Goal: Check status: Check status

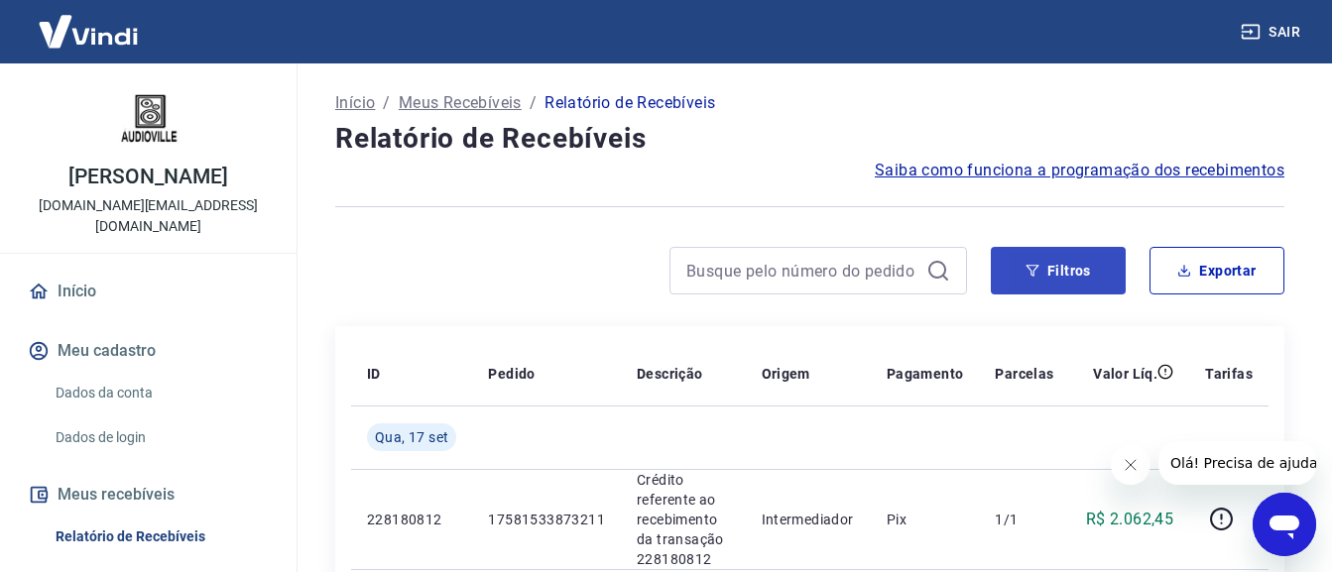
drag, startPoint x: 1129, startPoint y: 255, endPoint x: 1118, endPoint y: 259, distance: 11.6
click at [1129, 255] on div "Filtros Exportar" at bounding box center [1136, 271] width 293 height 48
click at [1104, 261] on button "Filtros" at bounding box center [1057, 271] width 135 height 48
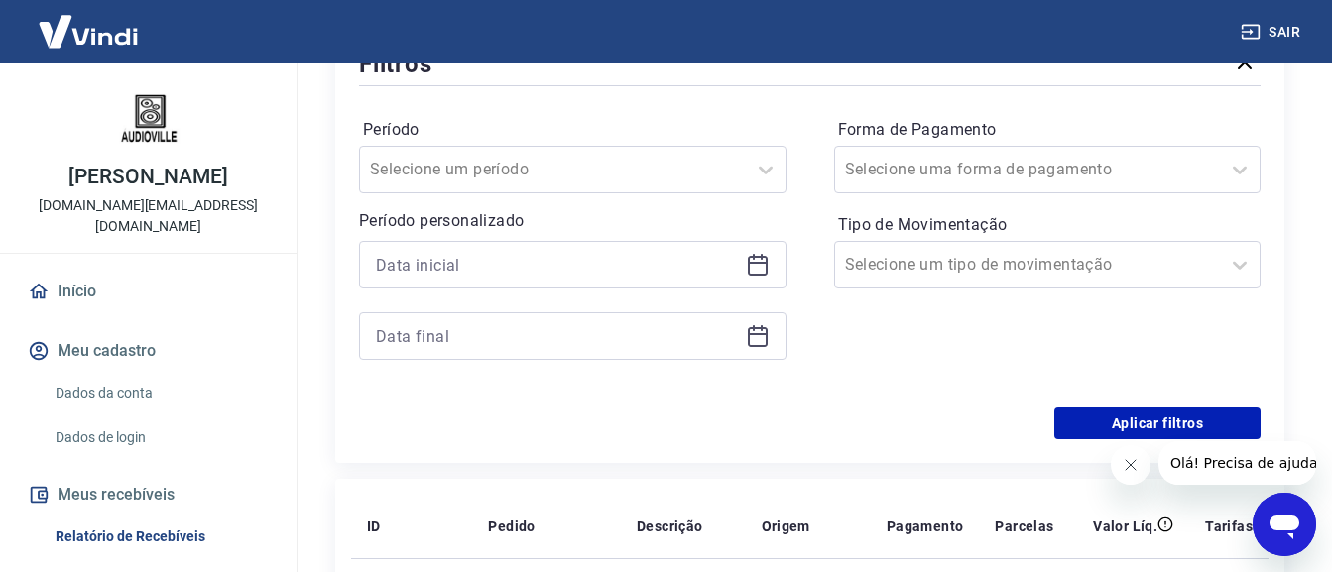
scroll to position [297, 0]
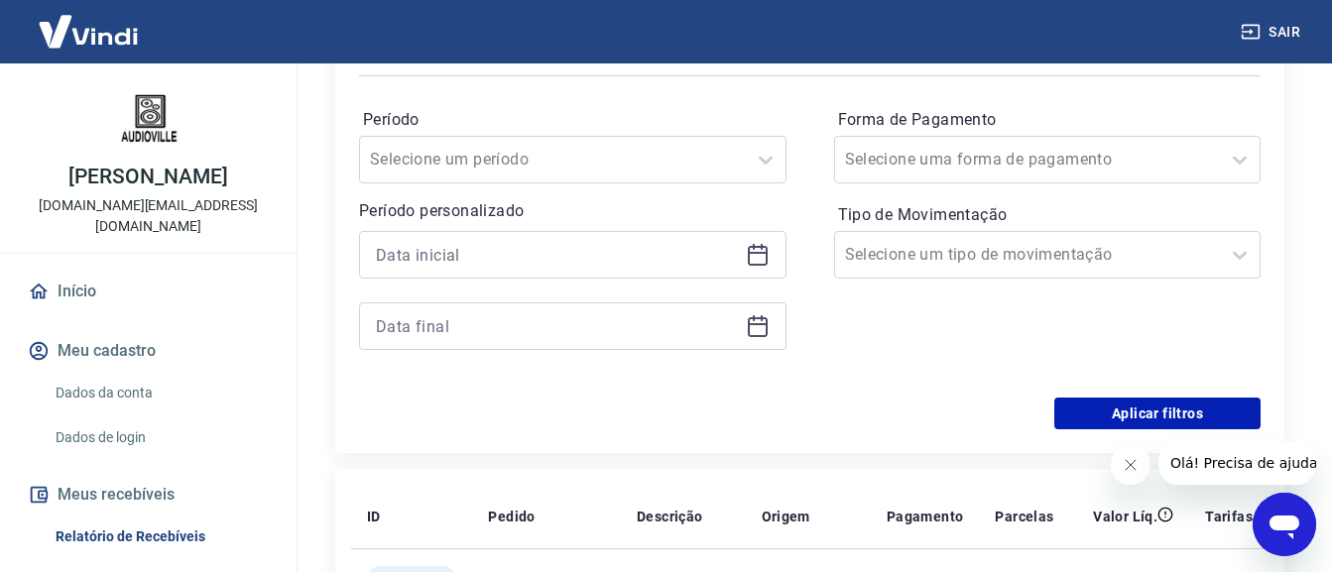
click at [756, 252] on icon at bounding box center [758, 253] width 20 height 2
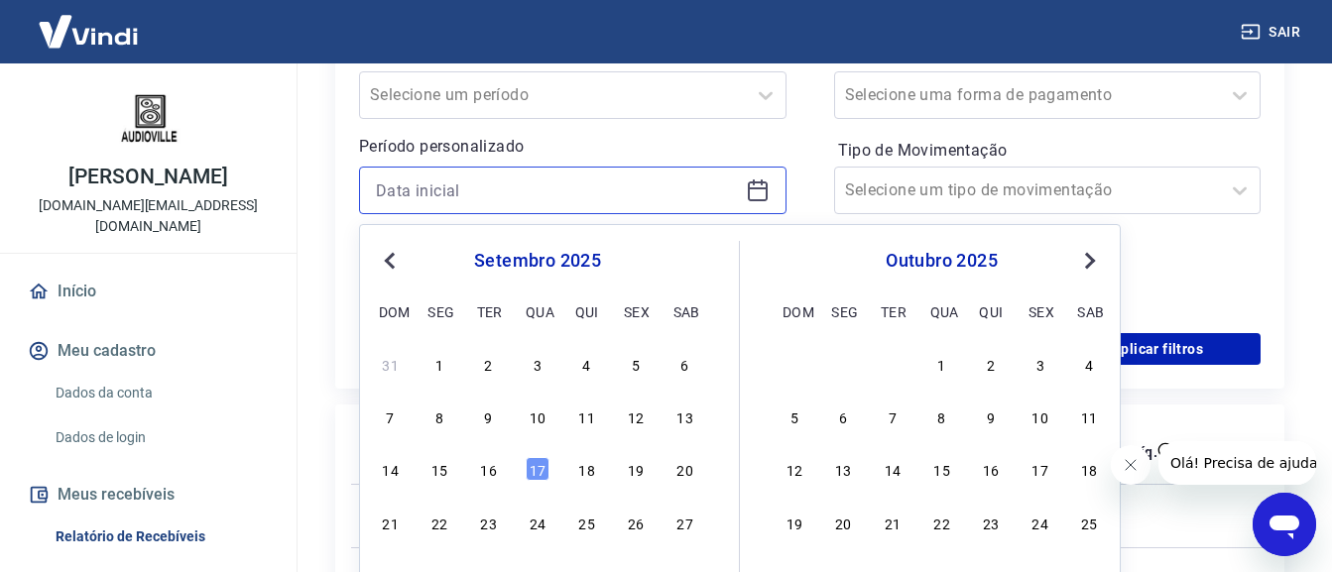
scroll to position [397, 0]
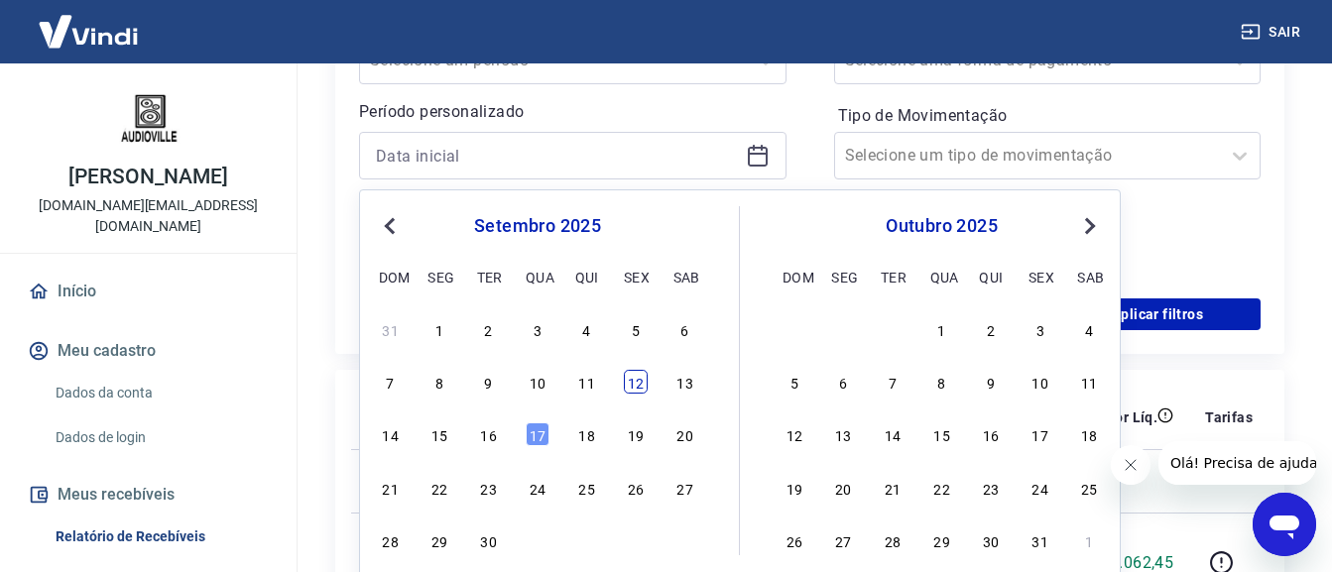
click at [634, 393] on div "12" at bounding box center [636, 382] width 24 height 24
type input "[DATE]"
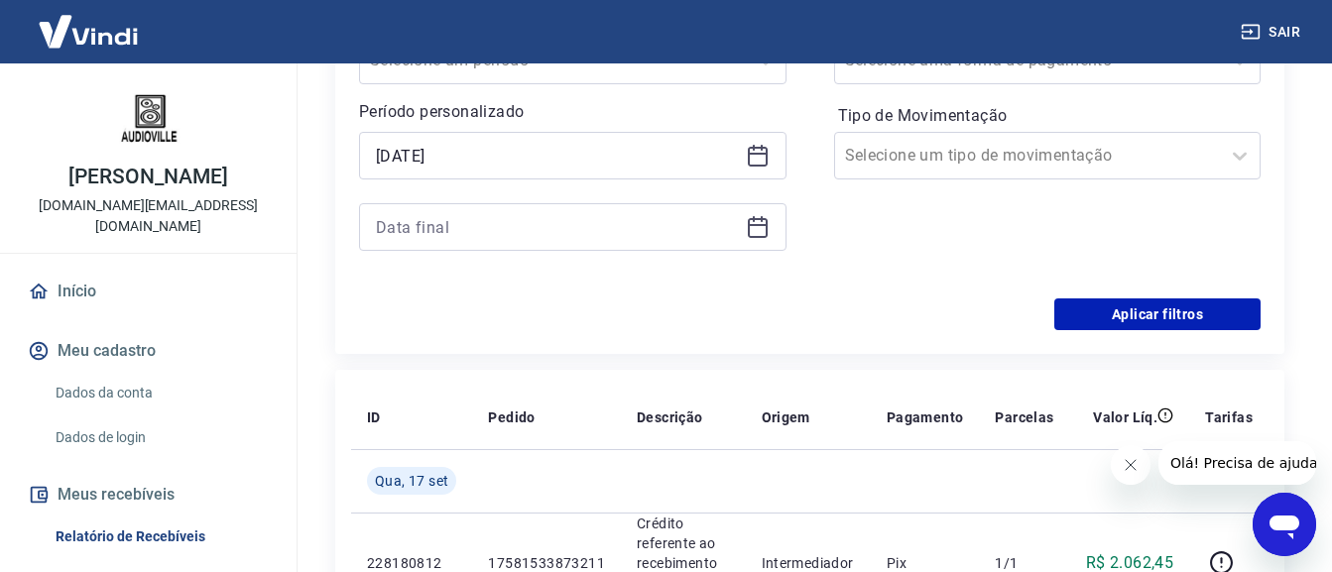
click at [763, 224] on icon at bounding box center [758, 225] width 20 height 2
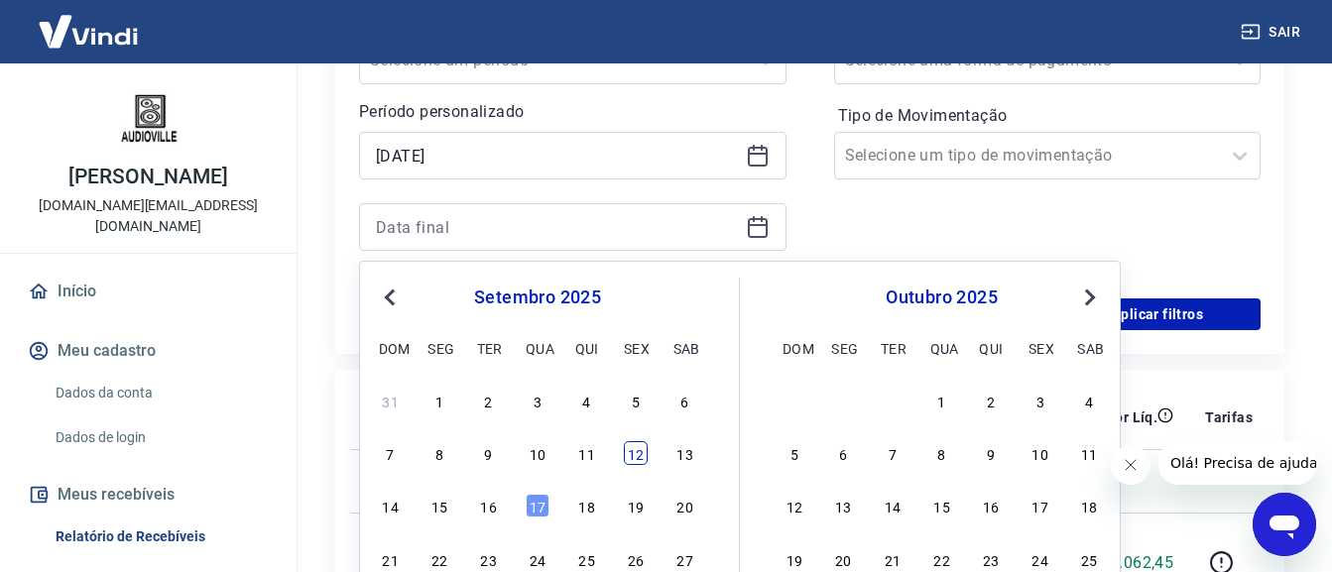
click at [637, 463] on div "12" at bounding box center [636, 453] width 24 height 24
type input "[DATE]"
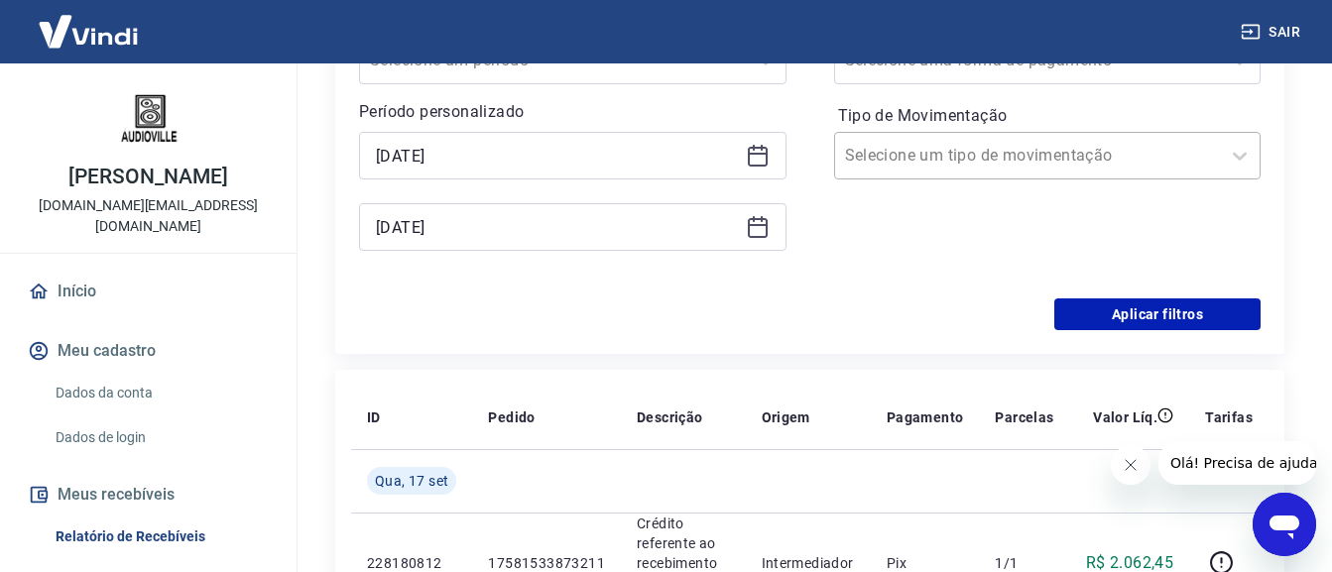
click at [1010, 135] on div "Selecione um tipo de movimentação" at bounding box center [1047, 156] width 427 height 48
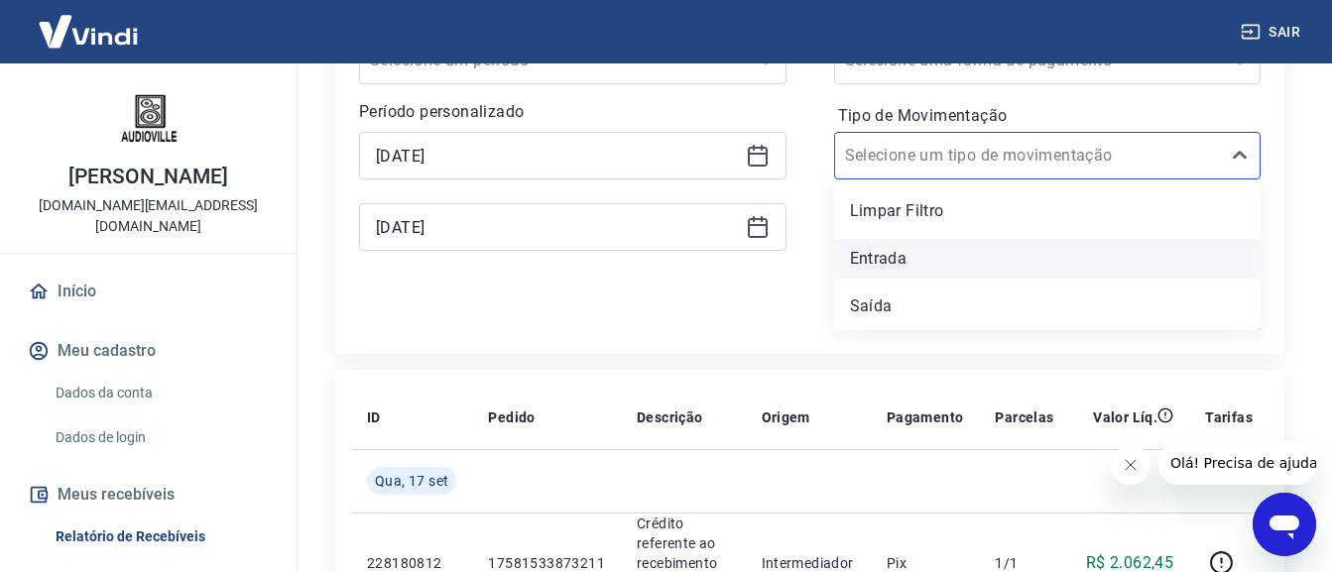
click at [901, 253] on div "Entrada" at bounding box center [1047, 259] width 427 height 40
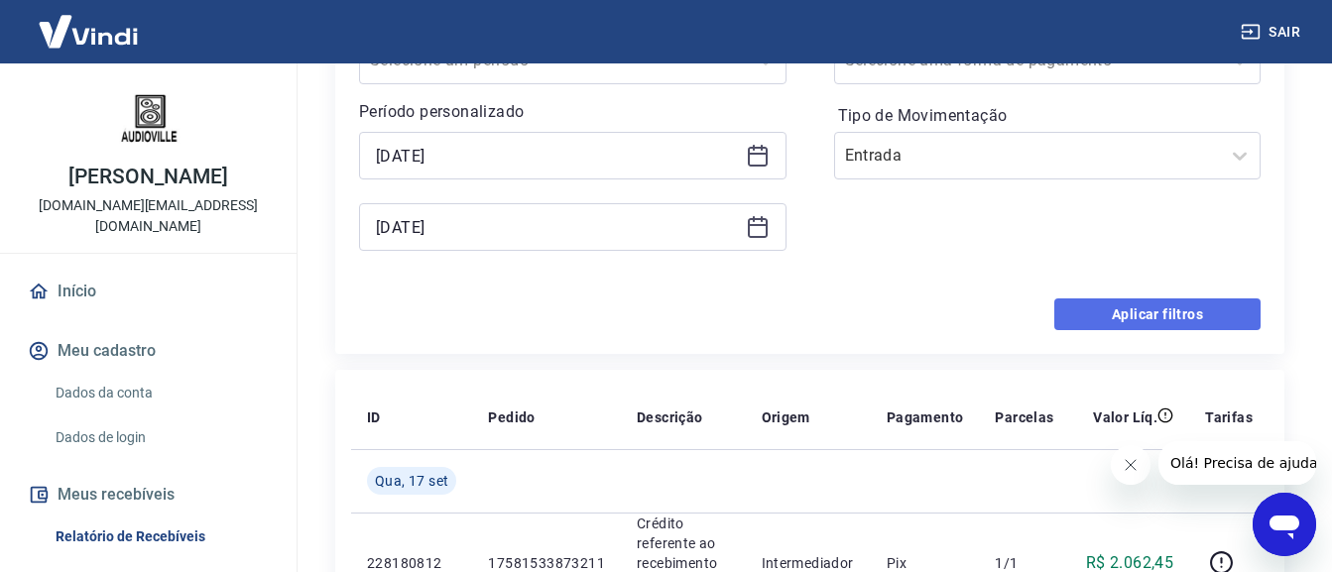
click at [1144, 318] on button "Aplicar filtros" at bounding box center [1157, 314] width 206 height 32
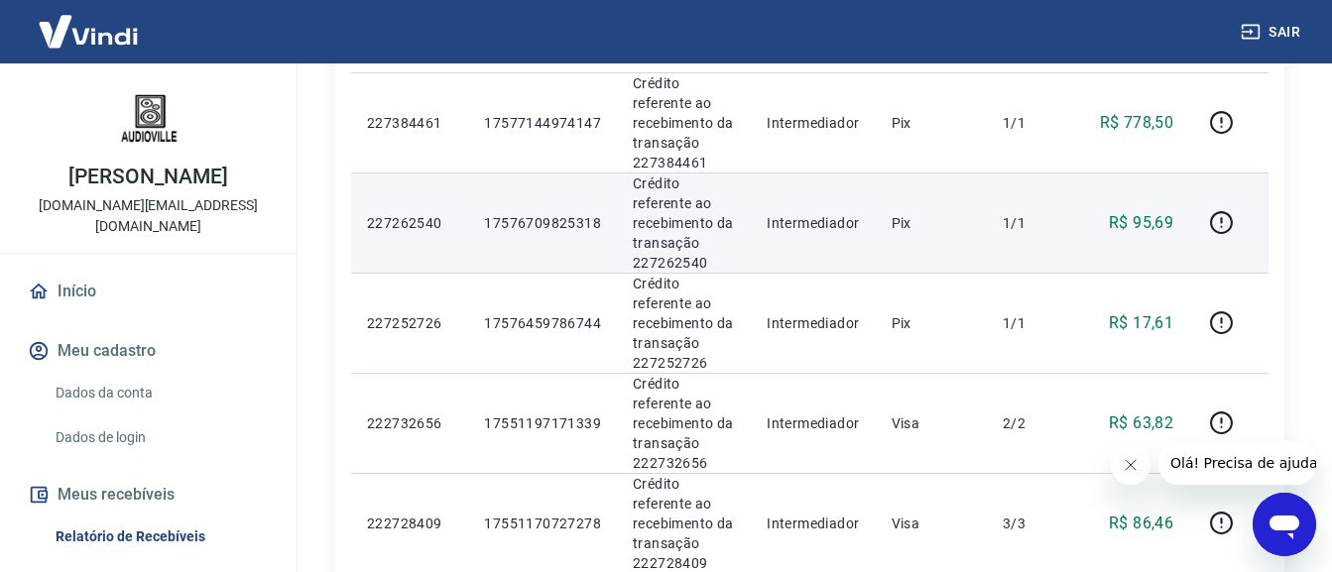
scroll to position [297, 0]
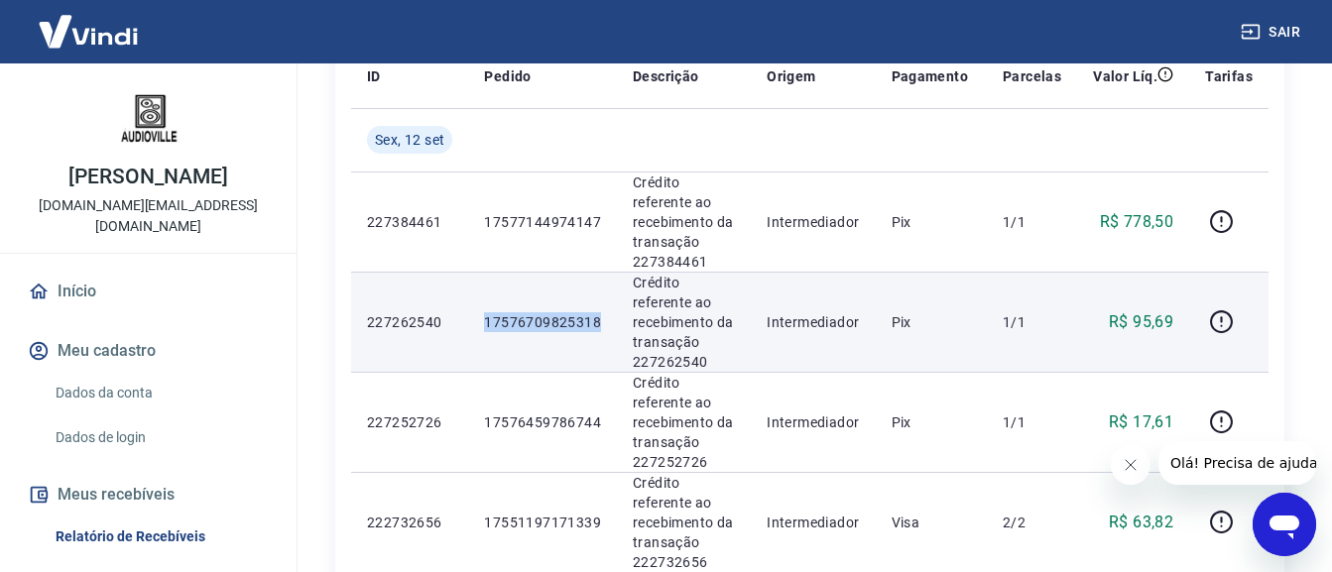
drag, startPoint x: 601, startPoint y: 322, endPoint x: 482, endPoint y: 328, distance: 119.1
click at [482, 328] on td "17576709825318" at bounding box center [542, 322] width 149 height 100
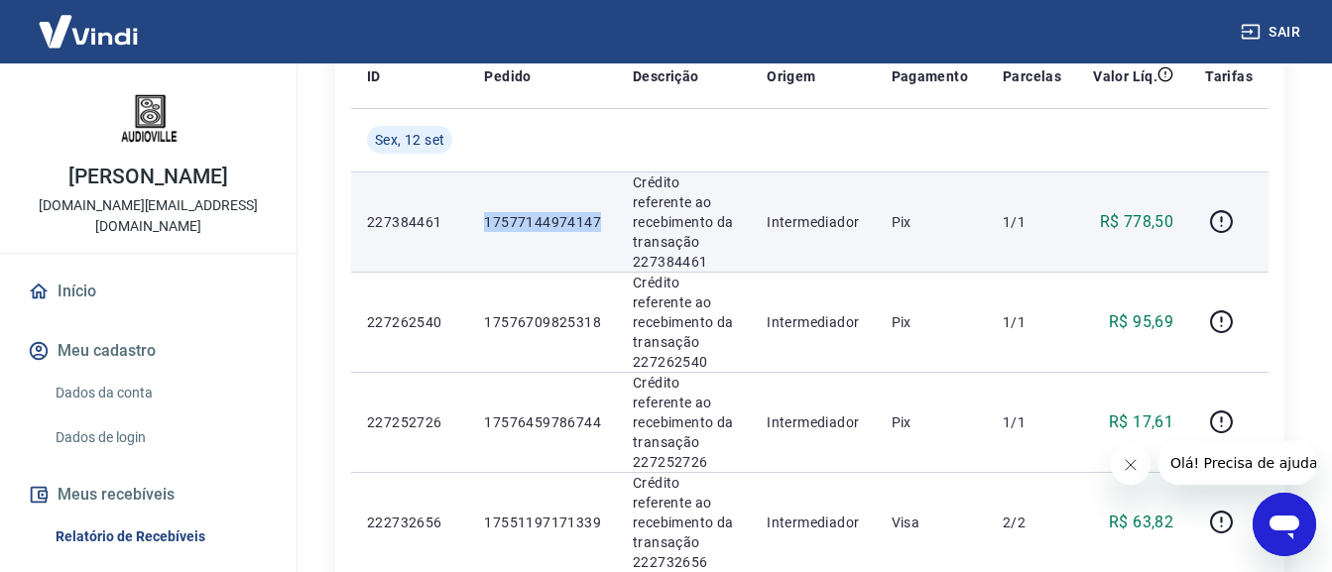
drag, startPoint x: 572, startPoint y: 216, endPoint x: 477, endPoint y: 217, distance: 95.2
click at [477, 217] on td "17577144974147" at bounding box center [542, 222] width 149 height 100
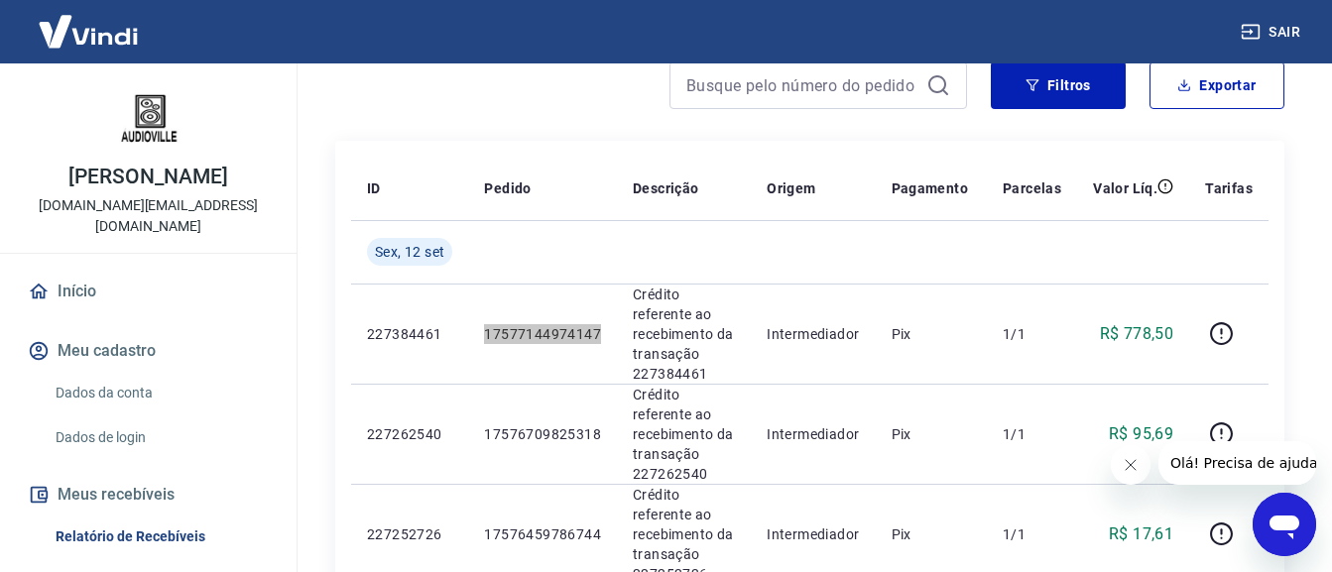
scroll to position [198, 0]
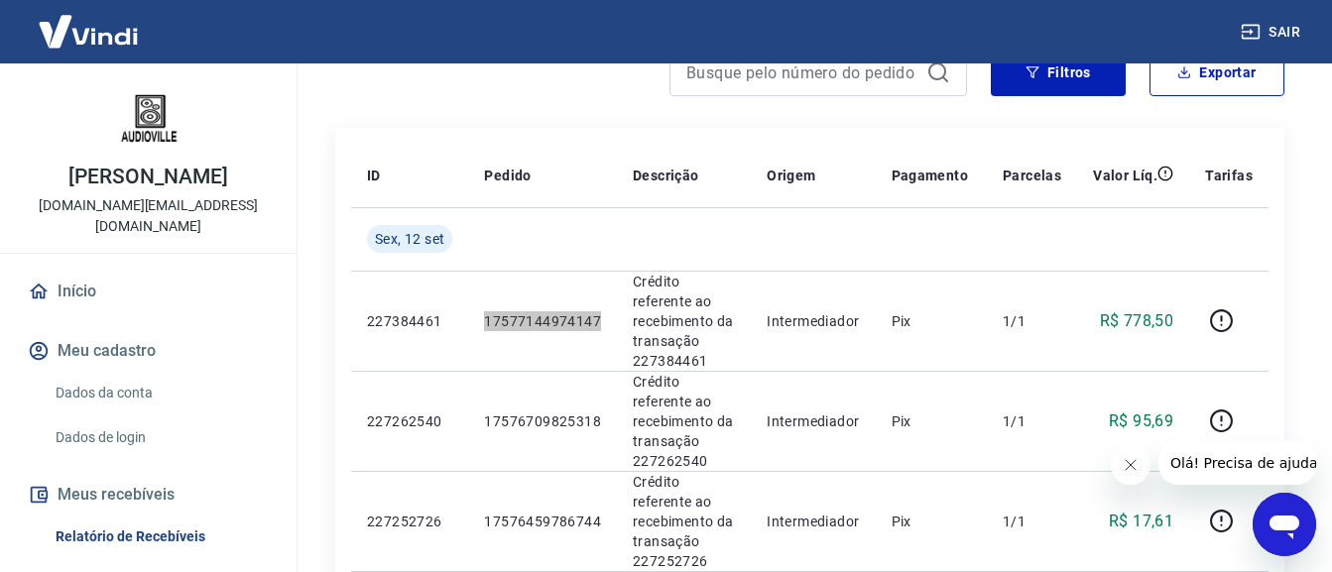
click at [1126, 470] on icon "Fechar mensagem da empresa" at bounding box center [1129, 465] width 16 height 16
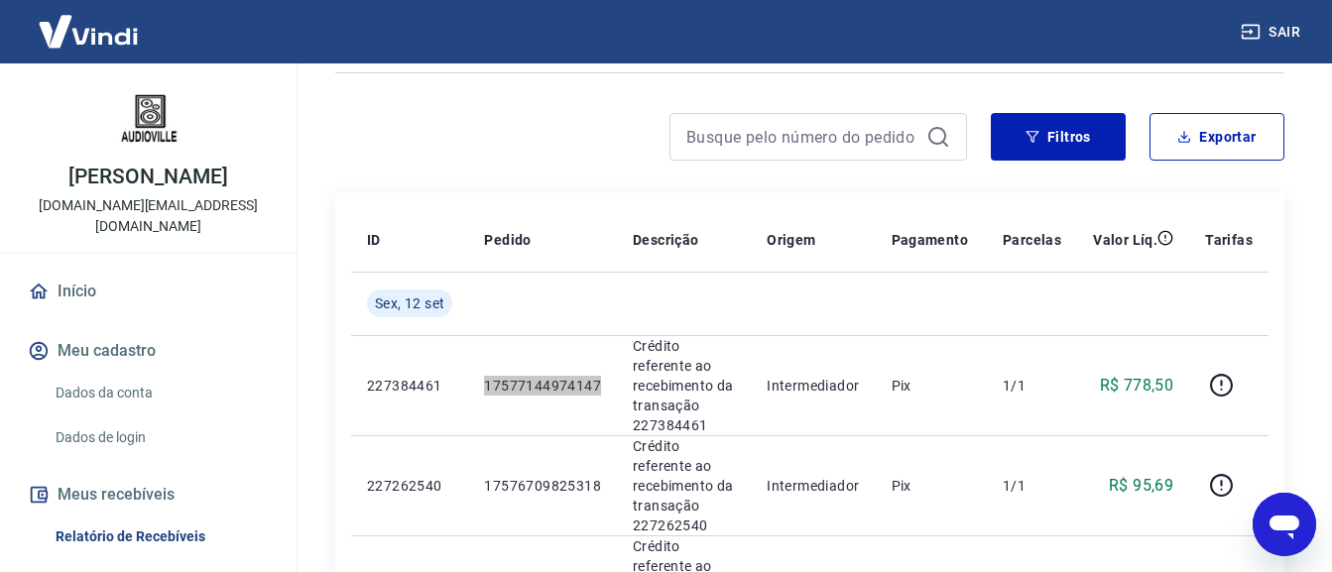
scroll to position [99, 0]
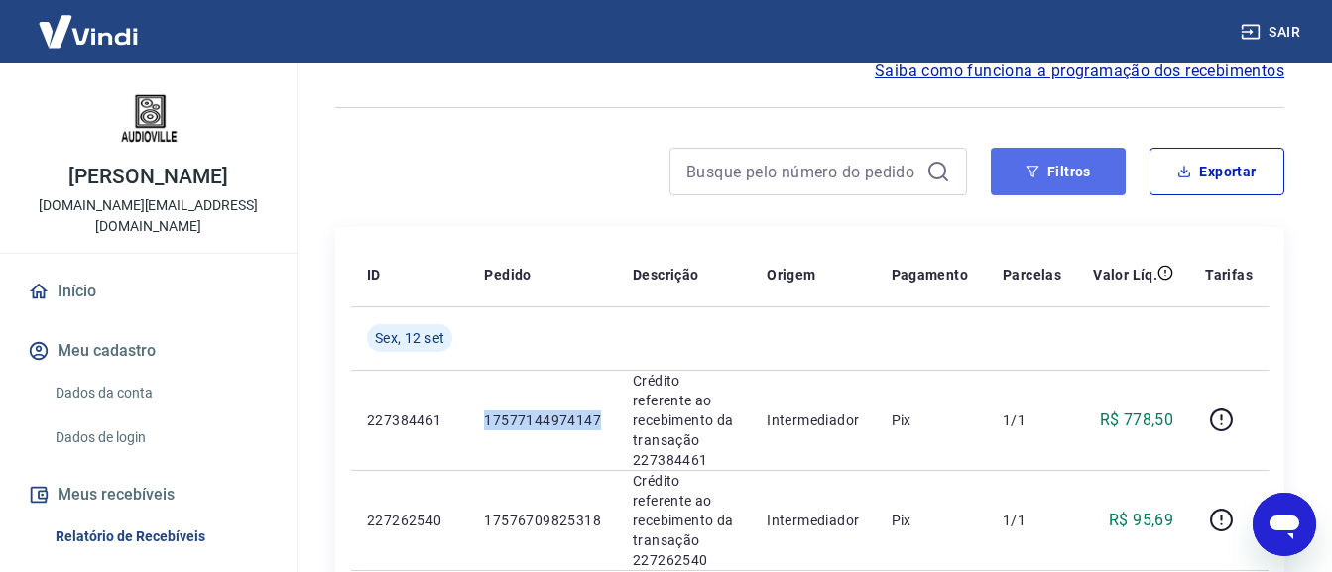
click at [1052, 173] on button "Filtros" at bounding box center [1057, 172] width 135 height 48
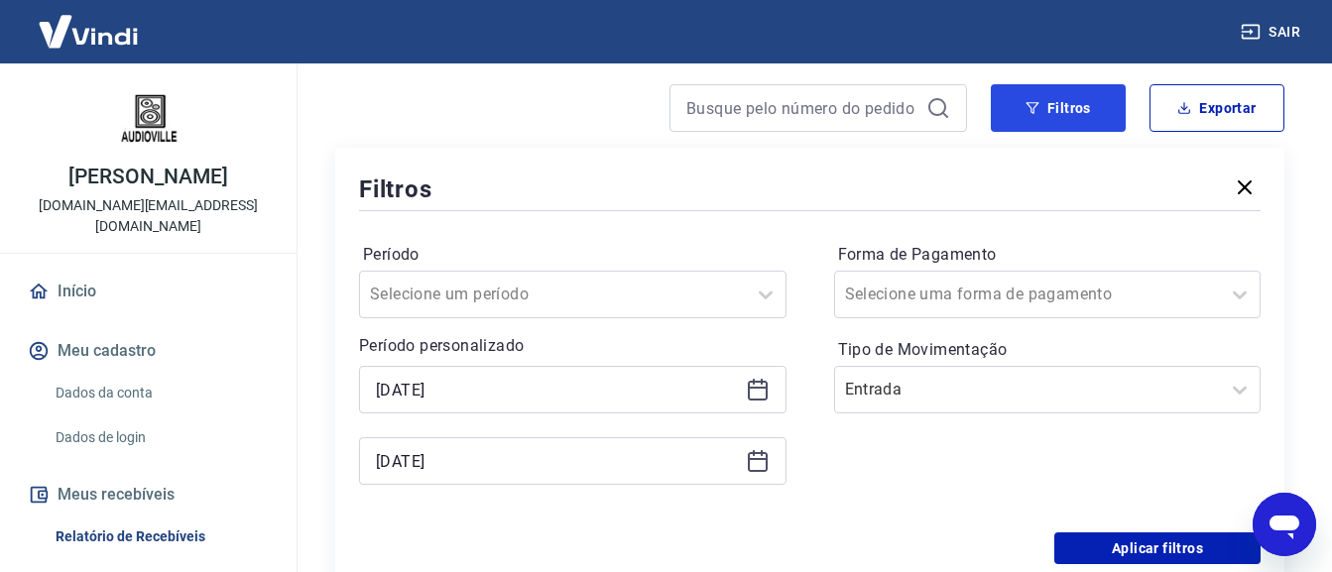
scroll to position [198, 0]
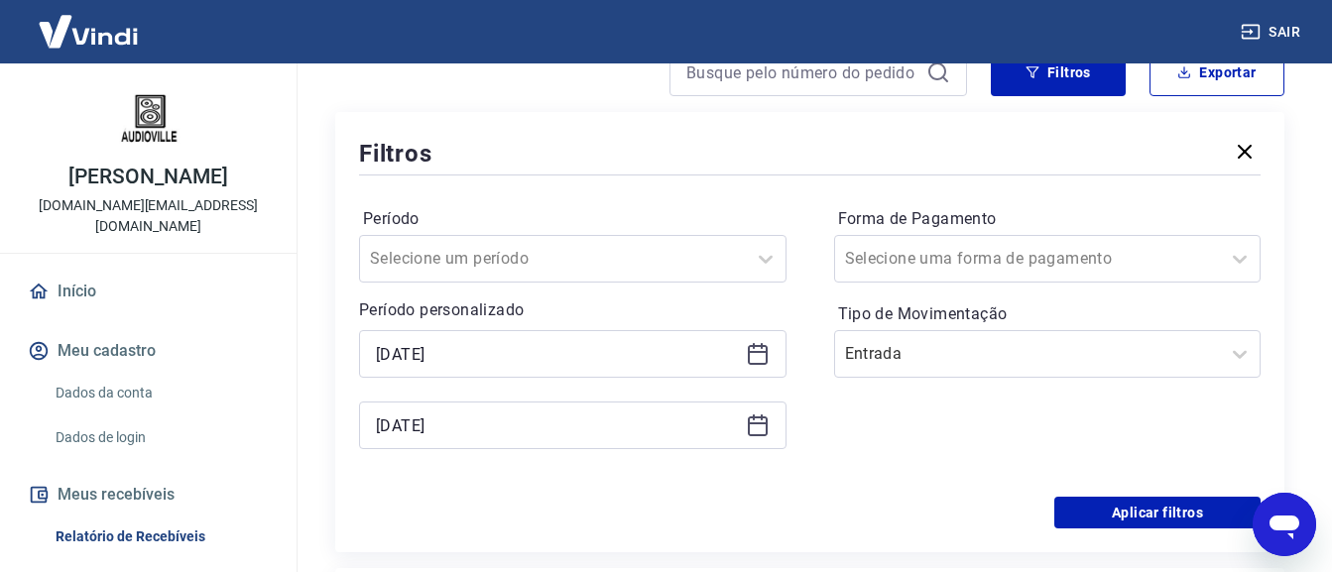
click at [761, 349] on icon at bounding box center [758, 354] width 24 height 24
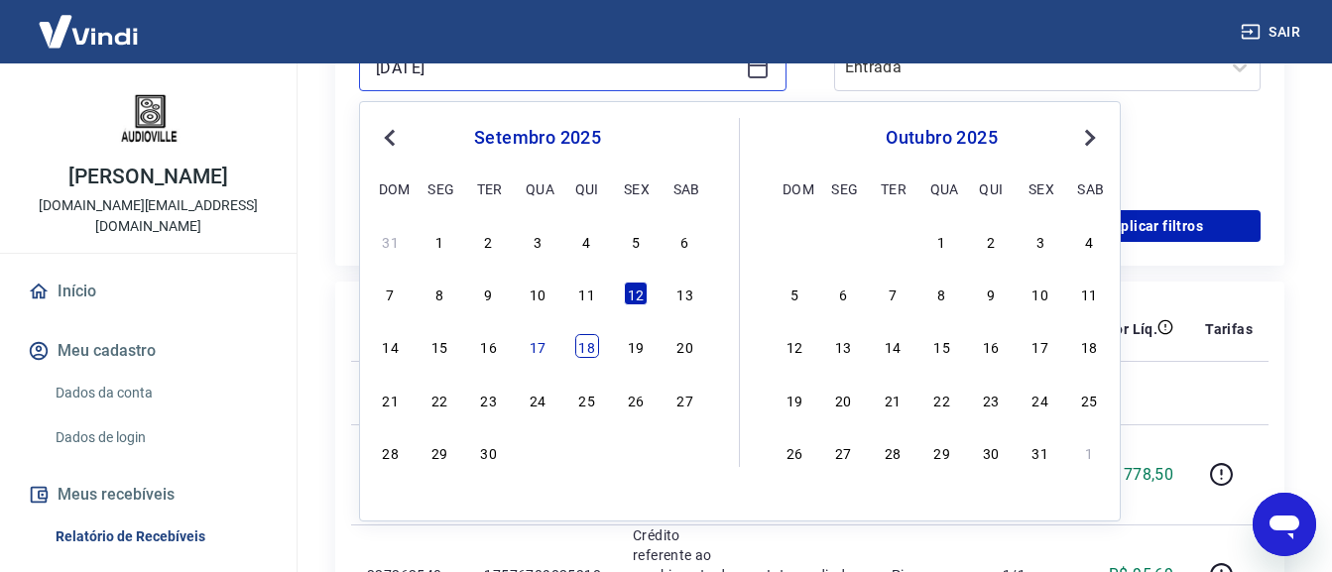
scroll to position [496, 0]
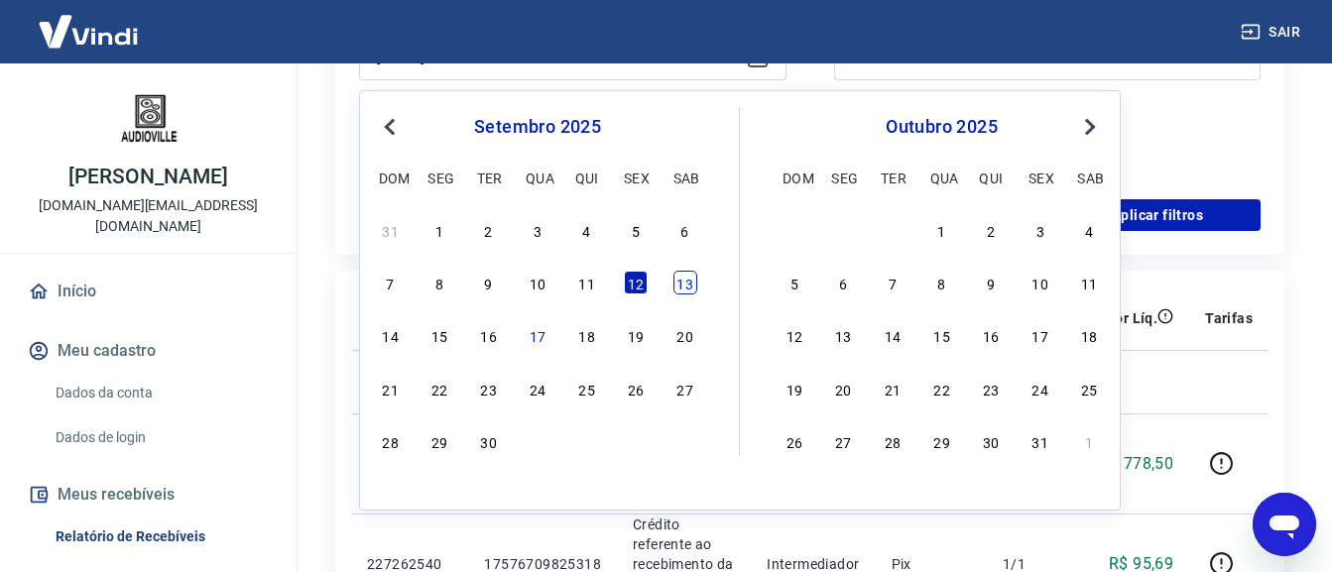
click at [685, 283] on div "13" at bounding box center [685, 283] width 24 height 24
type input "[DATE]"
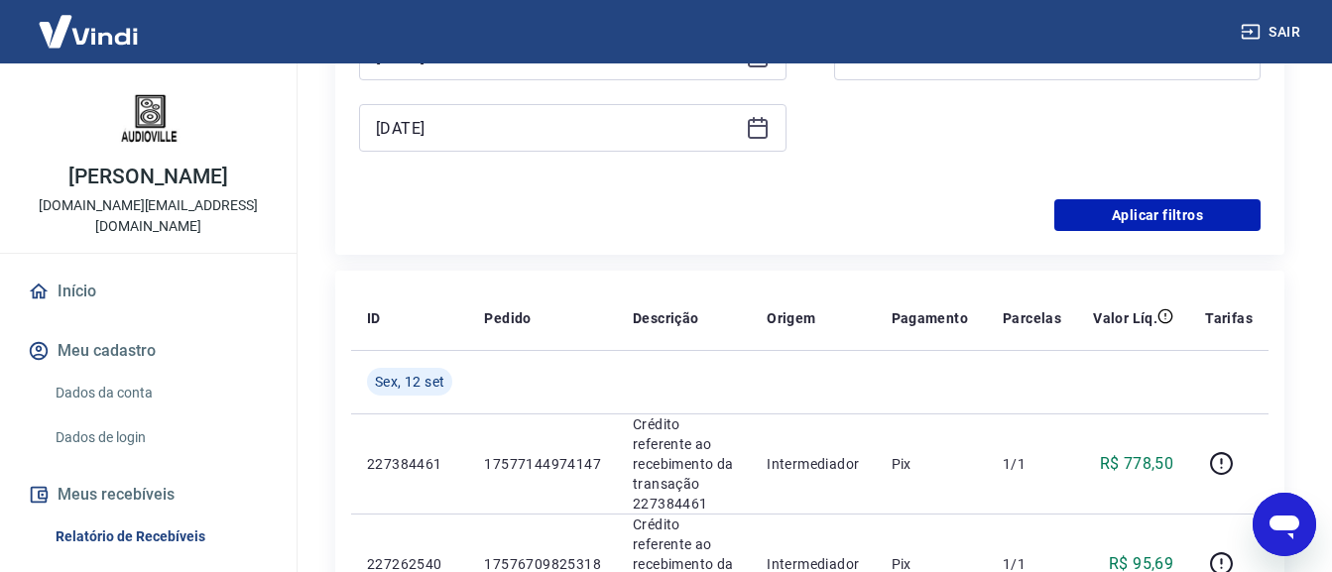
scroll to position [297, 0]
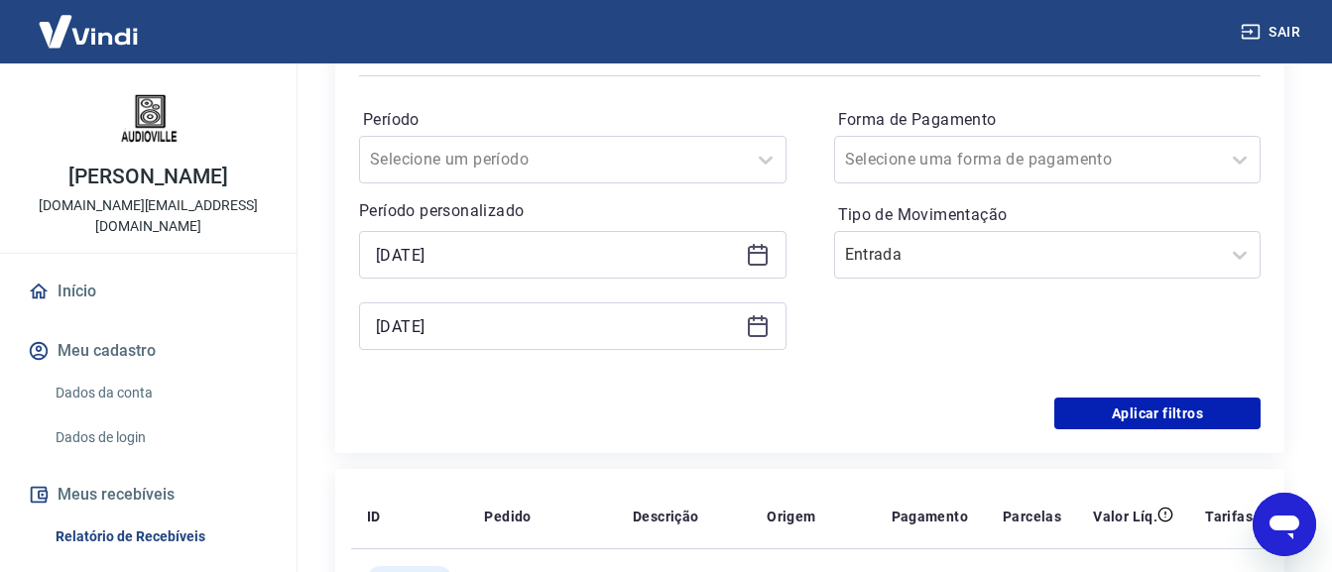
click at [748, 333] on icon at bounding box center [758, 327] width 20 height 20
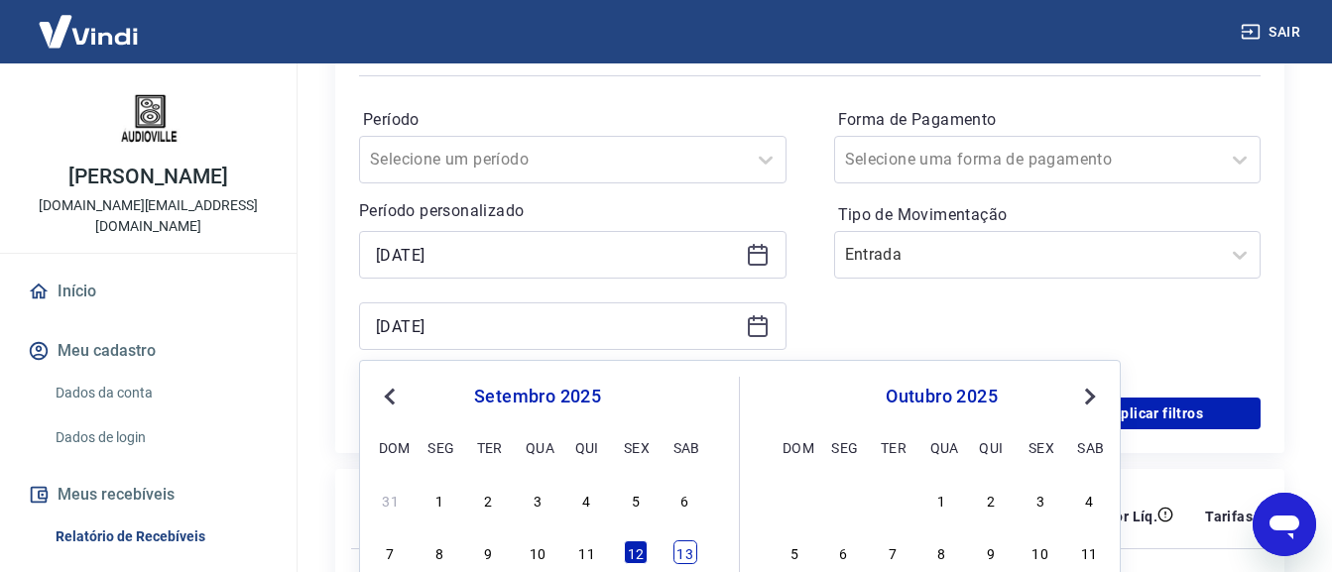
click at [681, 544] on div "13" at bounding box center [685, 552] width 24 height 24
type input "[DATE]"
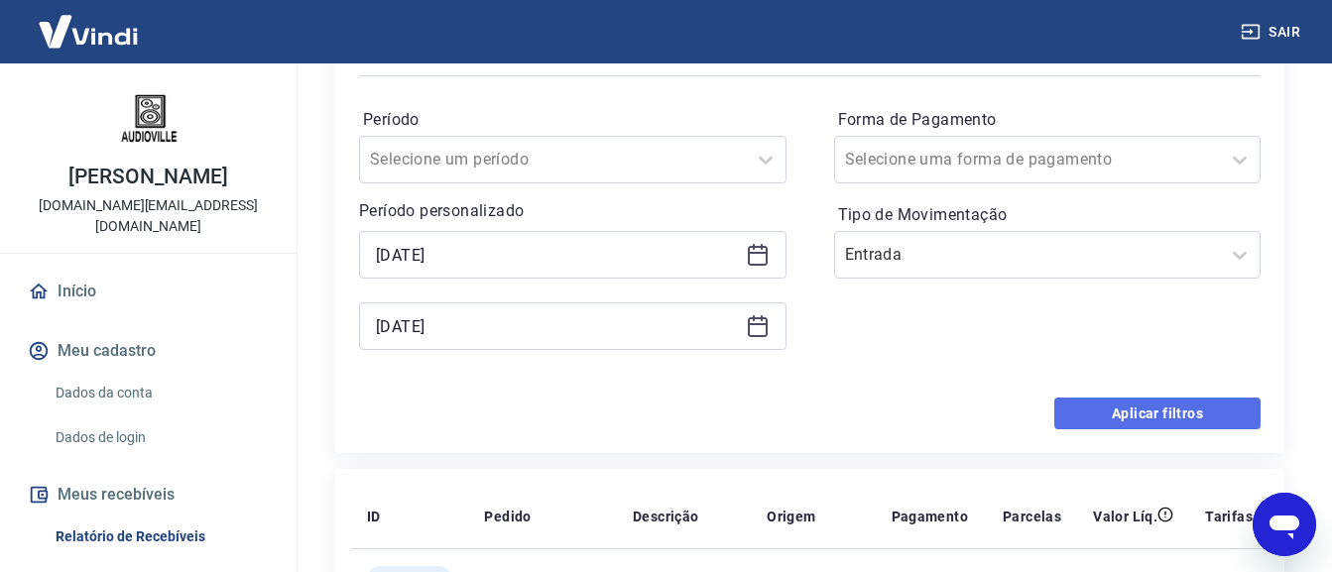
click at [1204, 401] on button "Aplicar filtros" at bounding box center [1157, 414] width 206 height 32
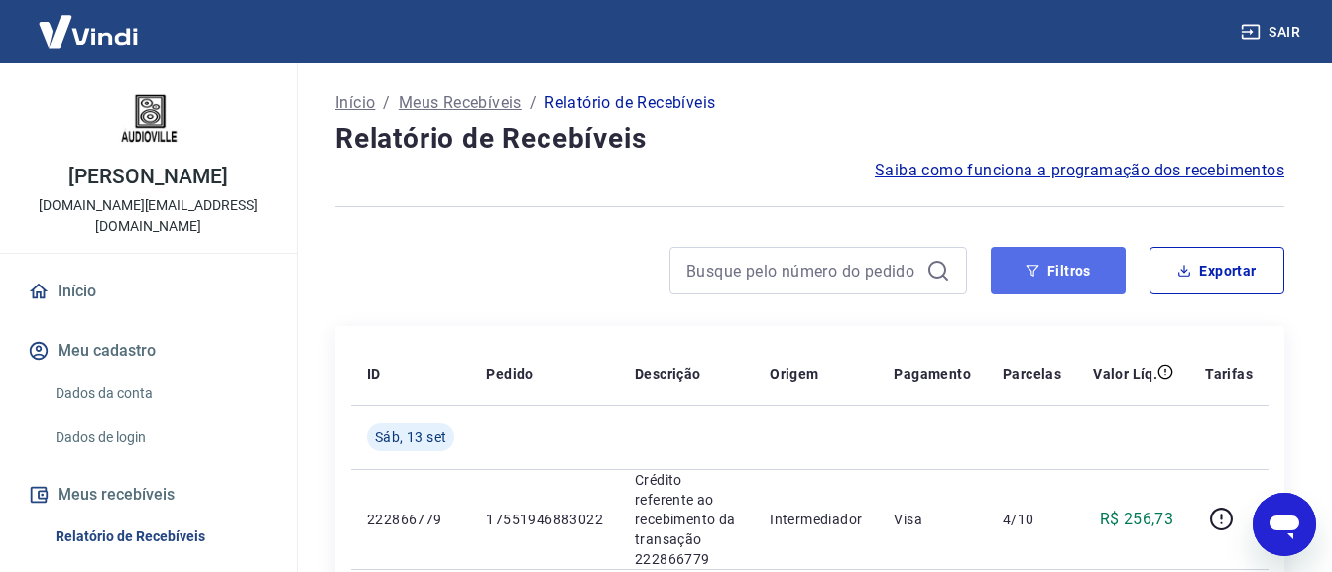
click at [1028, 268] on icon "button" at bounding box center [1032, 271] width 13 height 12
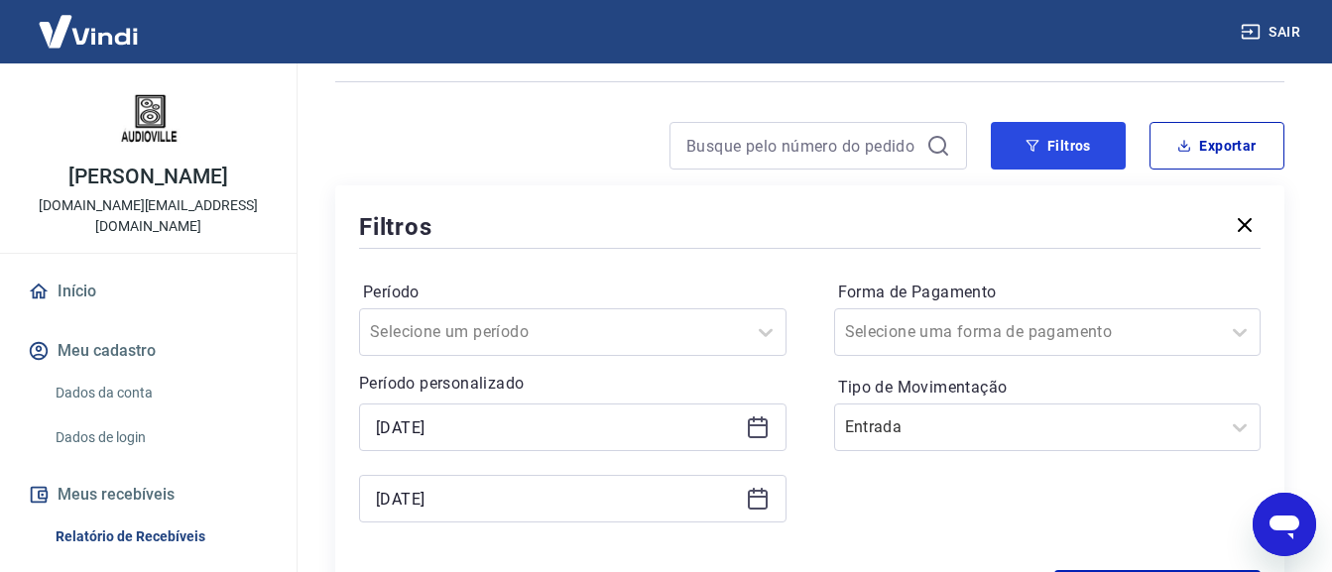
scroll to position [297, 0]
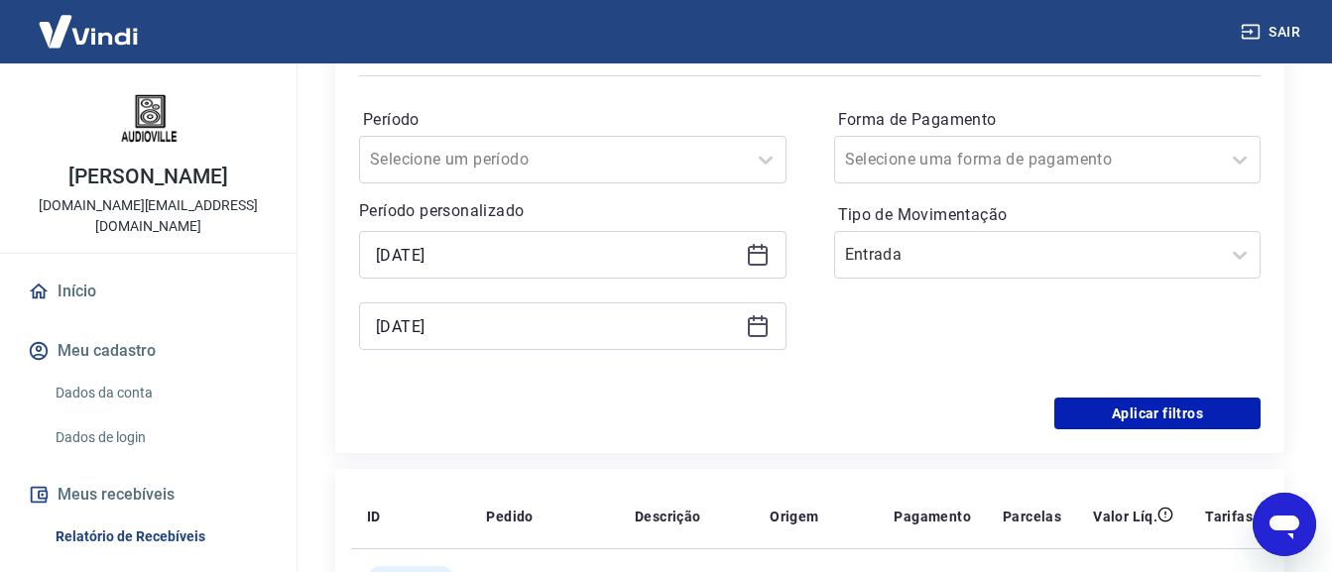
click at [753, 256] on icon at bounding box center [758, 255] width 24 height 24
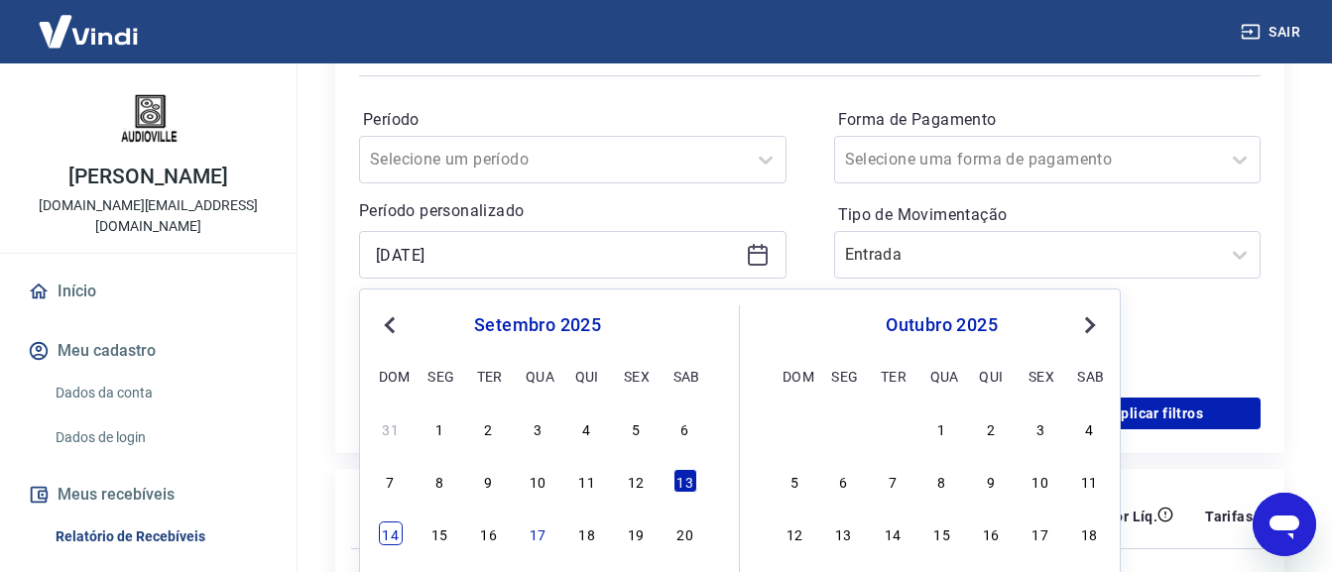
click at [389, 525] on div "14" at bounding box center [391, 534] width 24 height 24
type input "[DATE]"
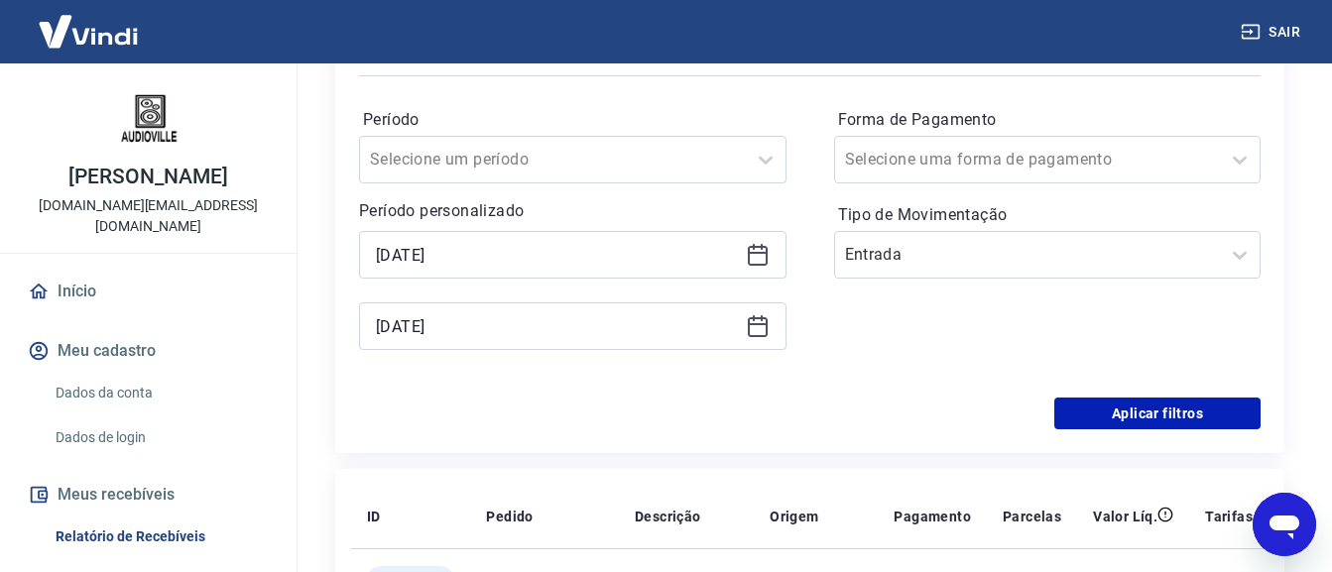
click at [755, 329] on icon at bounding box center [758, 326] width 24 height 24
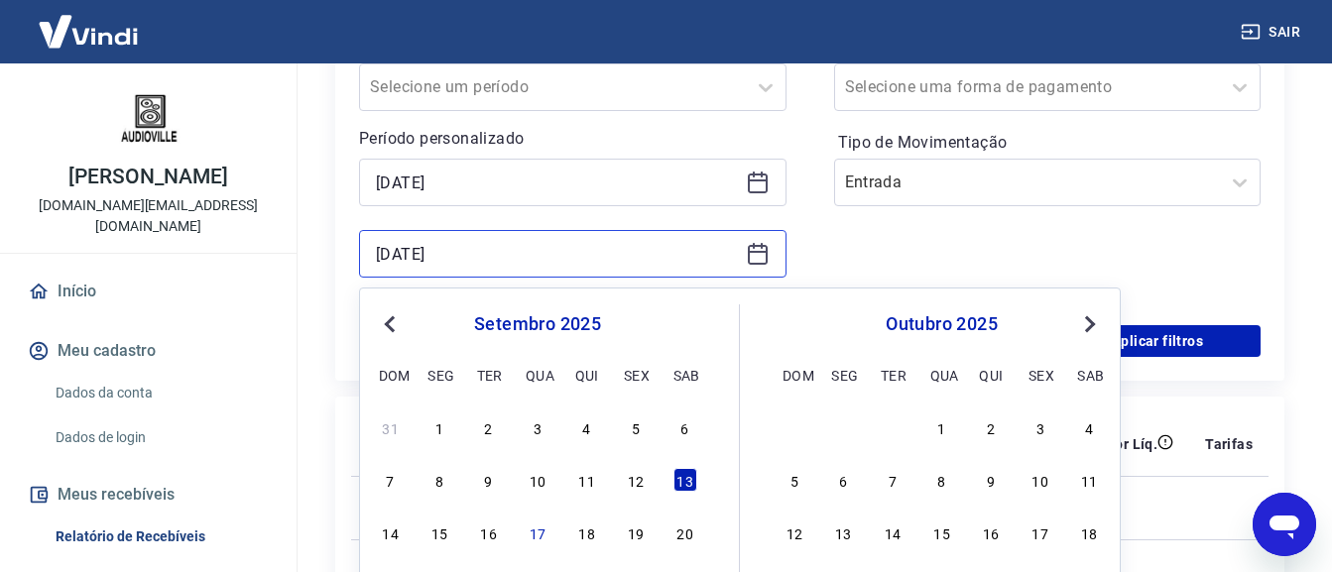
scroll to position [496, 0]
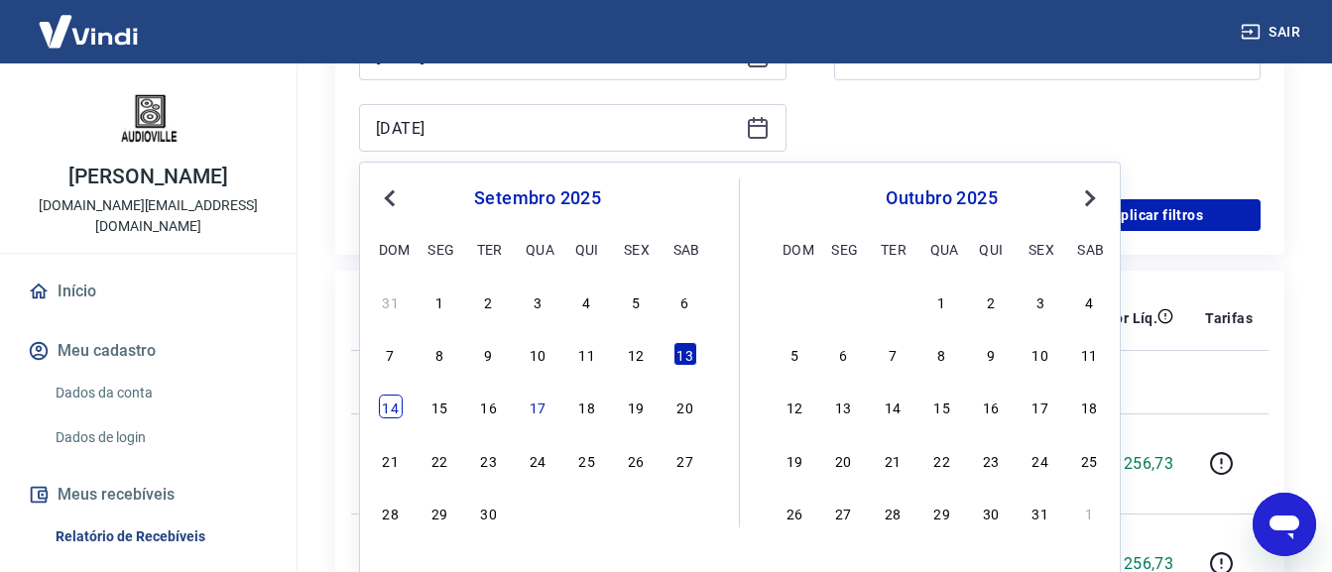
click at [399, 418] on div "14 15 16 17 18 19 20" at bounding box center [537, 407] width 323 height 29
click at [397, 406] on div "14" at bounding box center [391, 407] width 24 height 24
type input "[DATE]"
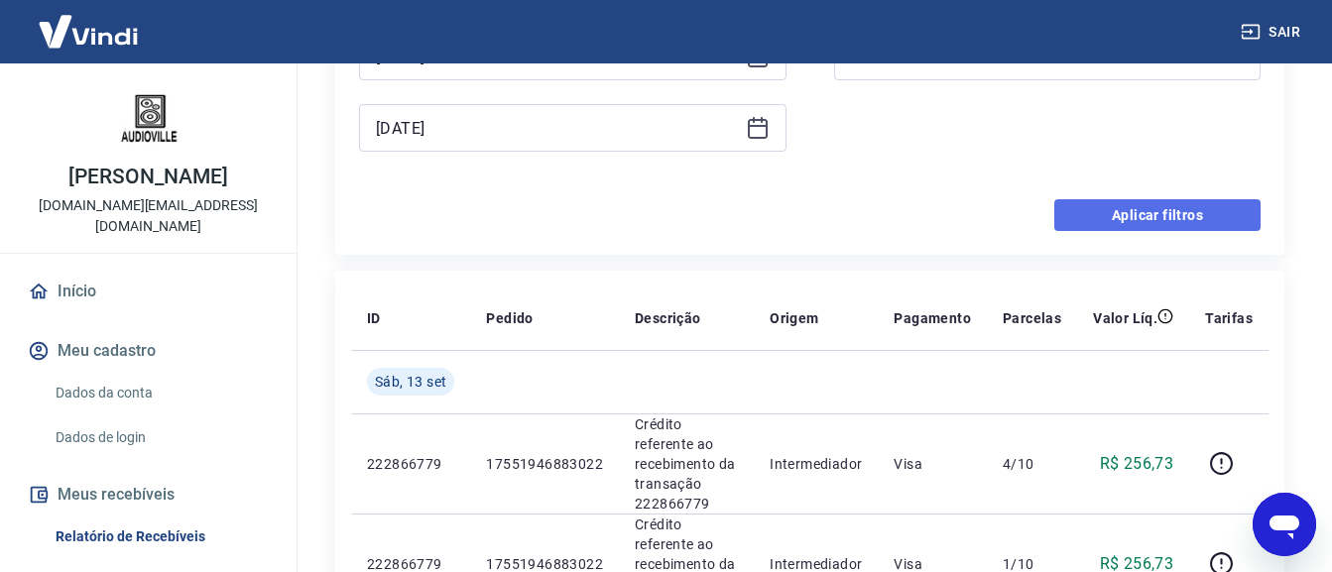
click at [1140, 217] on button "Aplicar filtros" at bounding box center [1157, 215] width 206 height 32
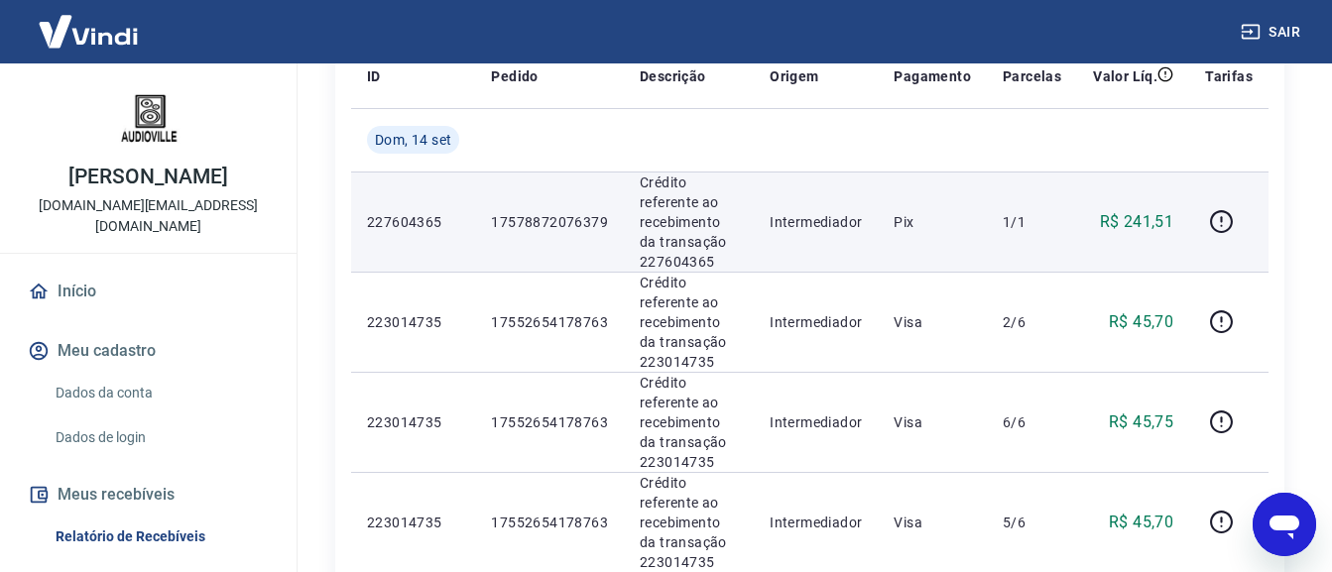
scroll to position [397, 0]
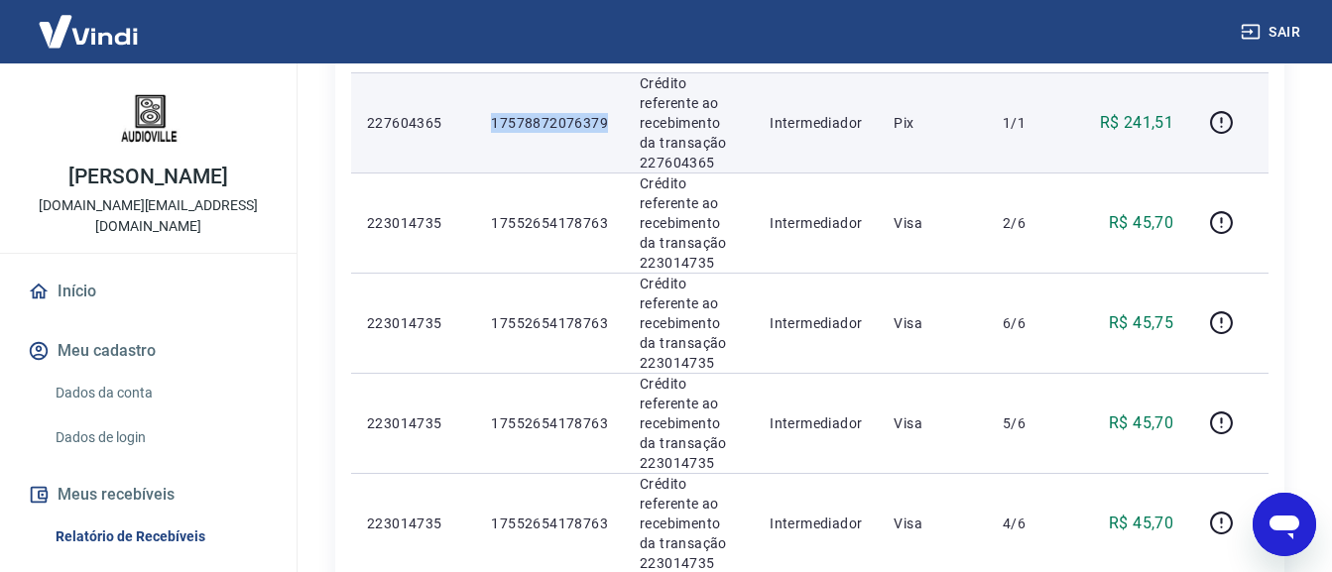
drag, startPoint x: 613, startPoint y: 120, endPoint x: 482, endPoint y: 118, distance: 130.9
click at [482, 118] on td "17578872076379" at bounding box center [549, 122] width 149 height 100
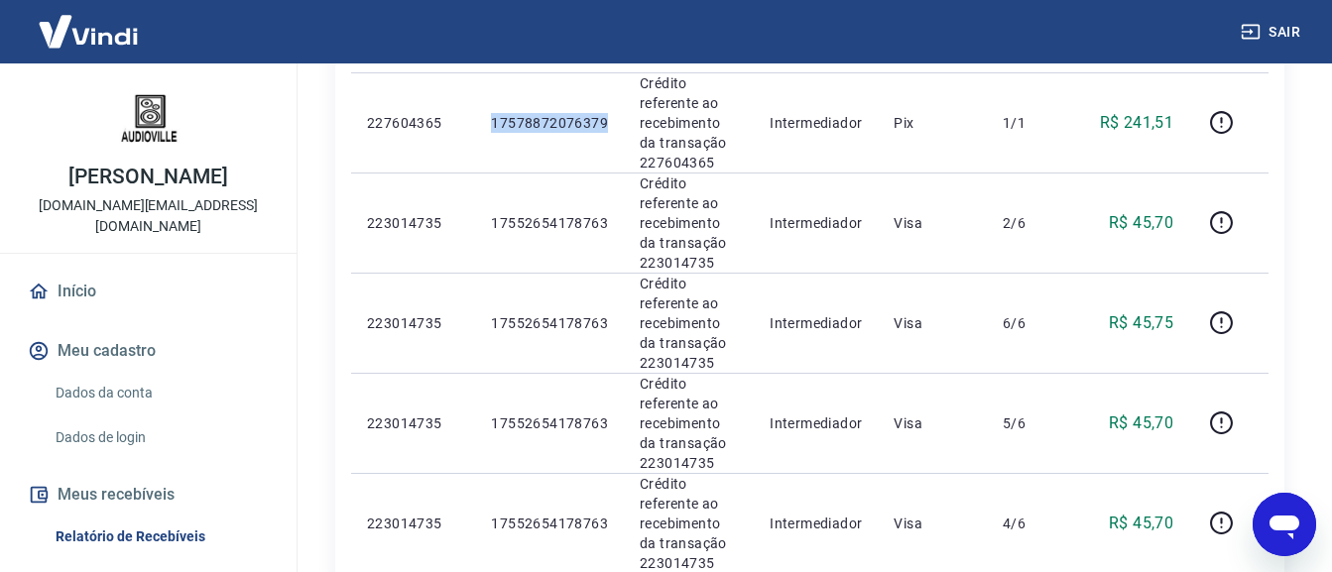
copy p "17578872076379"
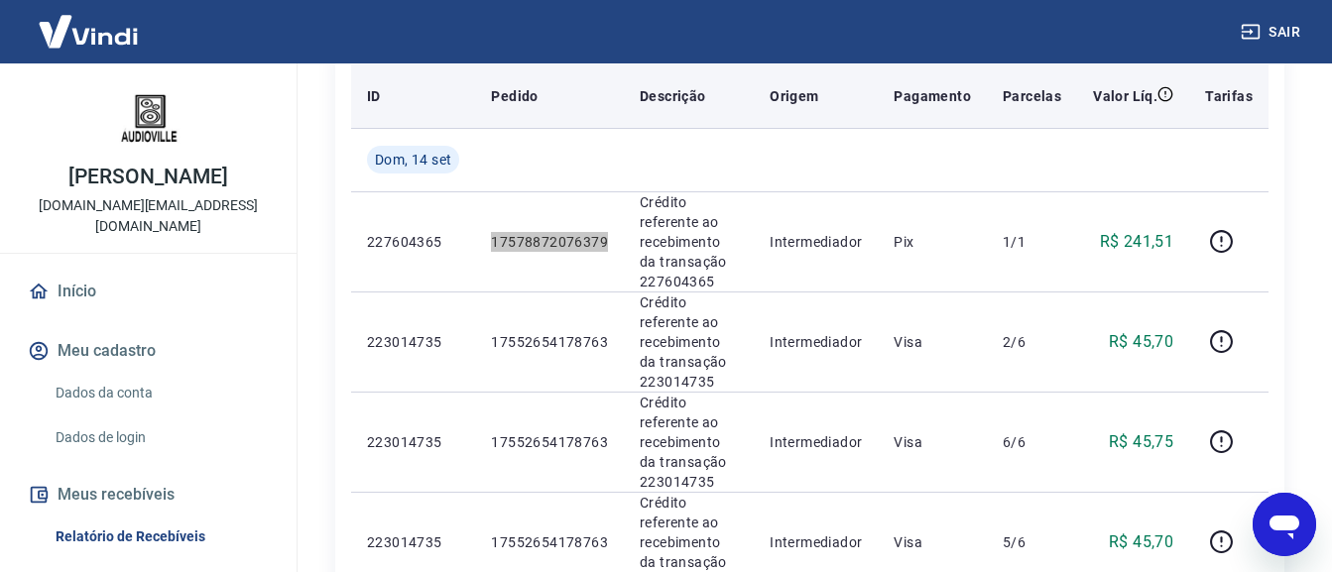
scroll to position [99, 0]
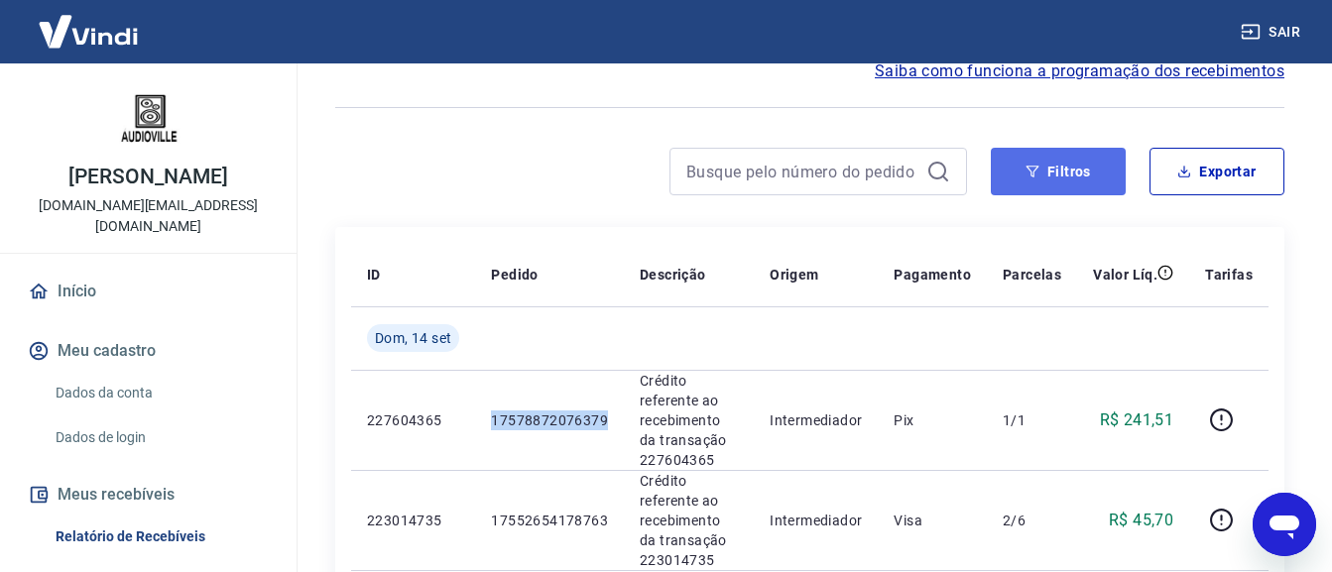
click at [1055, 166] on button "Filtros" at bounding box center [1057, 172] width 135 height 48
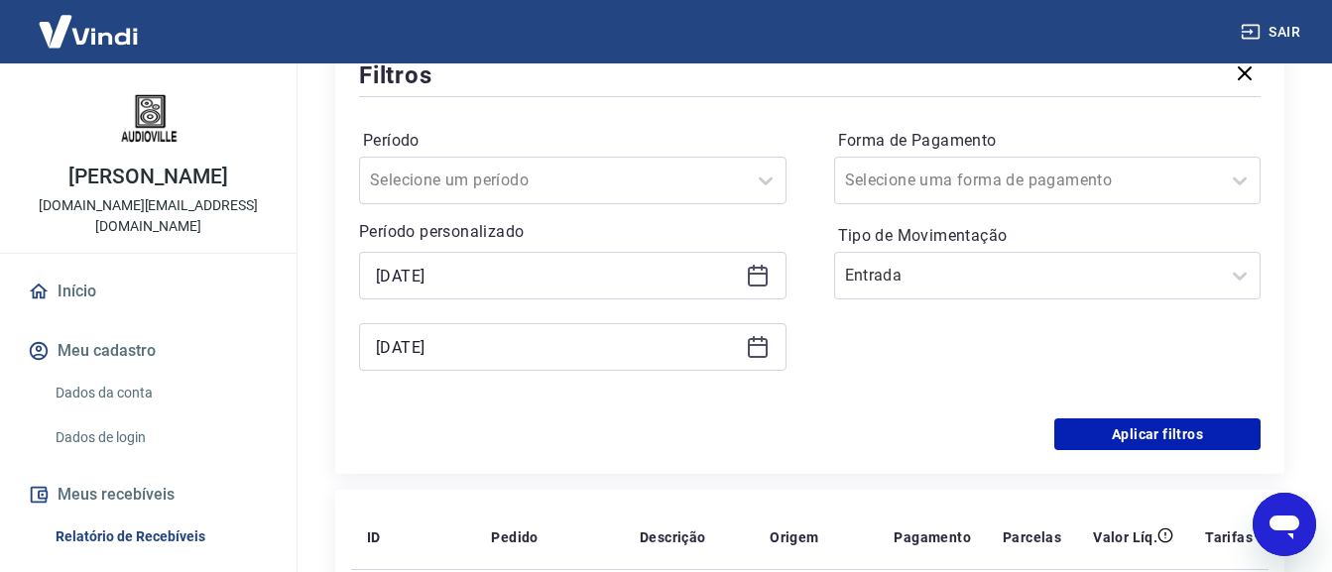
scroll to position [297, 0]
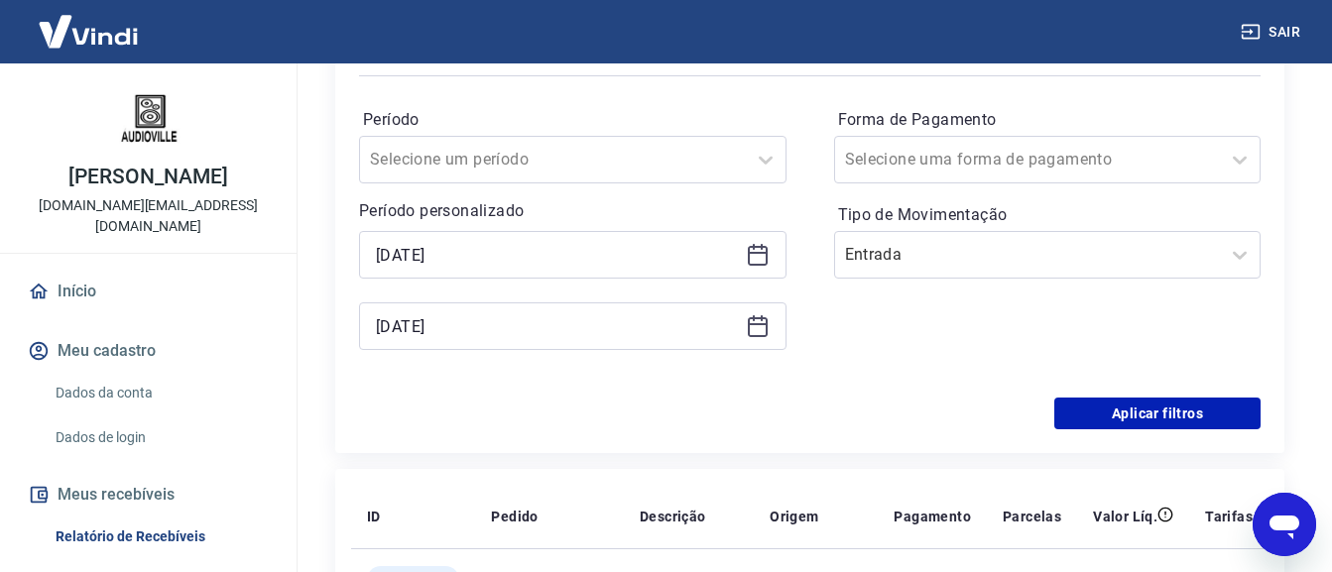
click at [762, 258] on icon at bounding box center [758, 255] width 24 height 24
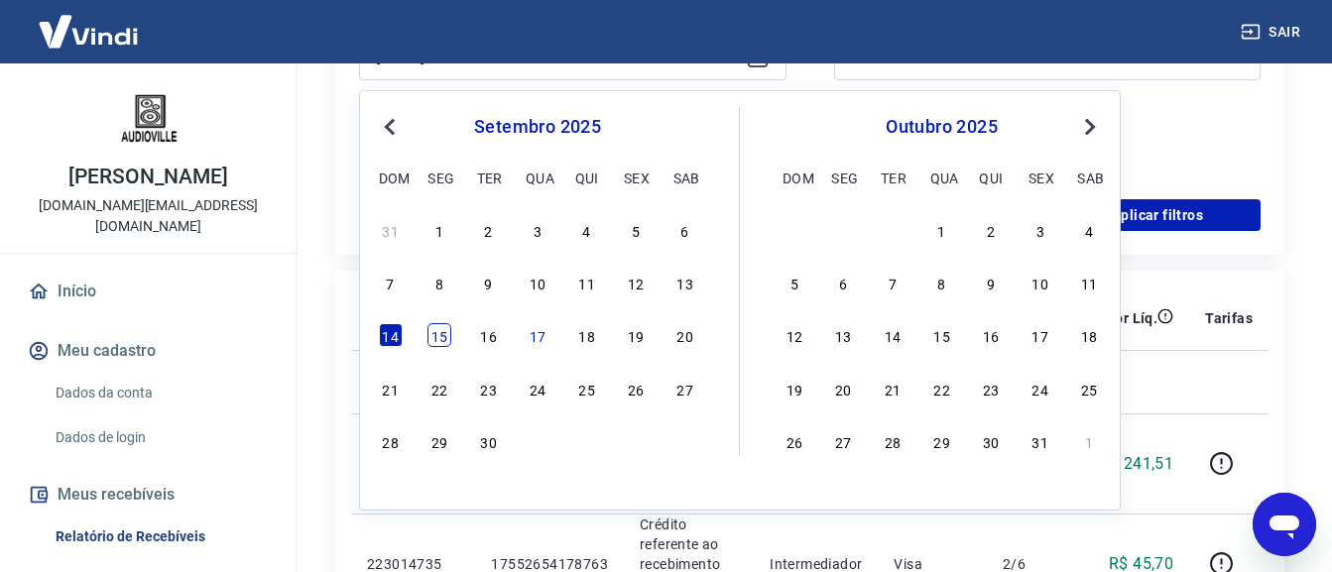
click at [441, 332] on div "15" at bounding box center [439, 335] width 24 height 24
type input "[DATE]"
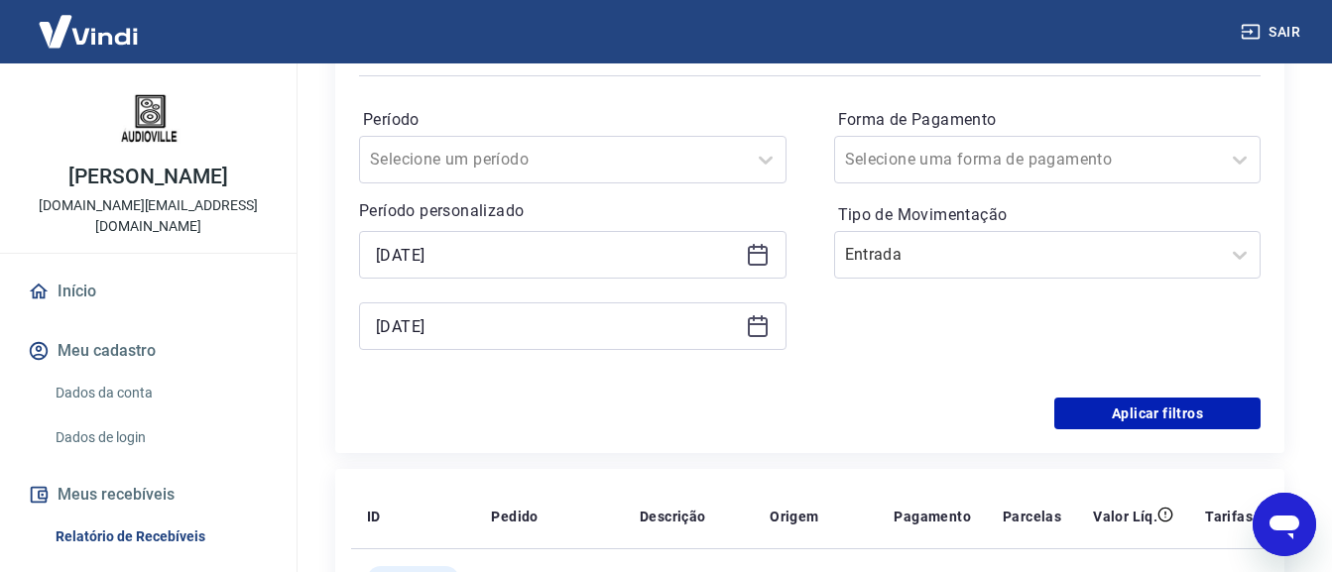
click at [761, 323] on icon at bounding box center [758, 324] width 20 height 2
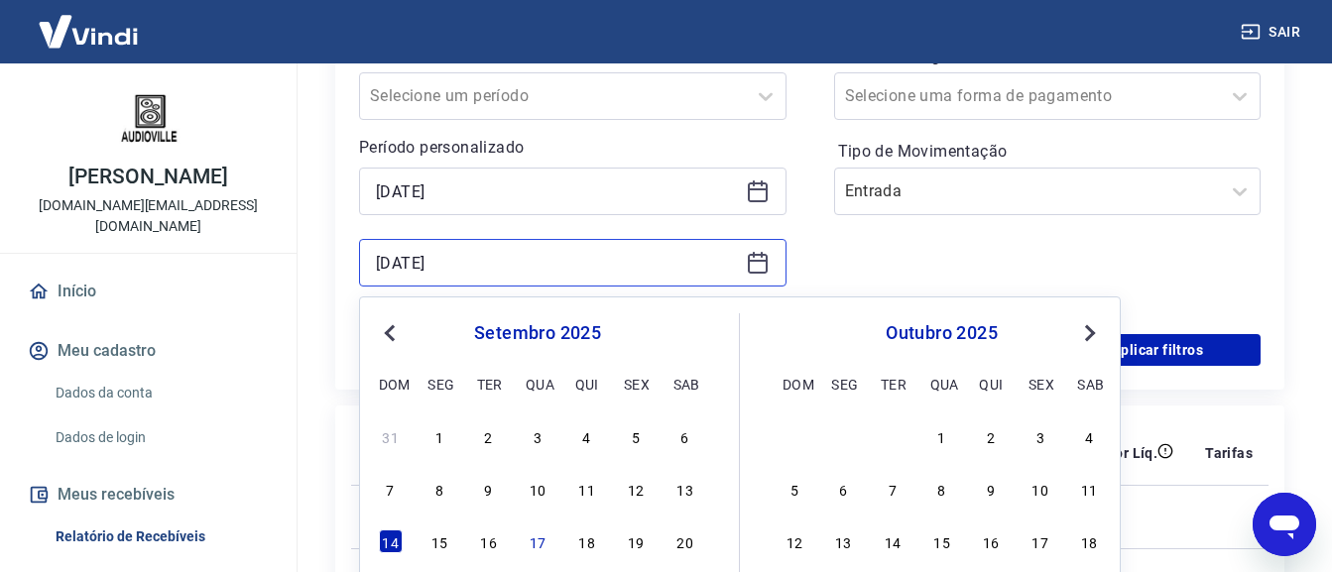
scroll to position [397, 0]
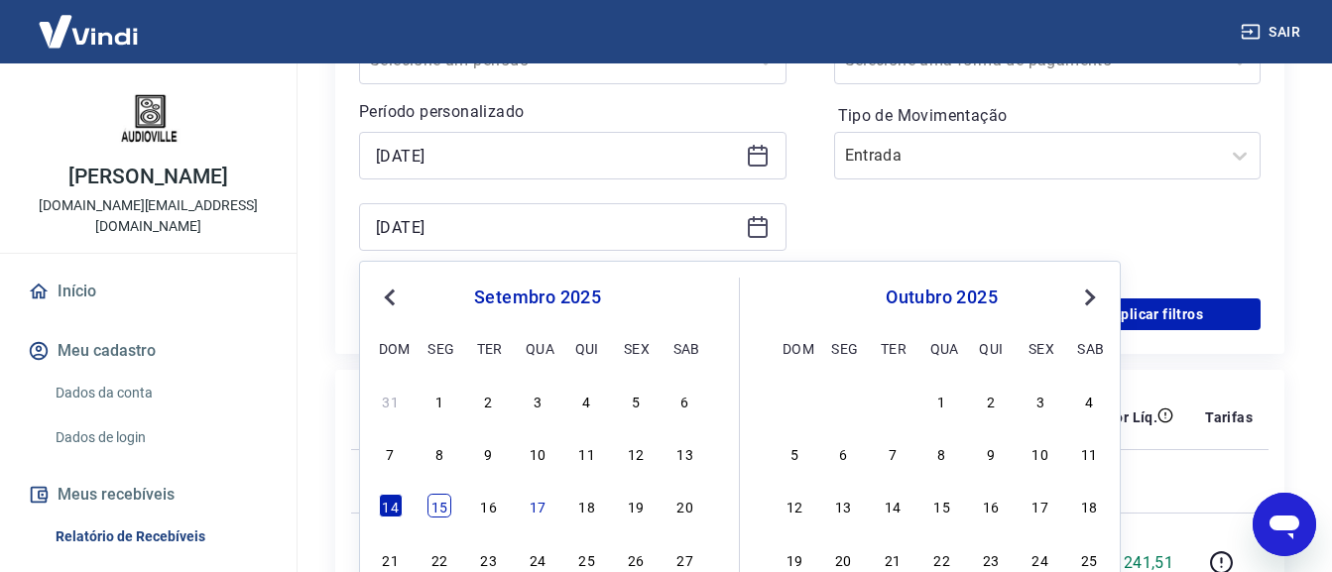
click at [444, 505] on div "15" at bounding box center [439, 506] width 24 height 24
type input "[DATE]"
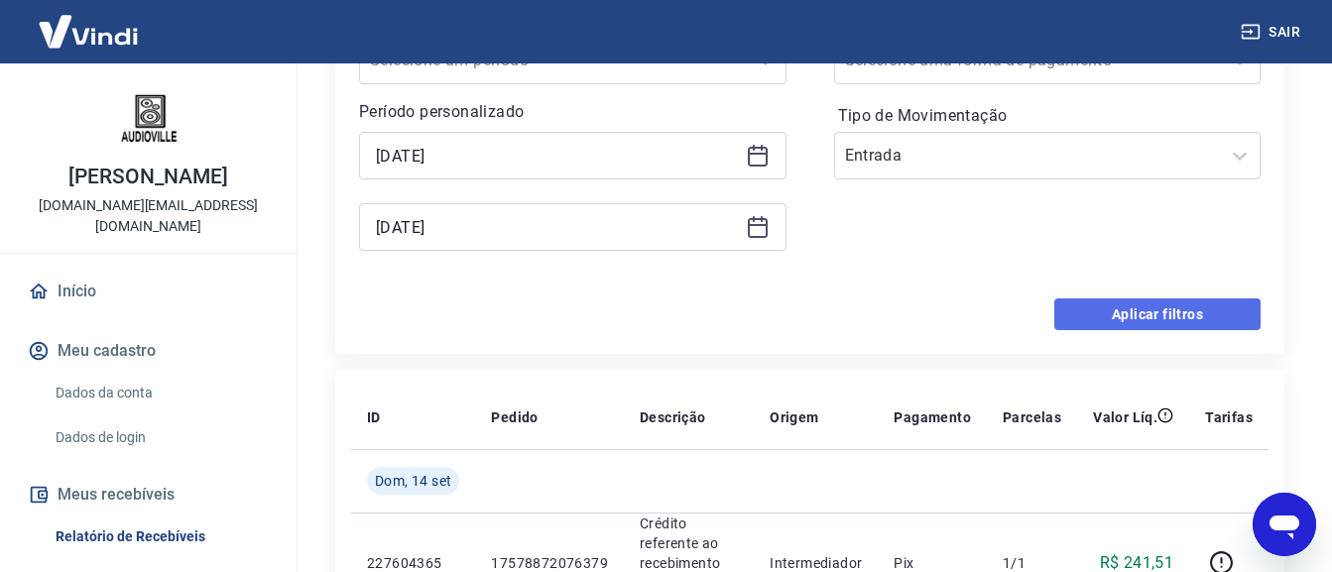
click at [1162, 318] on button "Aplicar filtros" at bounding box center [1157, 314] width 206 height 32
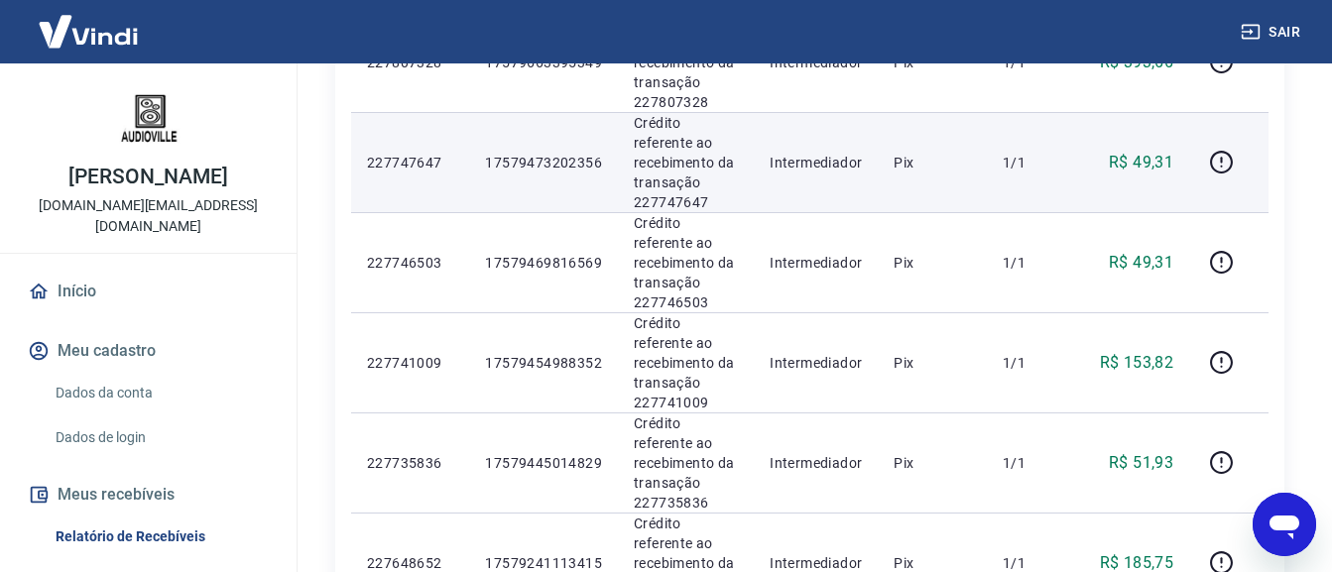
scroll to position [793, 0]
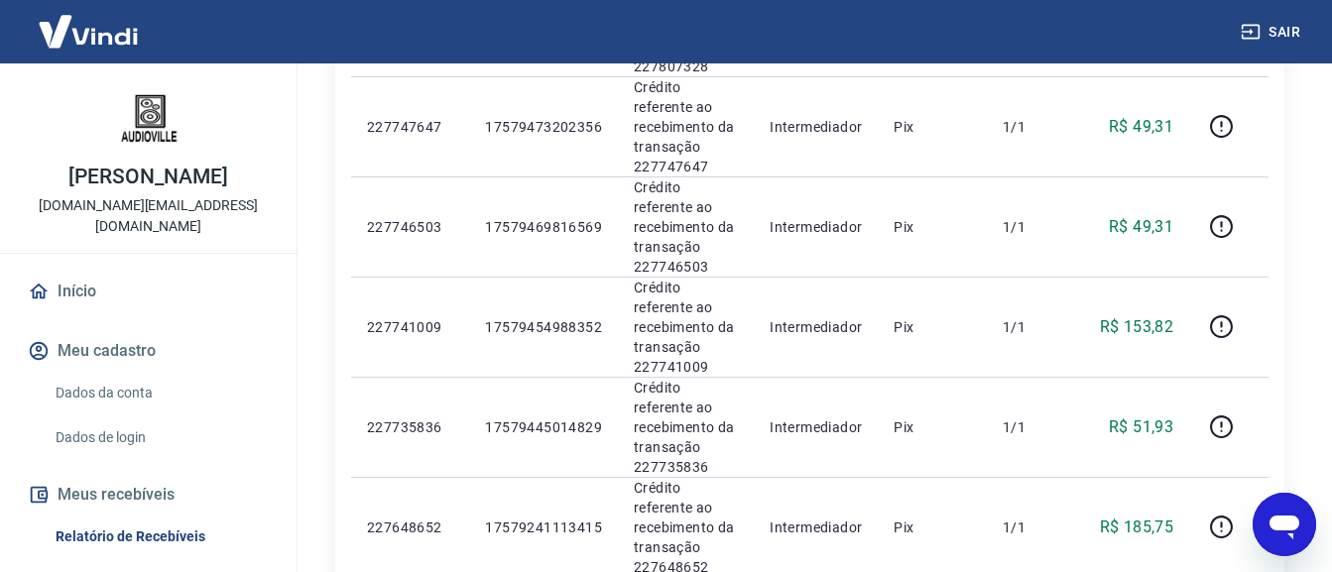
drag, startPoint x: 605, startPoint y: 440, endPoint x: 486, endPoint y: 440, distance: 119.0
copy p "17553912973447"
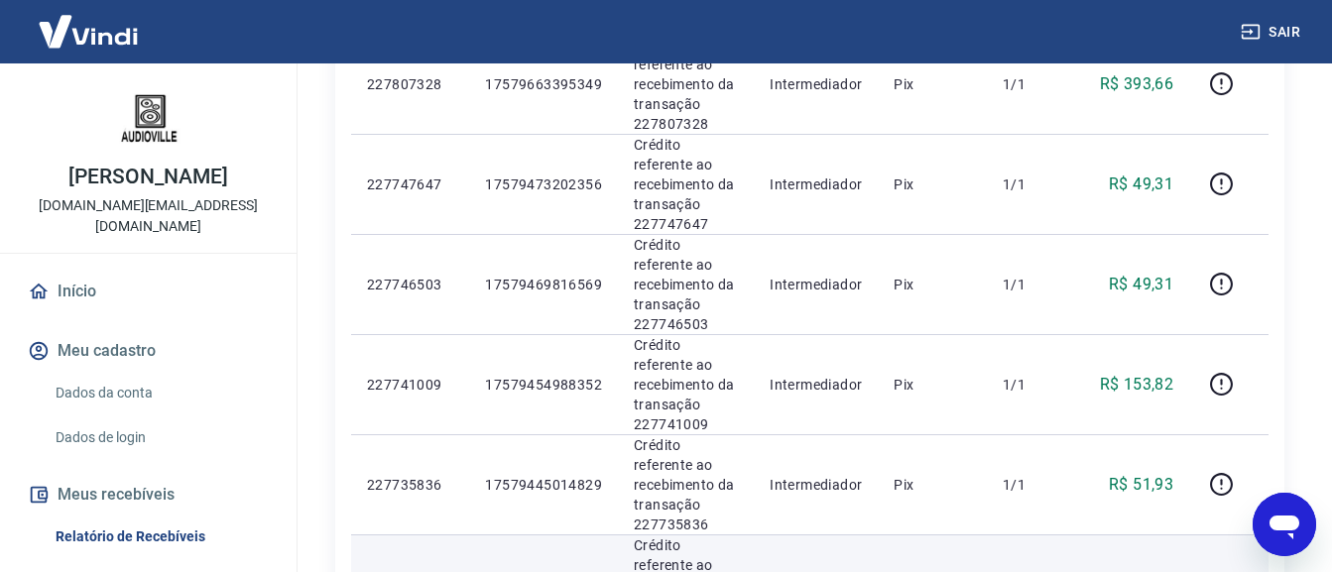
scroll to position [694, 0]
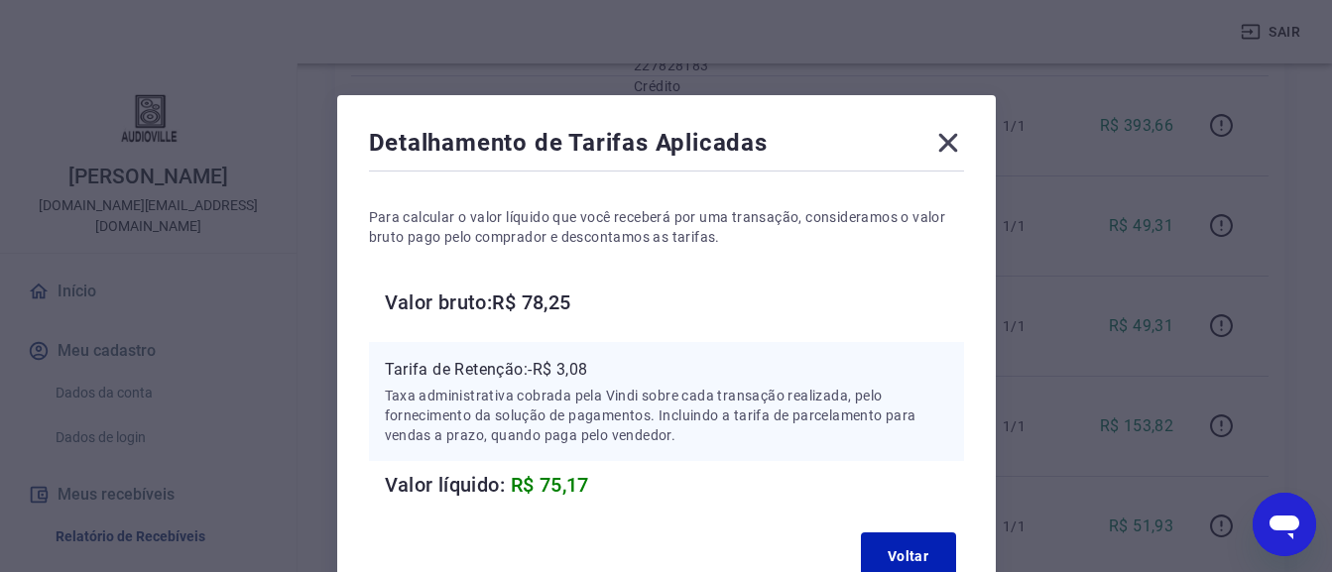
click at [938, 152] on icon at bounding box center [948, 143] width 32 height 32
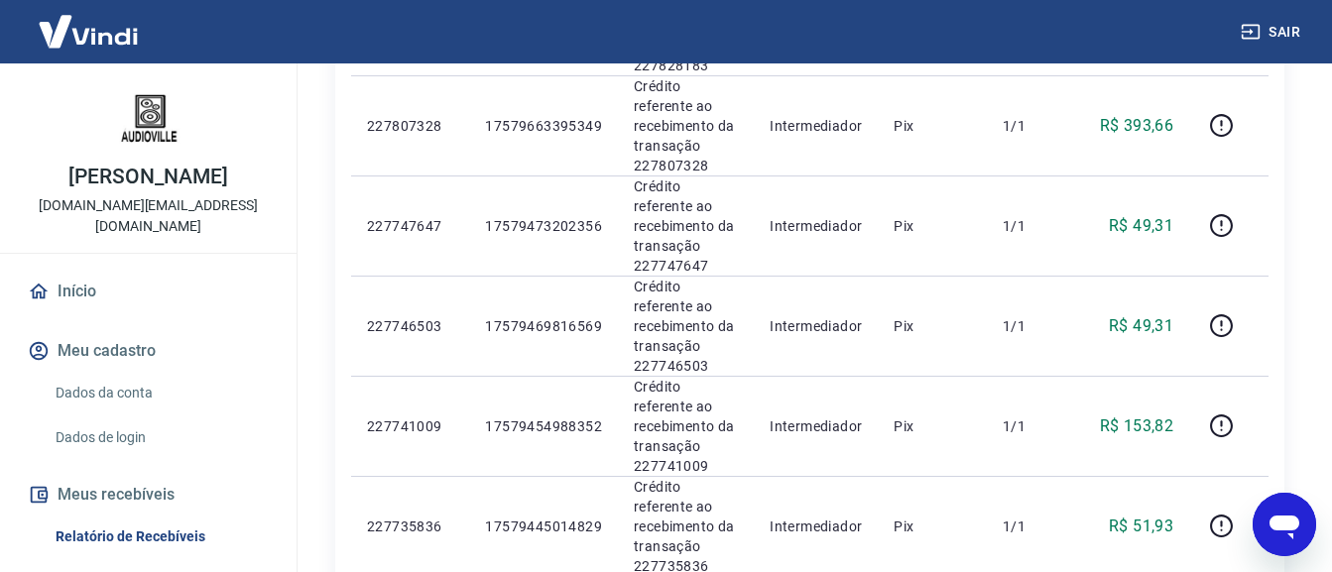
drag, startPoint x: 594, startPoint y: 457, endPoint x: 484, endPoint y: 461, distance: 110.1
copy p "17579241113415"
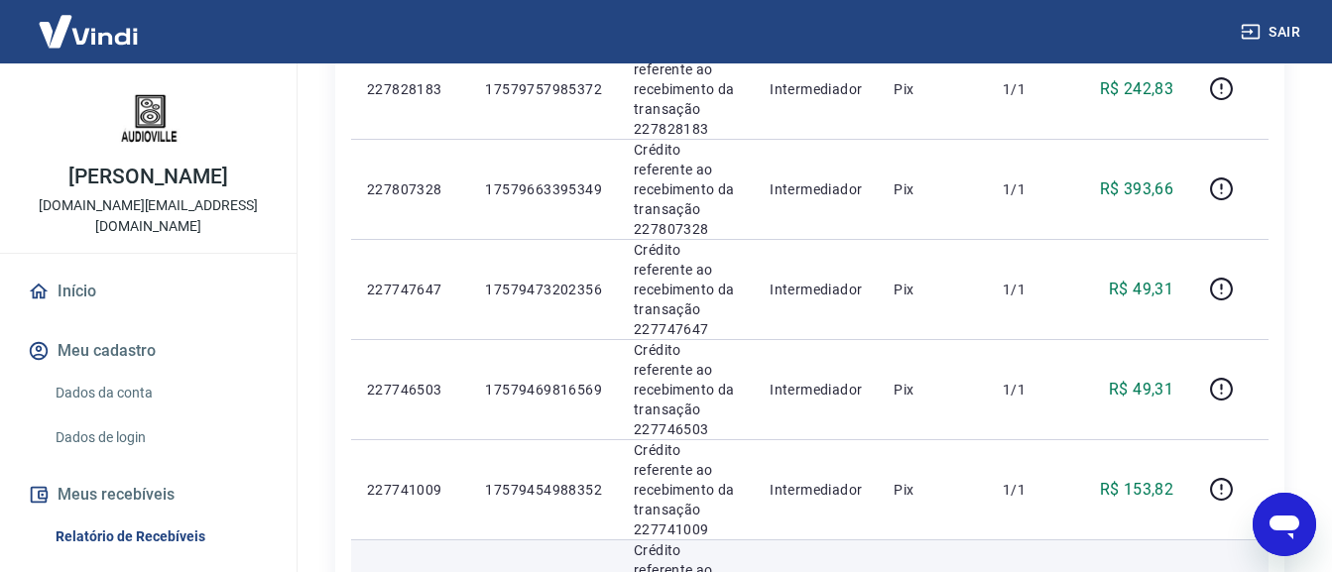
scroll to position [595, 0]
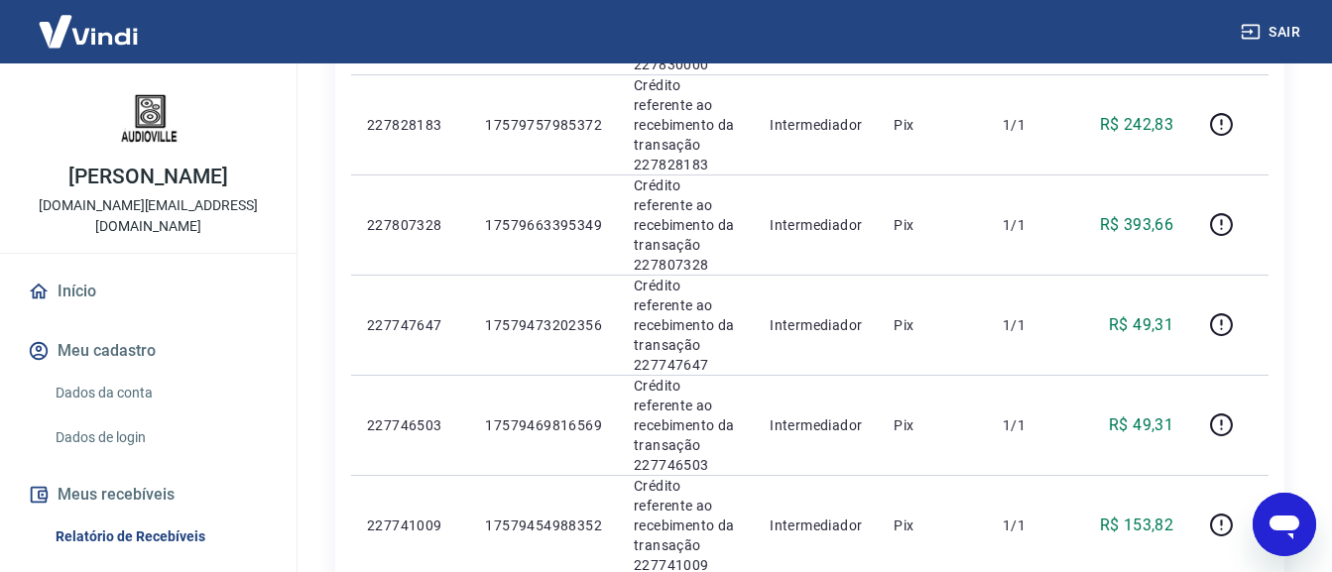
drag, startPoint x: 596, startPoint y: 475, endPoint x: 468, endPoint y: 477, distance: 127.9
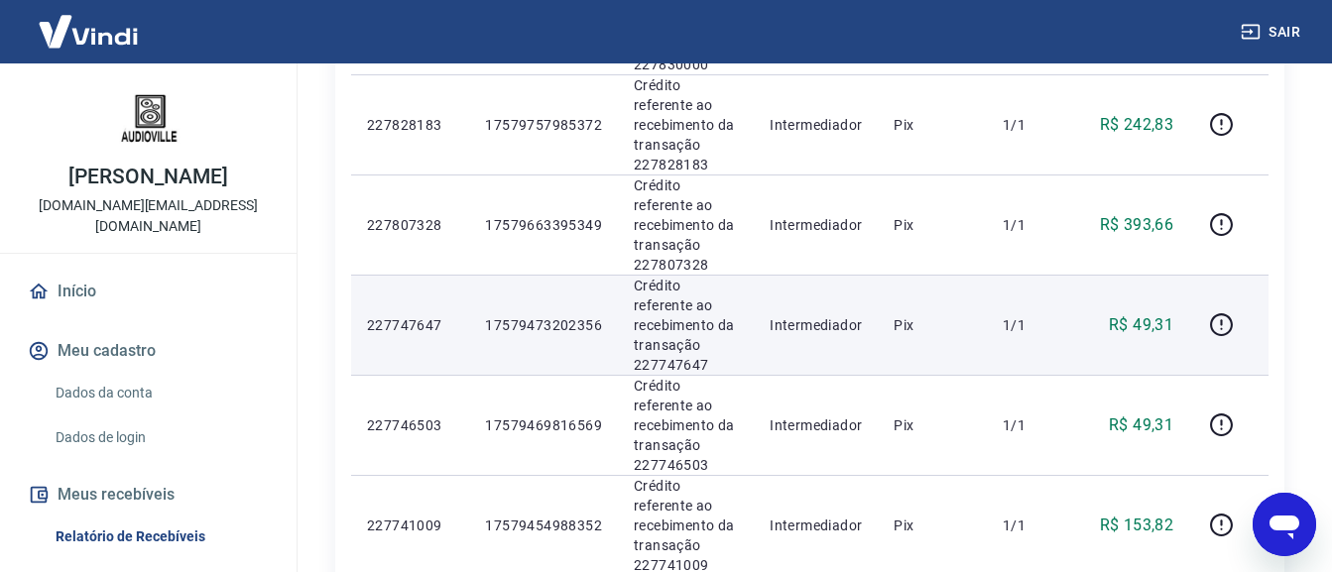
copy tr "17579445014829"
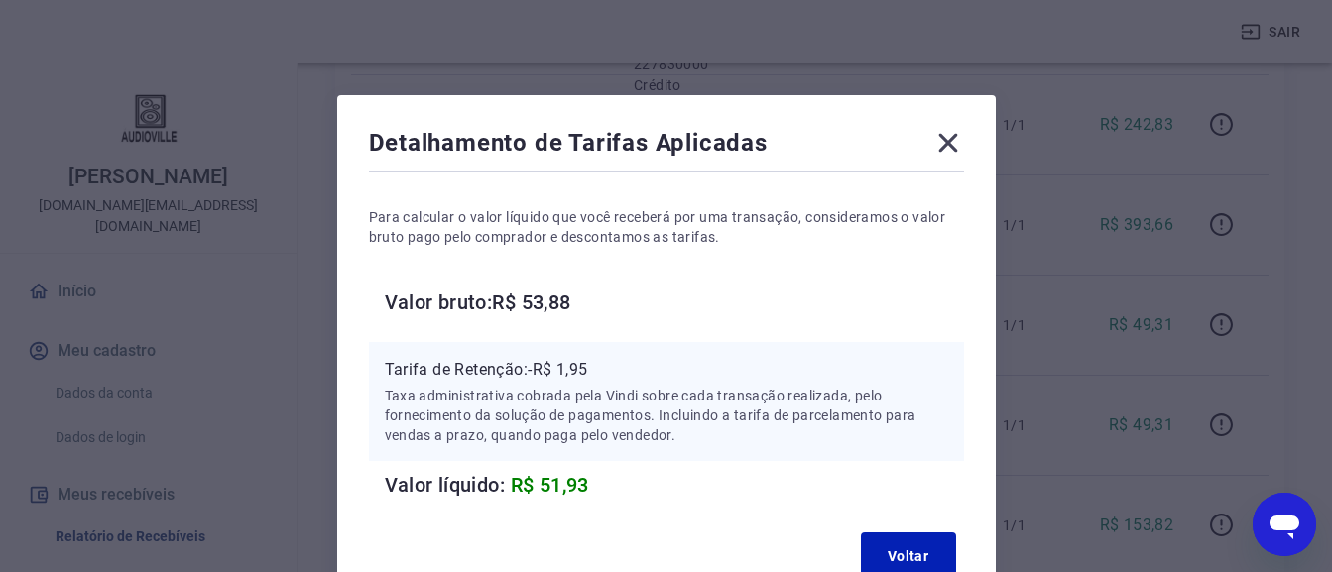
drag, startPoint x: 947, startPoint y: 144, endPoint x: 978, endPoint y: 153, distance: 32.0
click at [948, 144] on icon at bounding box center [947, 143] width 19 height 19
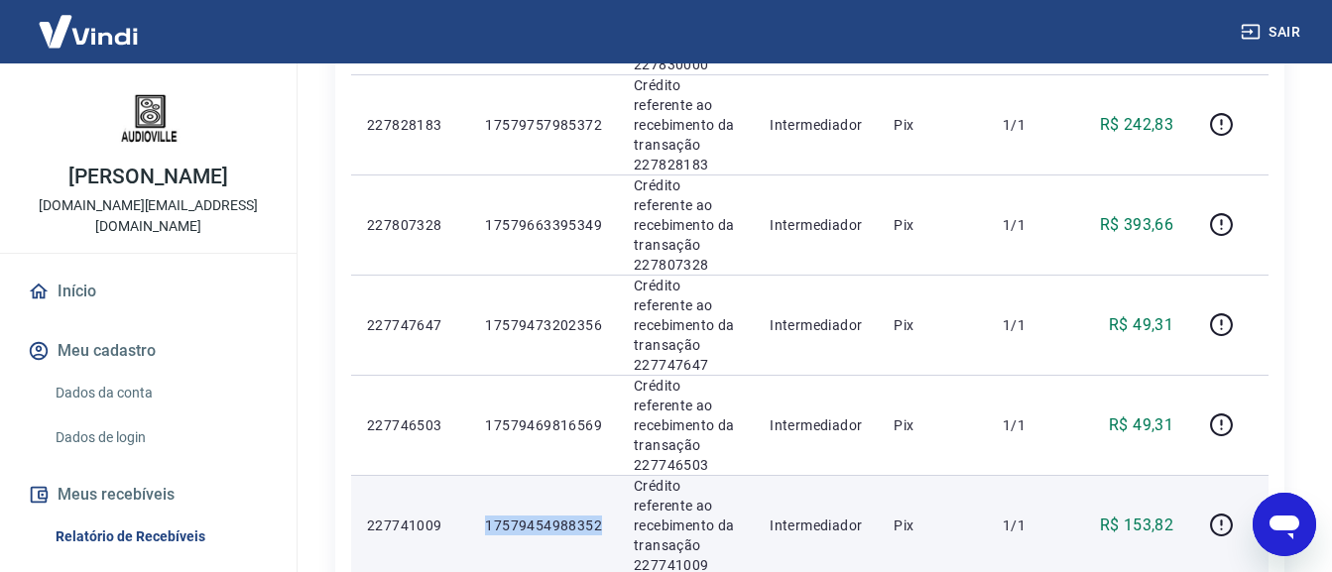
drag, startPoint x: 601, startPoint y: 396, endPoint x: 486, endPoint y: 397, distance: 115.0
click at [486, 475] on td "17579454988352" at bounding box center [543, 525] width 149 height 100
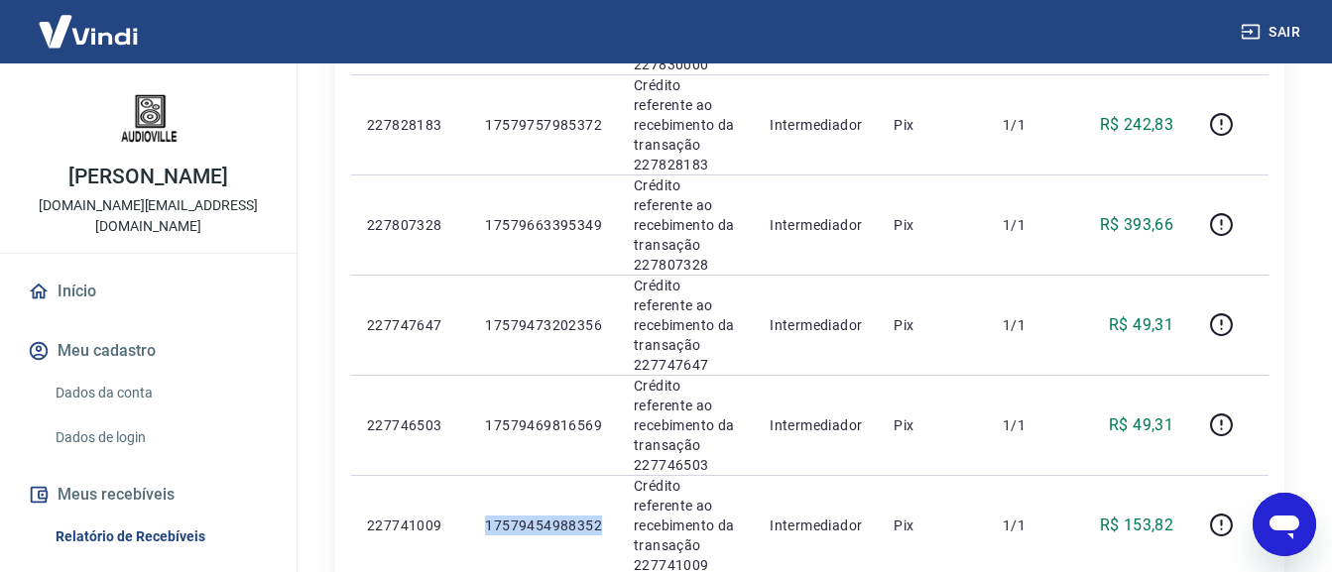
copy p "17579454988352"
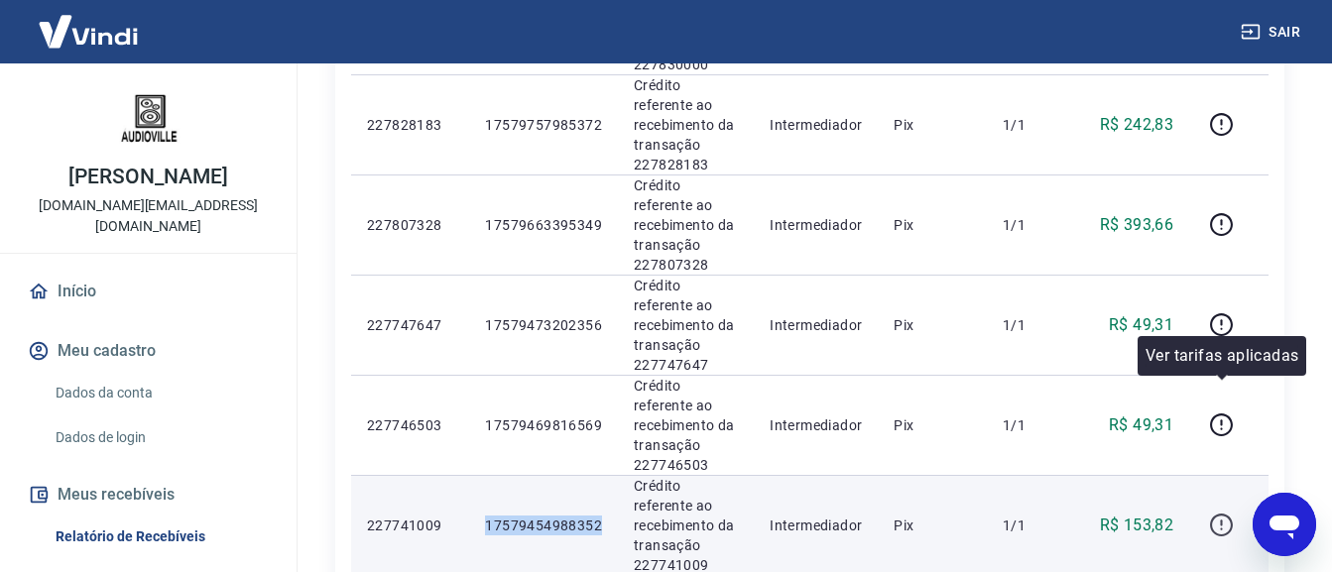
click at [1220, 513] on icon "button" at bounding box center [1221, 525] width 25 height 25
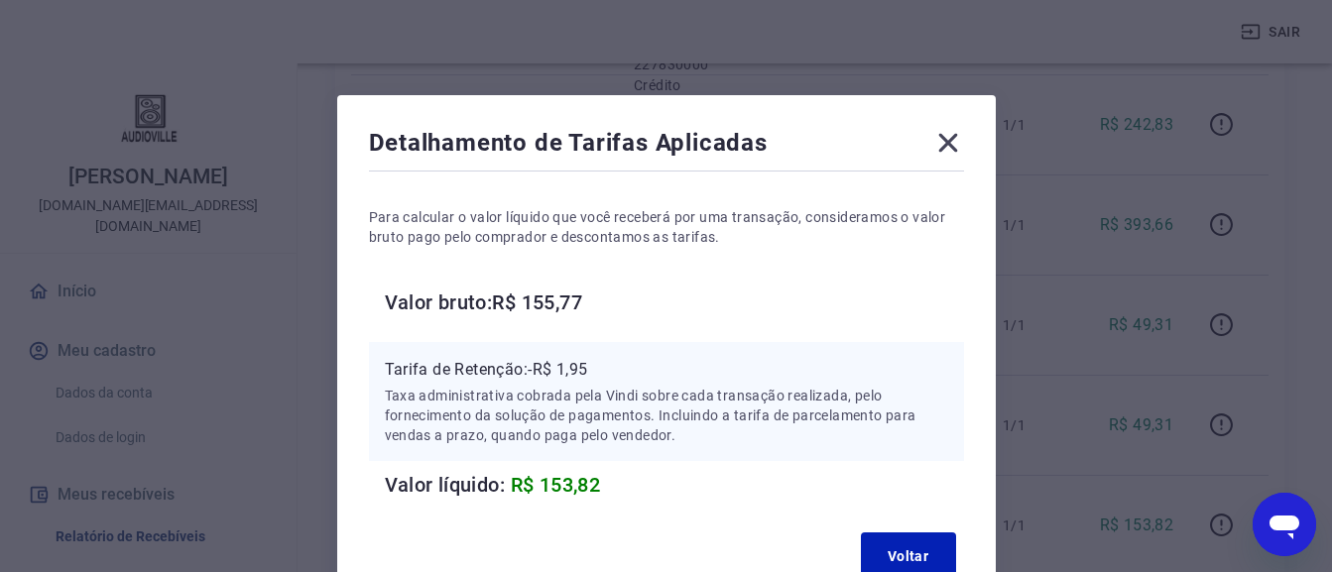
drag, startPoint x: 946, startPoint y: 137, endPoint x: 1292, endPoint y: 149, distance: 346.2
click at [951, 137] on icon at bounding box center [948, 143] width 32 height 32
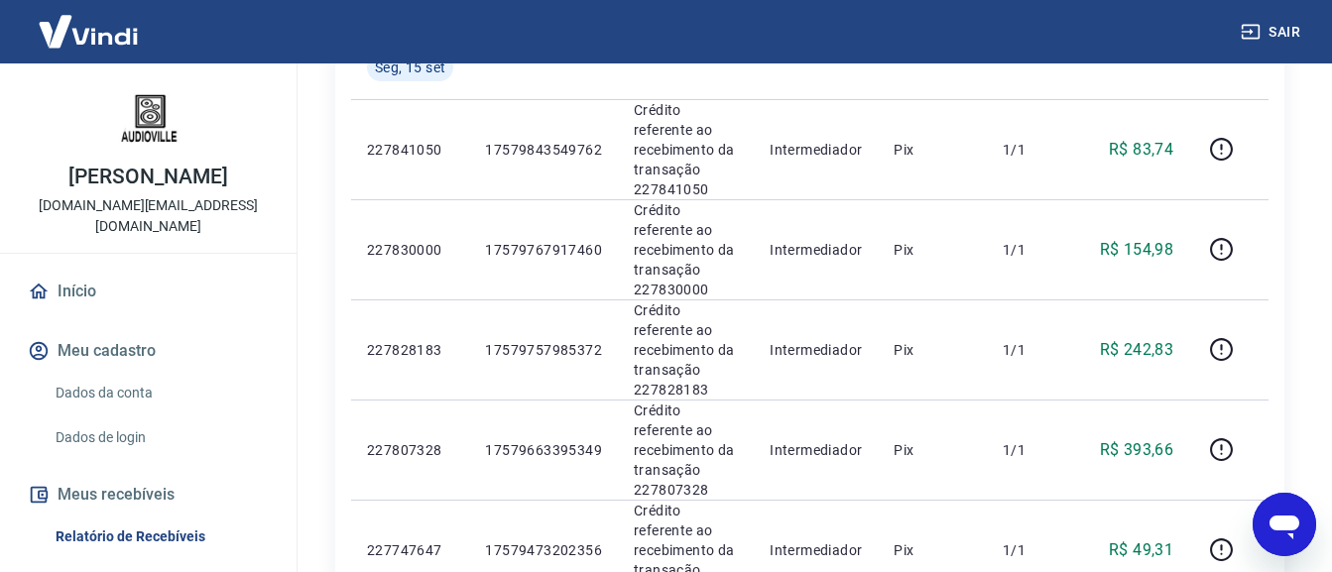
scroll to position [367, 0]
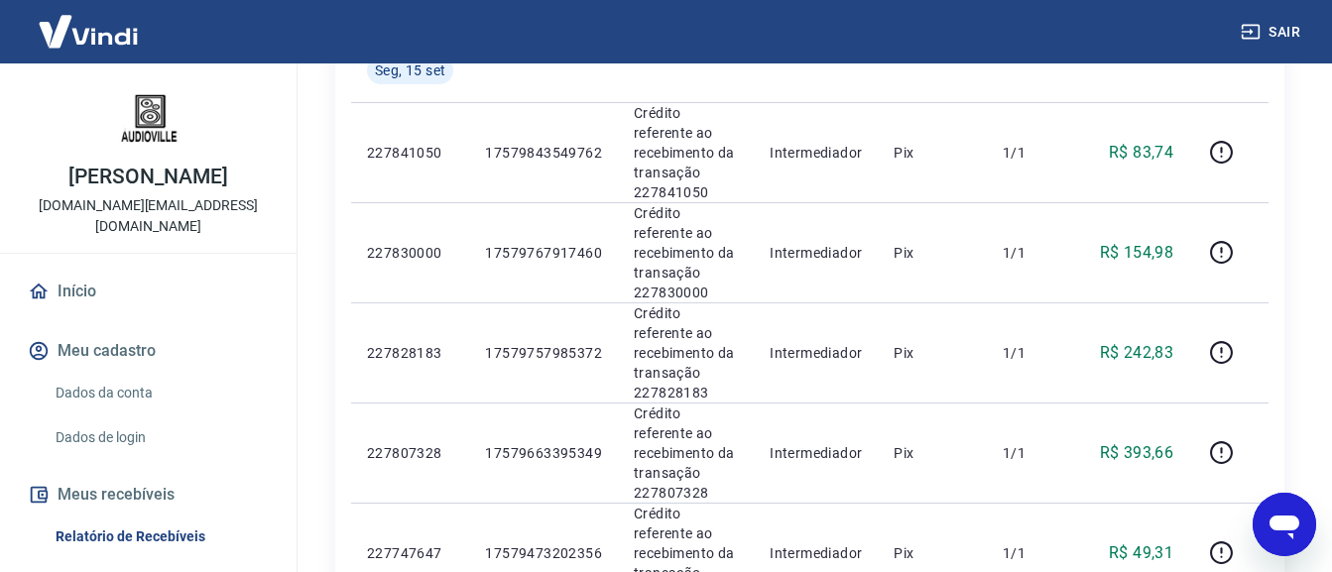
drag, startPoint x: 604, startPoint y: 539, endPoint x: 487, endPoint y: 537, distance: 117.0
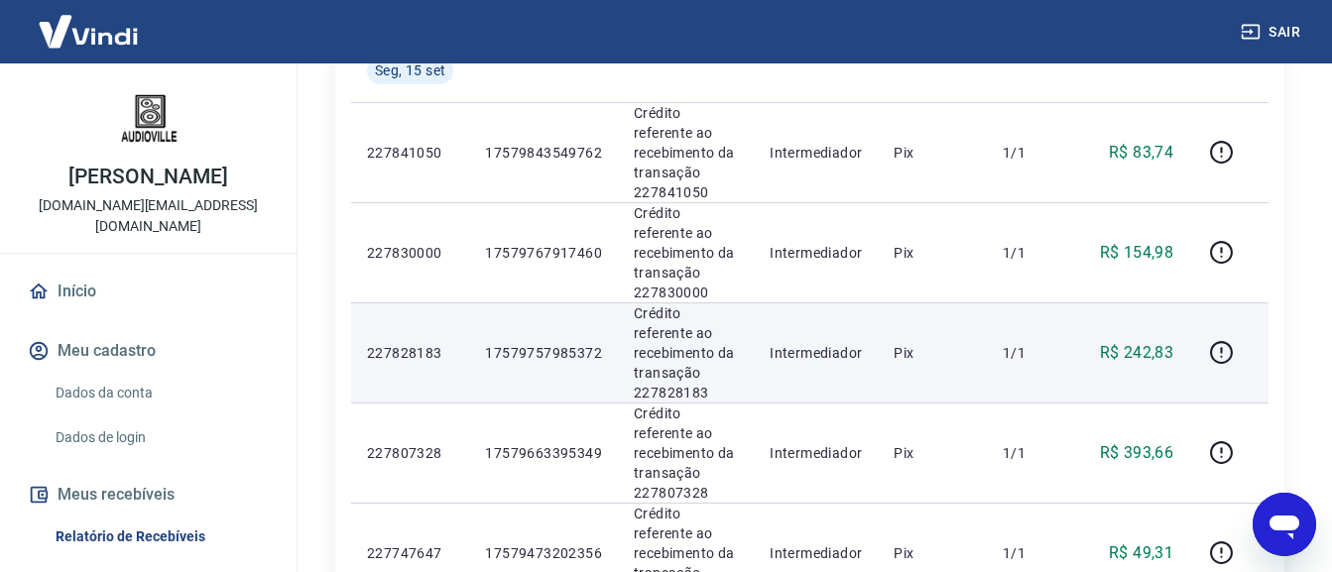
copy p "17579469816569"
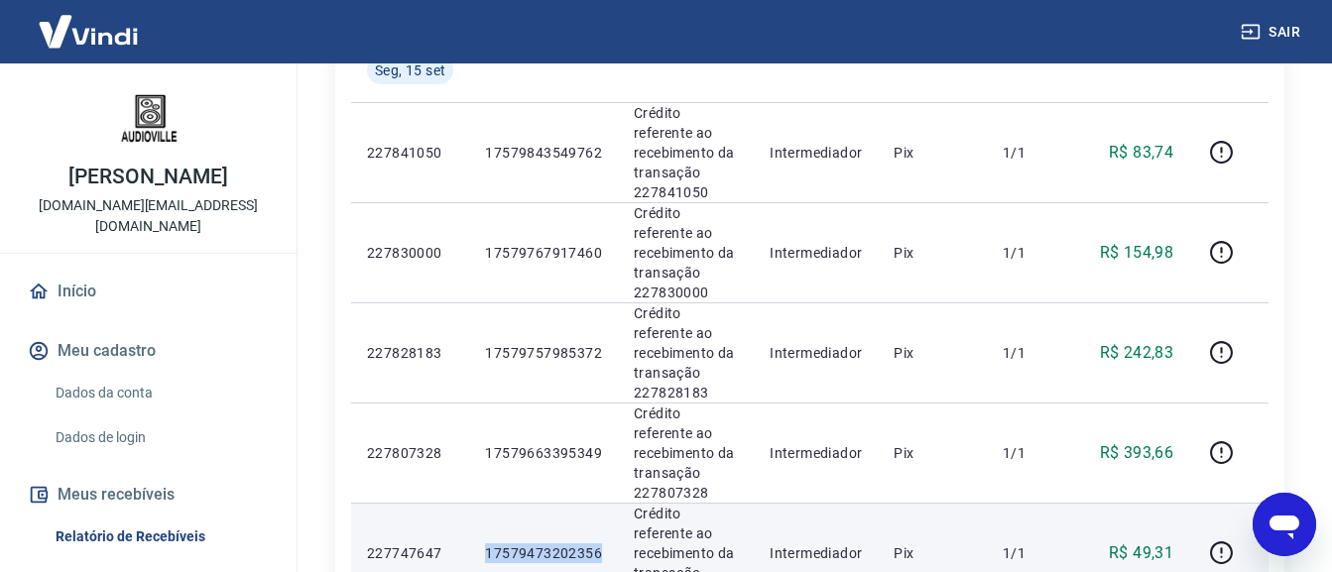
drag, startPoint x: 600, startPoint y: 460, endPoint x: 449, endPoint y: 453, distance: 150.9
click at [449, 503] on tr "227747647 17579473202356 Crédito referente ao recebimento da transação 22774764…" at bounding box center [809, 553] width 917 height 100
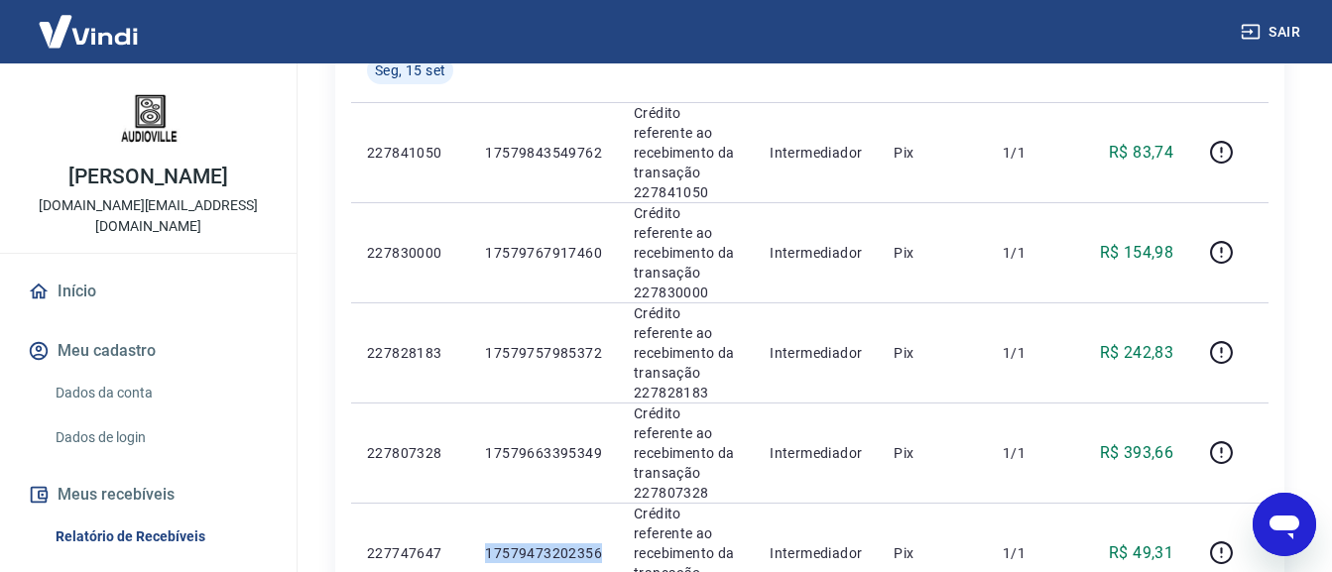
copy tr "17579473202356"
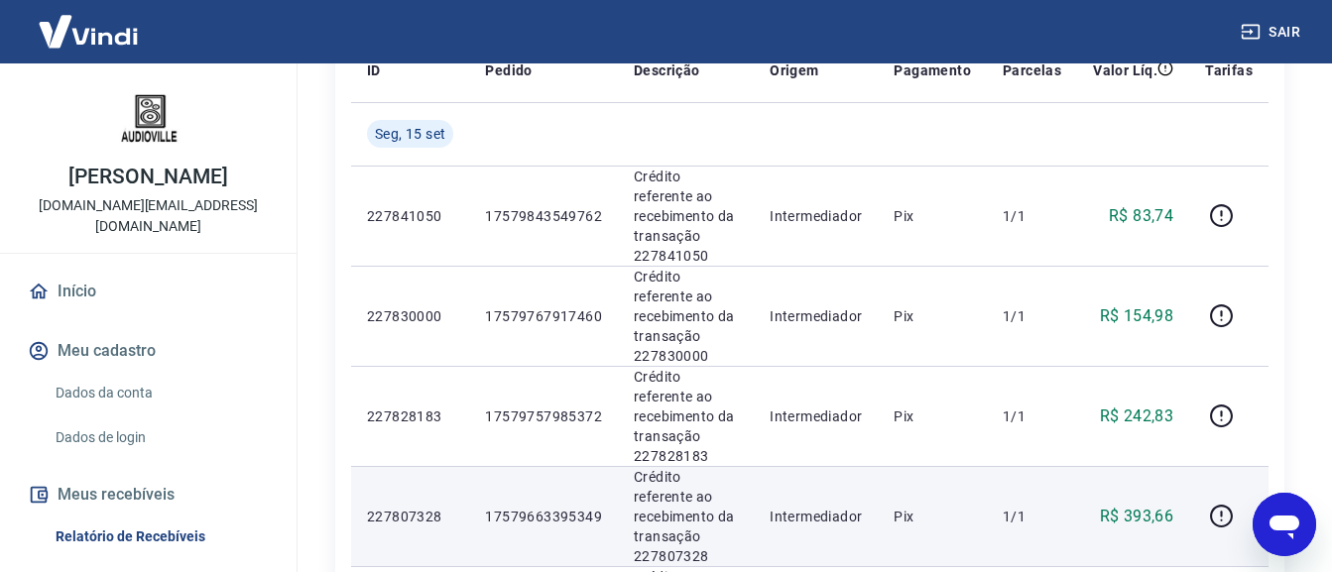
scroll to position [268, 0]
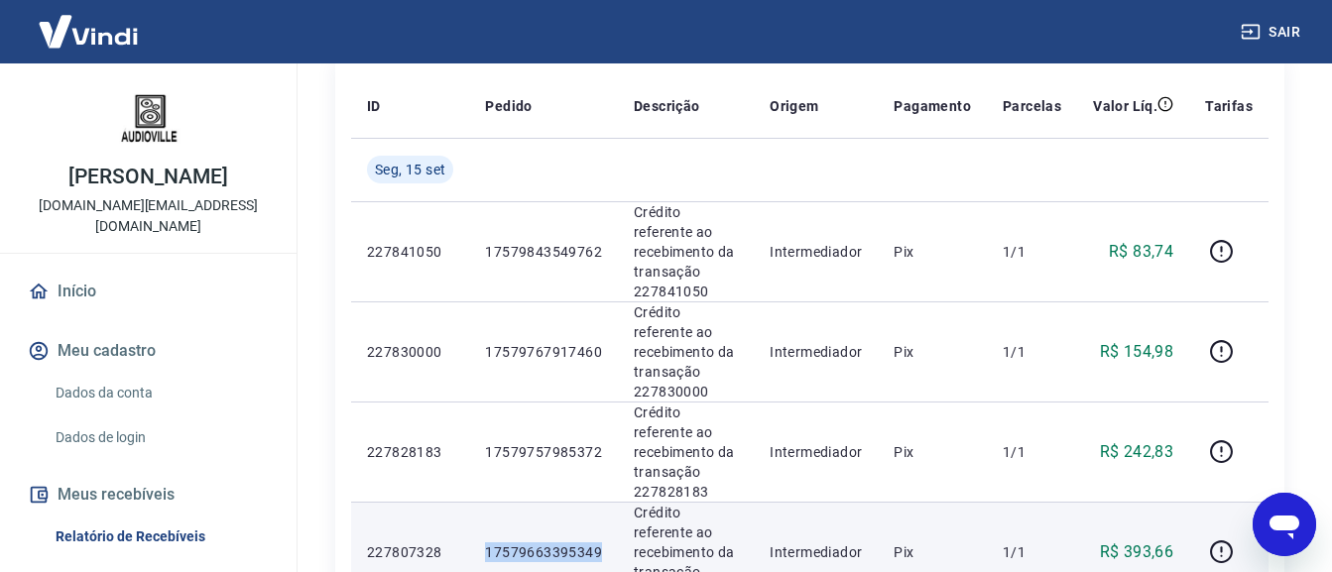
drag, startPoint x: 593, startPoint y: 477, endPoint x: 483, endPoint y: 483, distance: 110.2
click at [483, 502] on td "17579663395349" at bounding box center [543, 552] width 149 height 100
copy p "17579663395349"
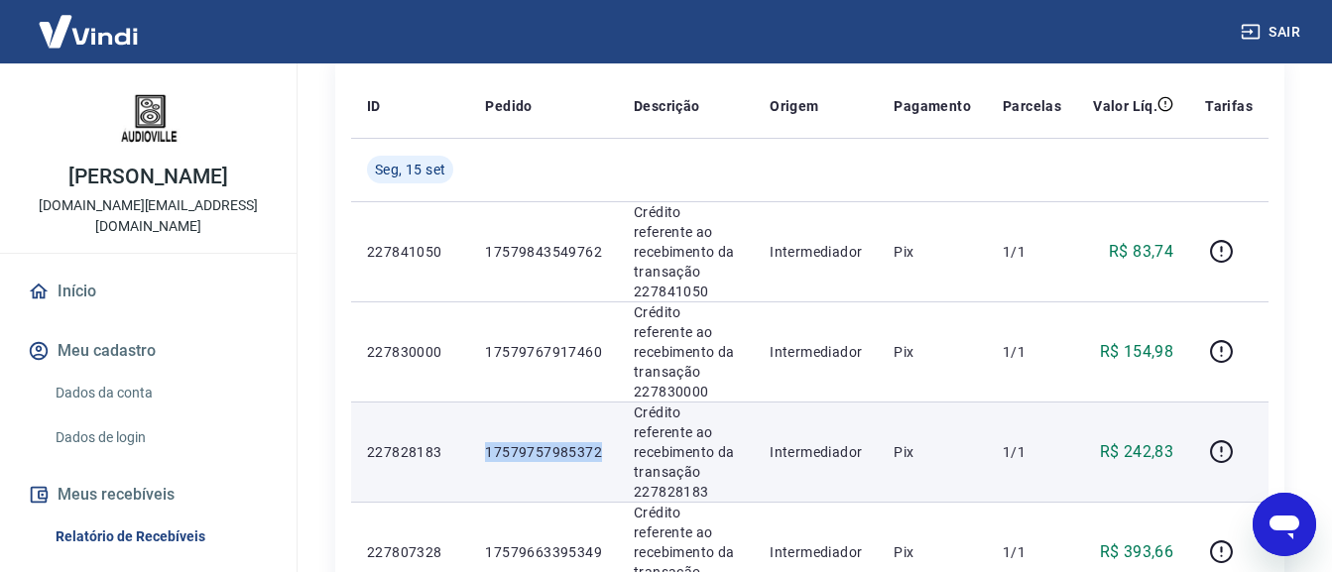
drag, startPoint x: 605, startPoint y: 402, endPoint x: 476, endPoint y: 406, distance: 129.0
click at [476, 406] on td "17579757985372" at bounding box center [543, 452] width 149 height 100
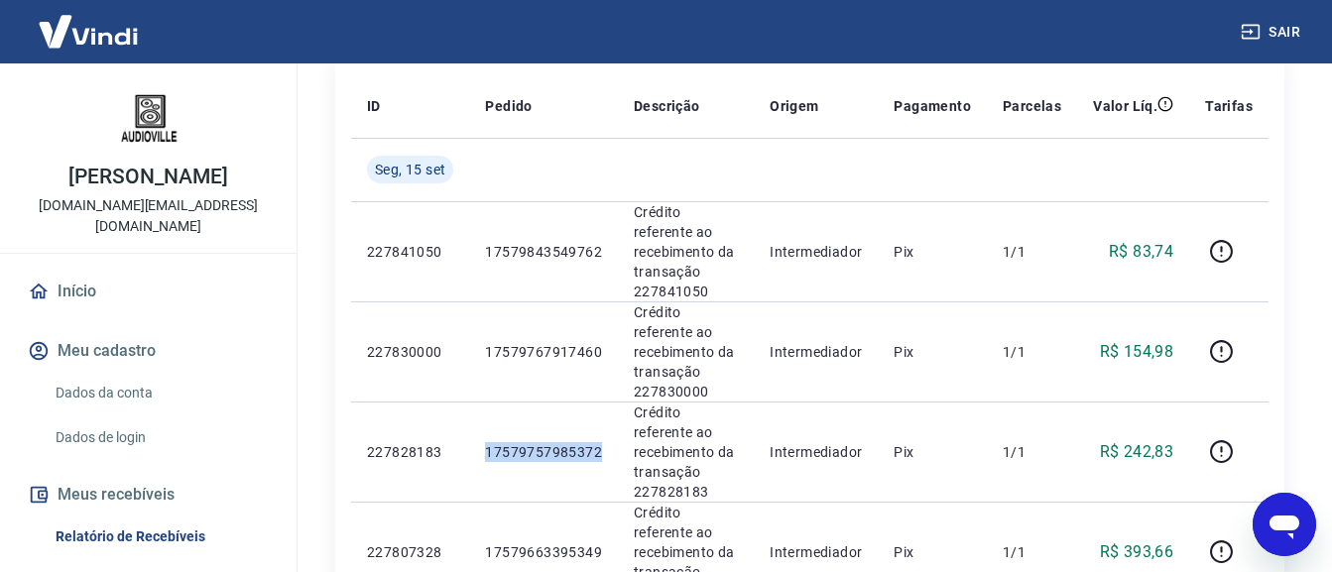
copy p "17579757985372"
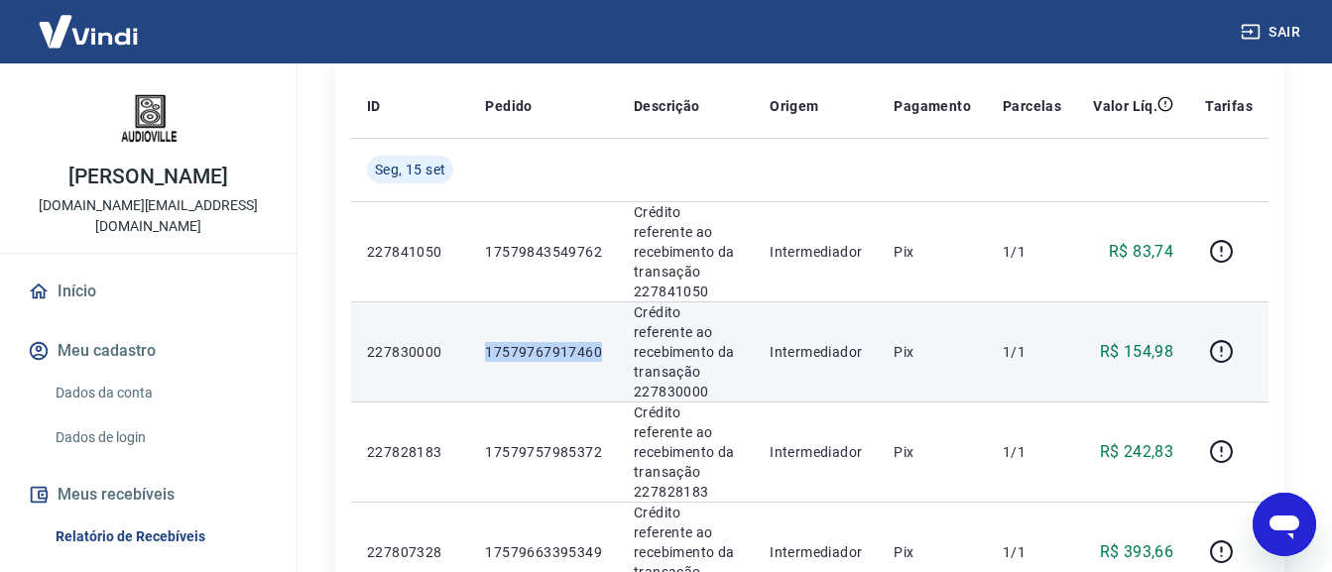
drag, startPoint x: 595, startPoint y: 317, endPoint x: 484, endPoint y: 321, distance: 111.1
click at [484, 321] on td "17579767917460" at bounding box center [543, 351] width 149 height 100
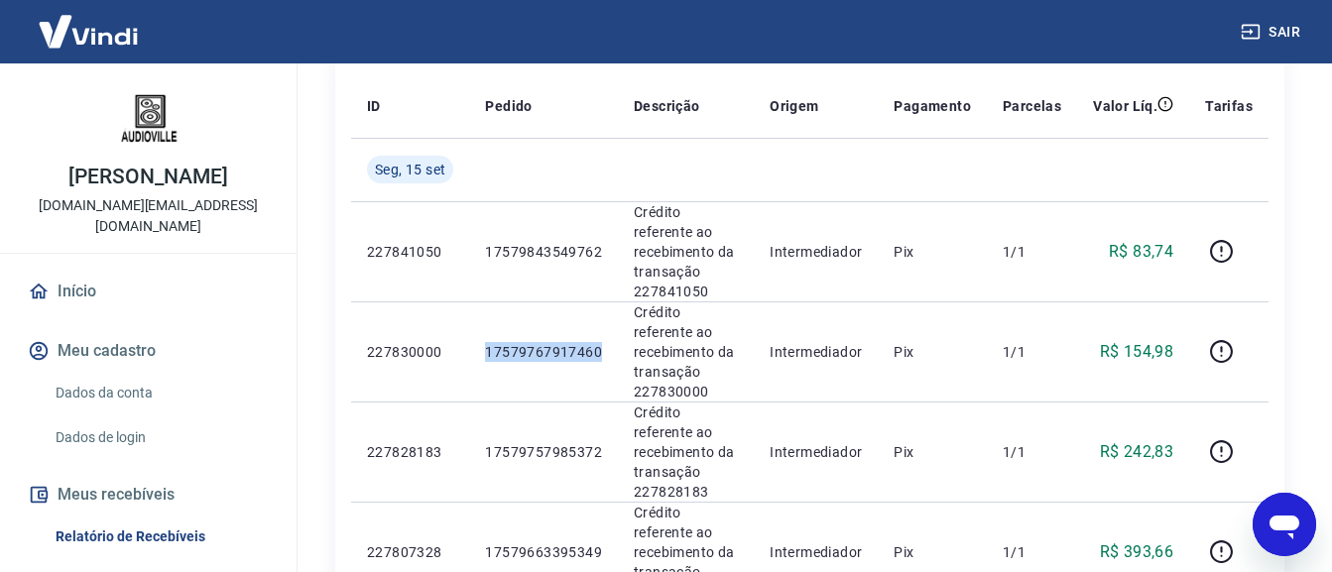
copy p "17579767917460"
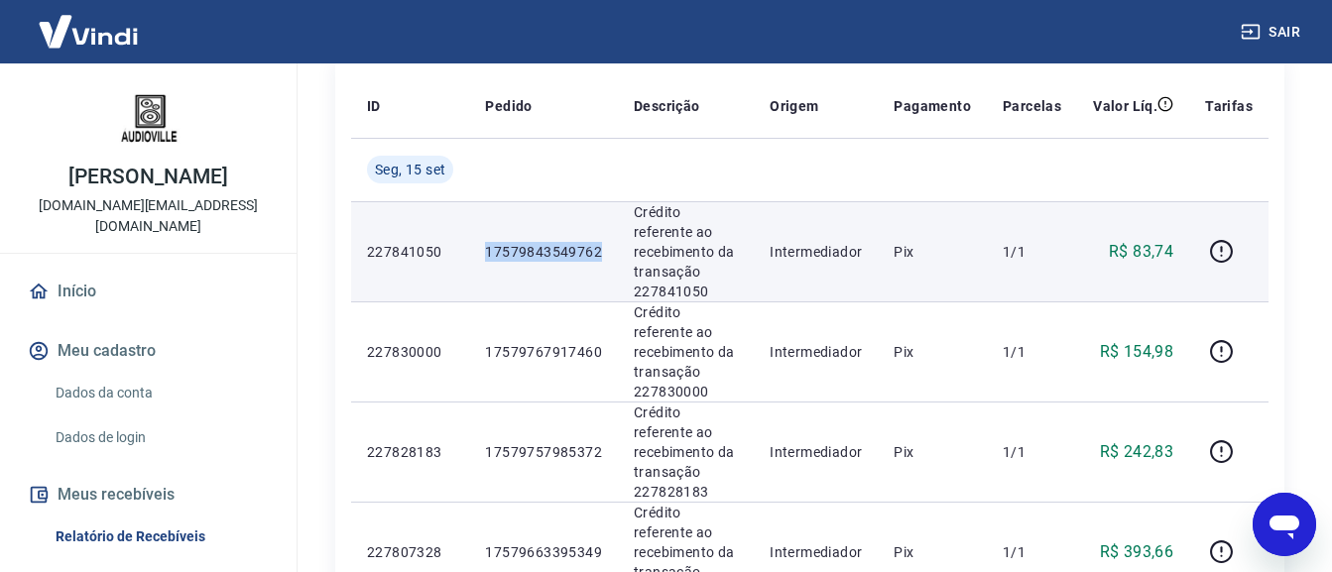
drag, startPoint x: 603, startPoint y: 242, endPoint x: 482, endPoint y: 255, distance: 121.6
click at [482, 255] on td "17579843549762" at bounding box center [543, 251] width 149 height 100
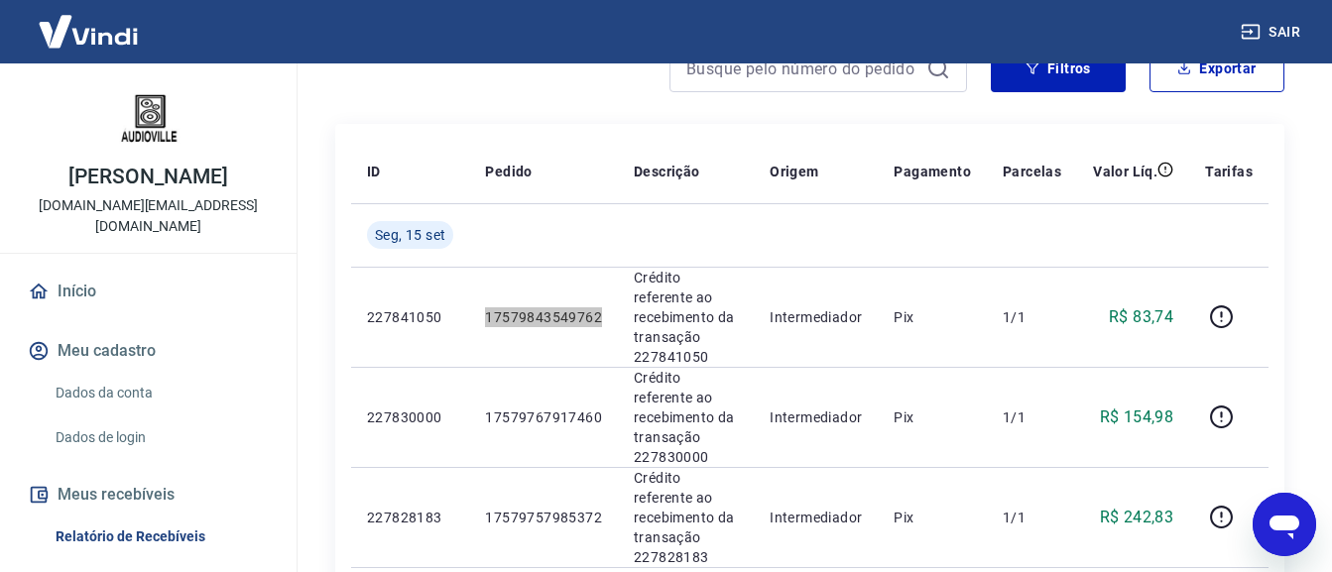
scroll to position [0, 0]
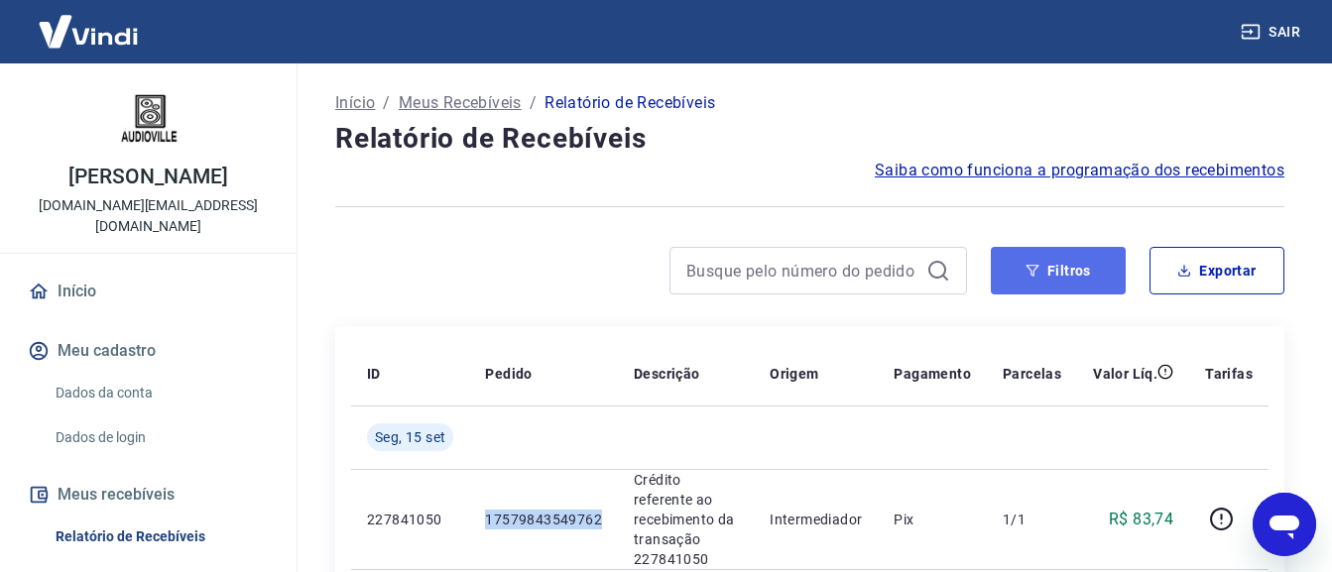
click at [1018, 286] on button "Filtros" at bounding box center [1057, 271] width 135 height 48
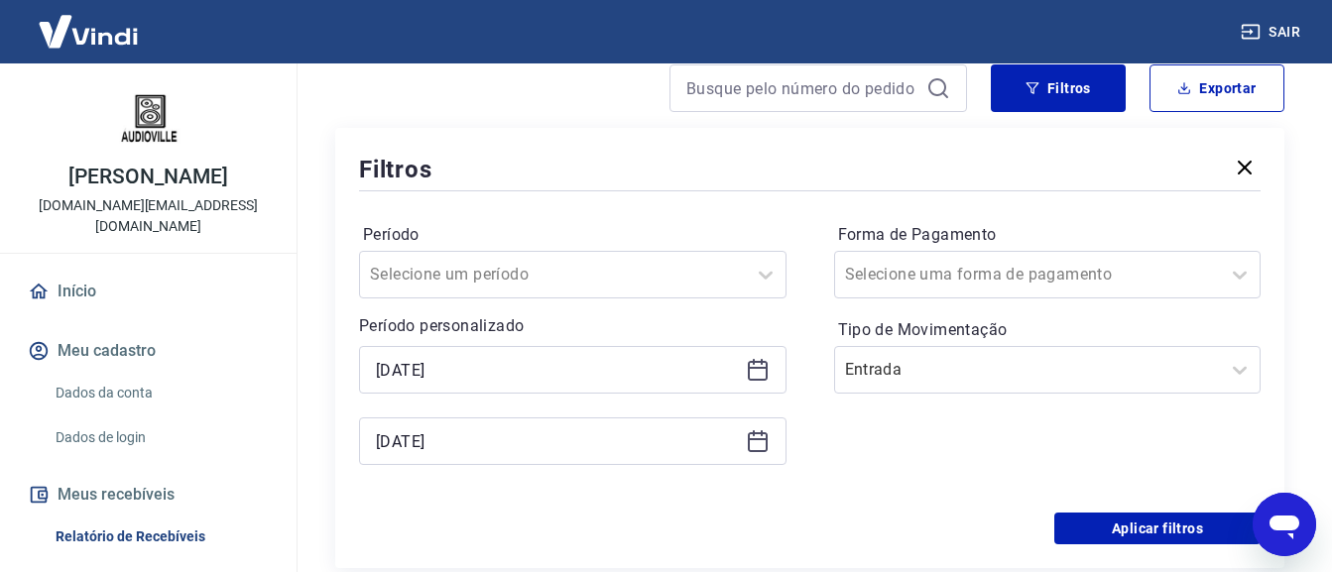
scroll to position [397, 0]
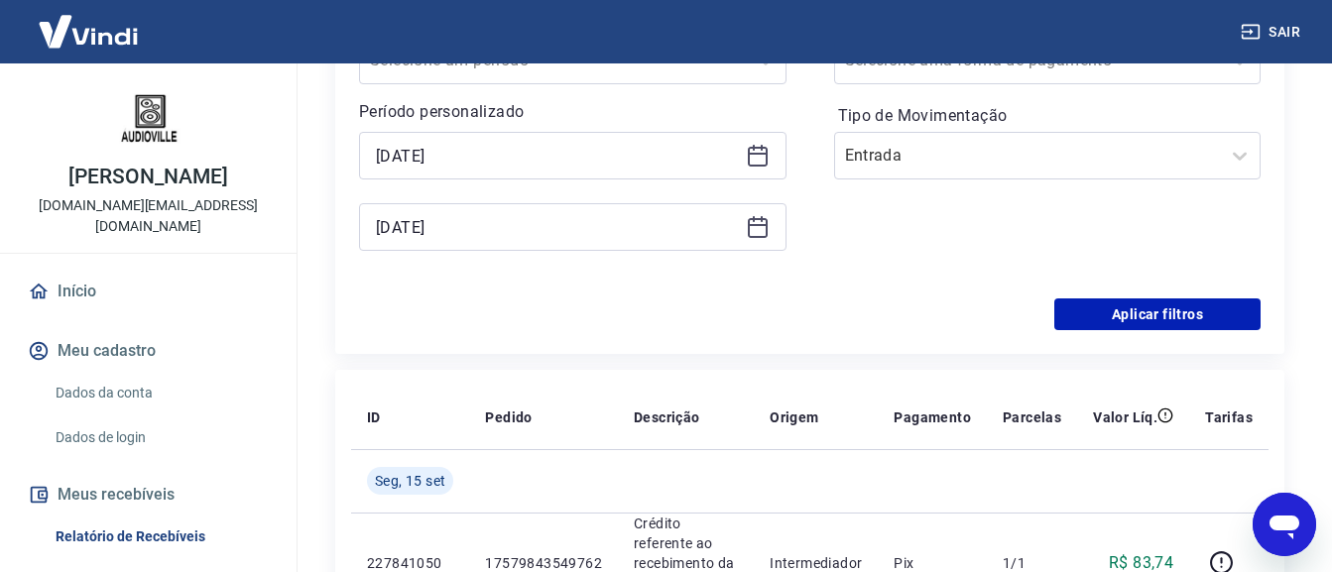
click at [752, 163] on icon at bounding box center [758, 156] width 24 height 24
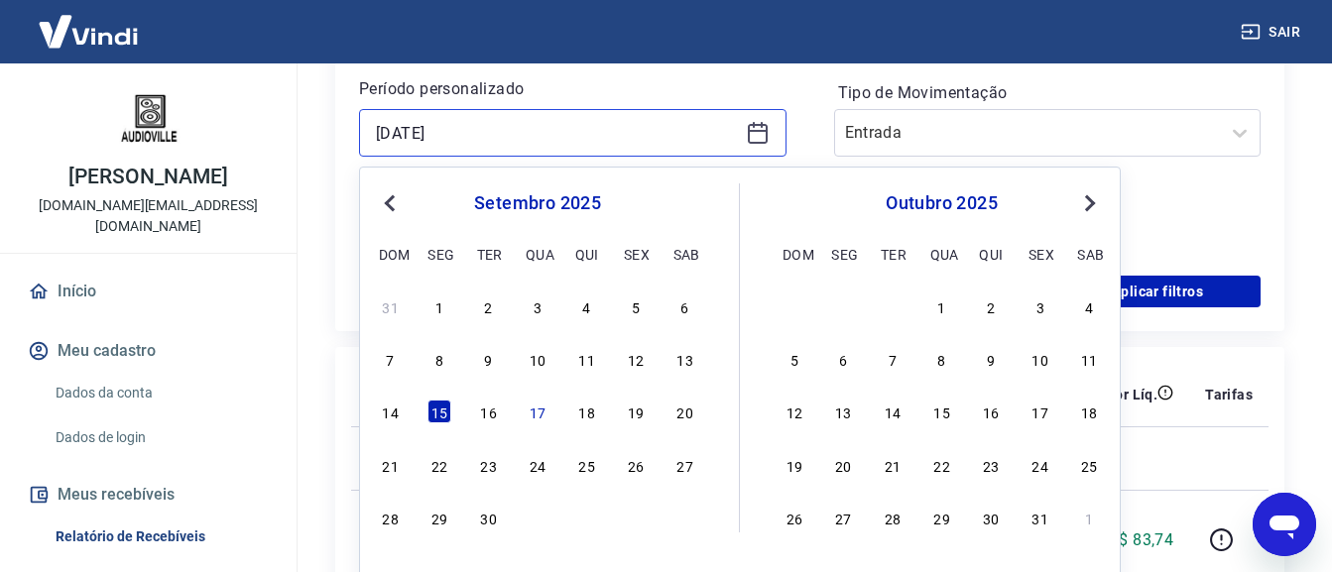
scroll to position [496, 0]
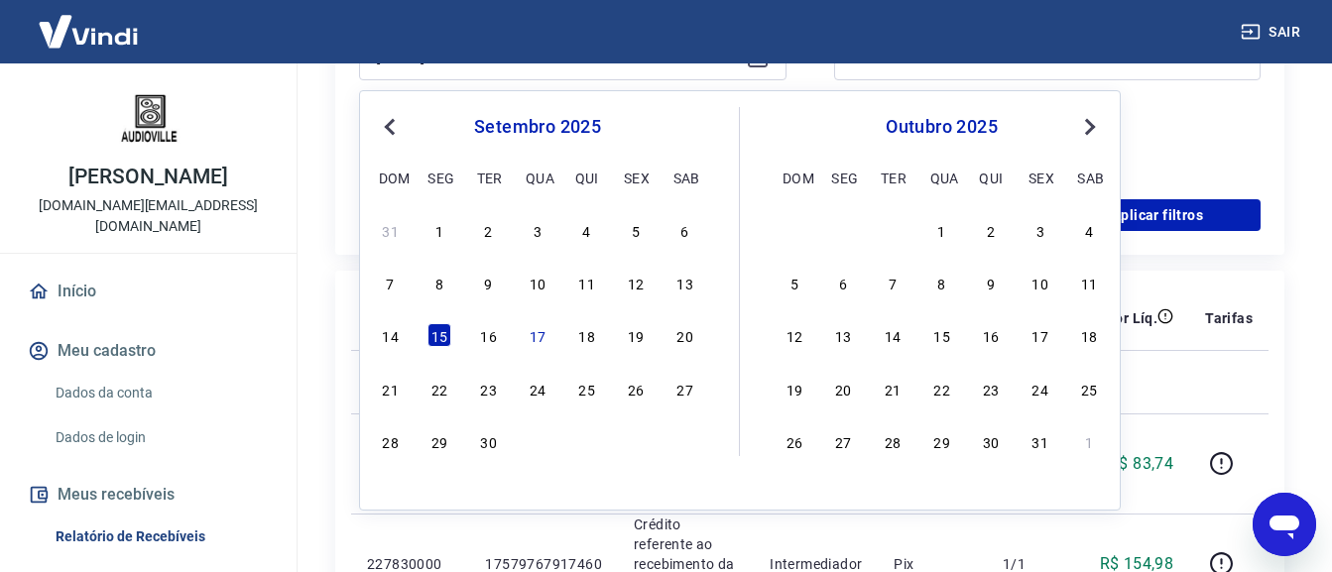
click at [483, 334] on div "16" at bounding box center [489, 335] width 24 height 24
type input "[DATE]"
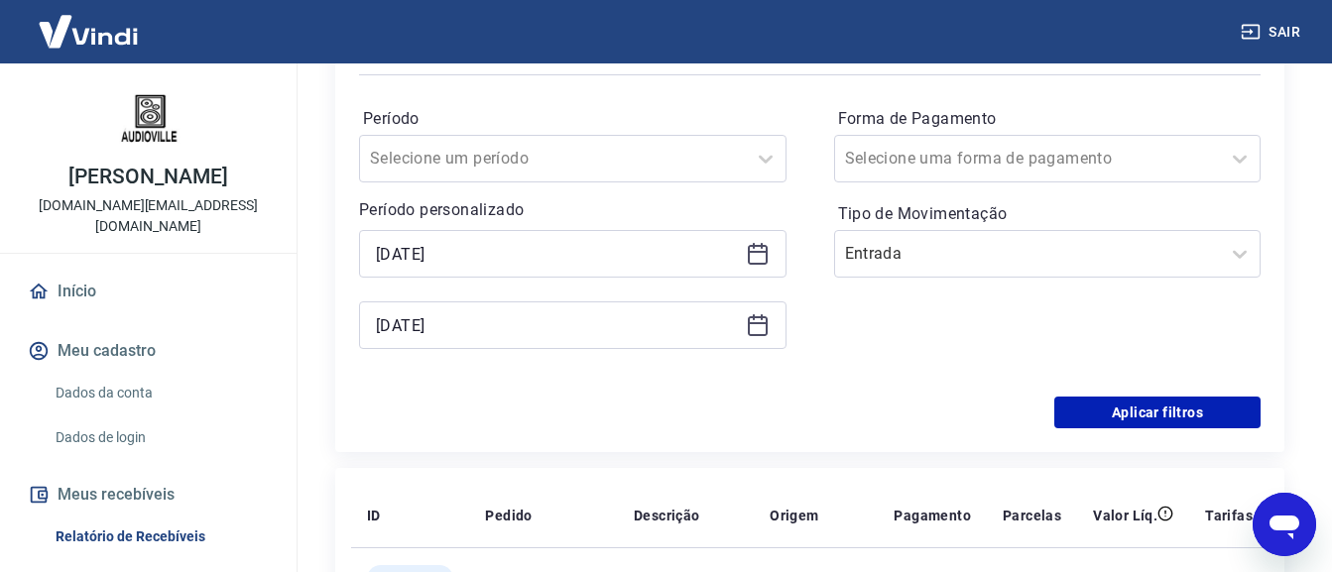
scroll to position [297, 0]
click at [751, 319] on icon at bounding box center [758, 327] width 20 height 20
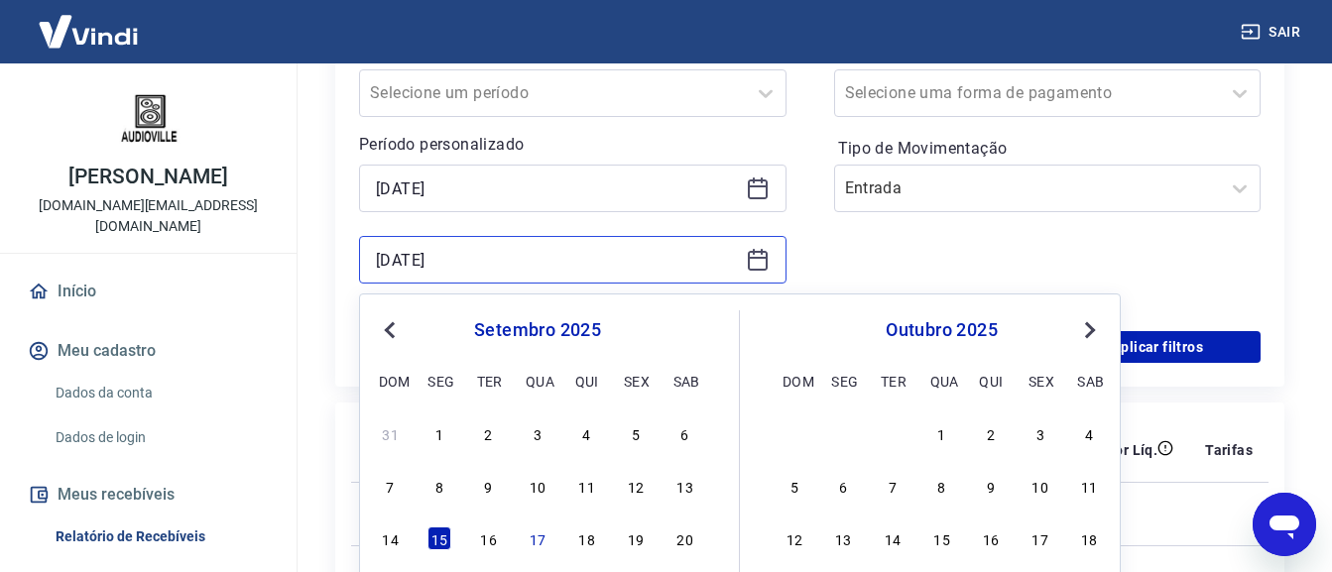
scroll to position [496, 0]
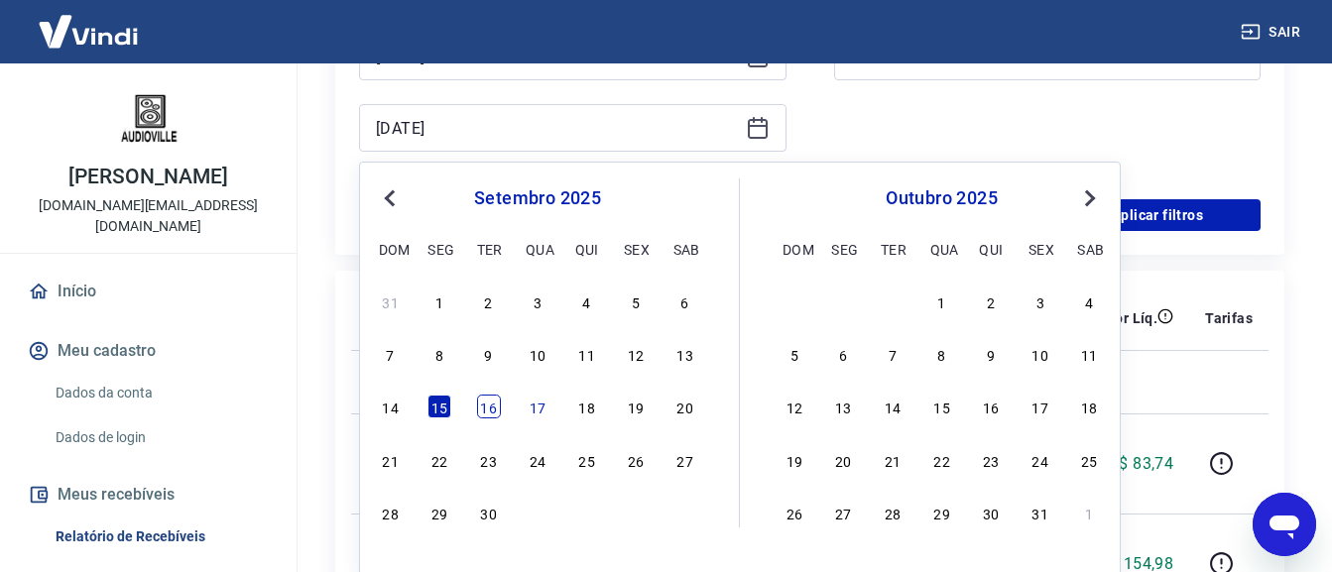
click at [490, 406] on div "16" at bounding box center [489, 407] width 24 height 24
type input "[DATE]"
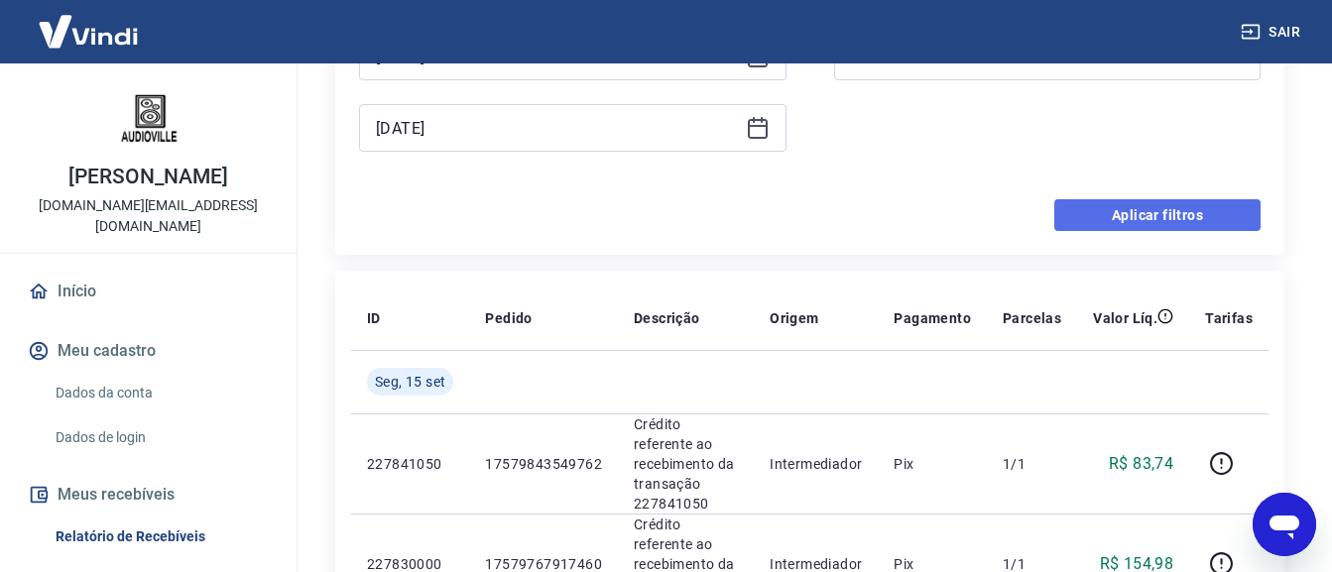
click at [1099, 217] on button "Aplicar filtros" at bounding box center [1157, 215] width 206 height 32
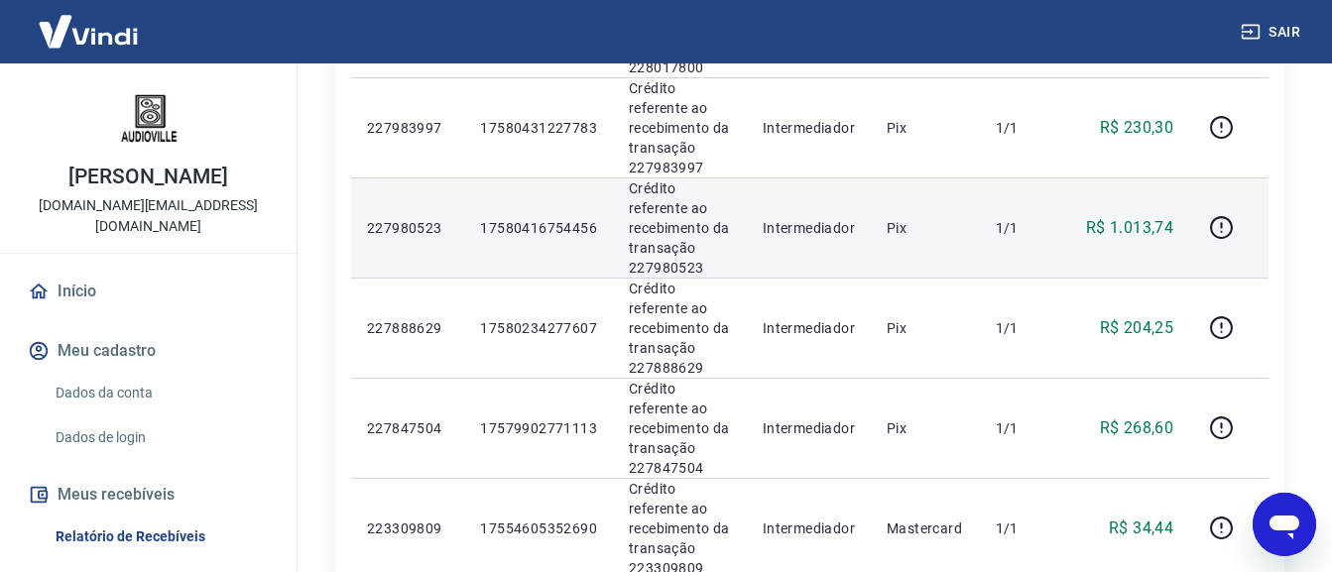
scroll to position [627, 0]
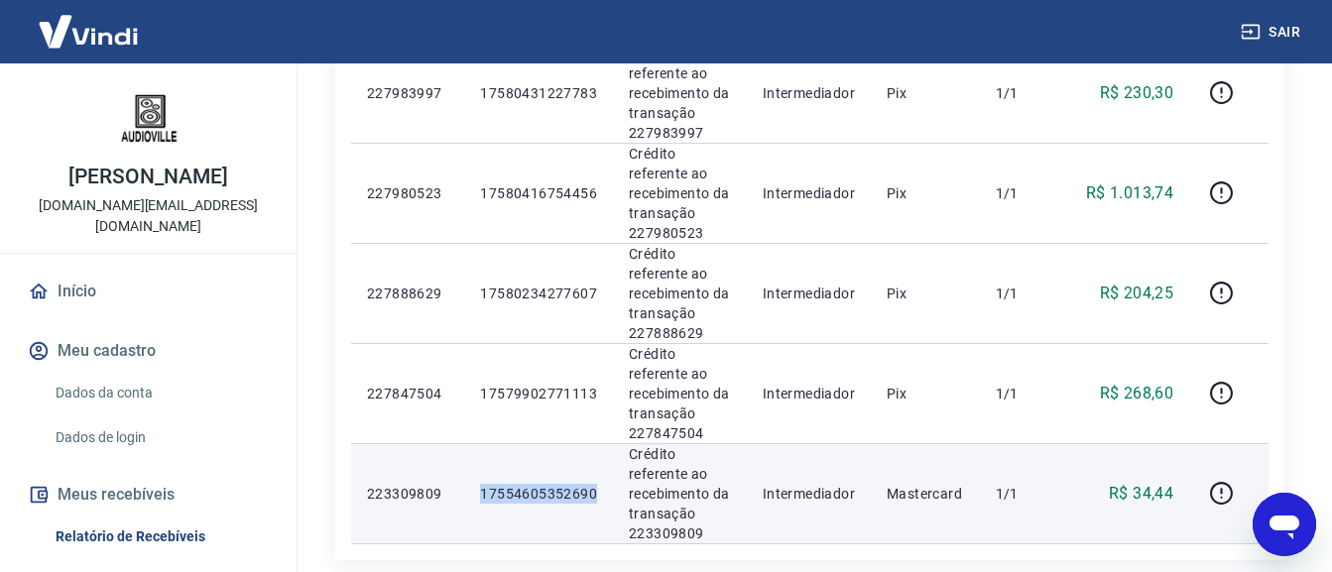
drag, startPoint x: 529, startPoint y: 493, endPoint x: 483, endPoint y: 496, distance: 46.7
click at [483, 496] on td "17554605352690" at bounding box center [538, 493] width 149 height 100
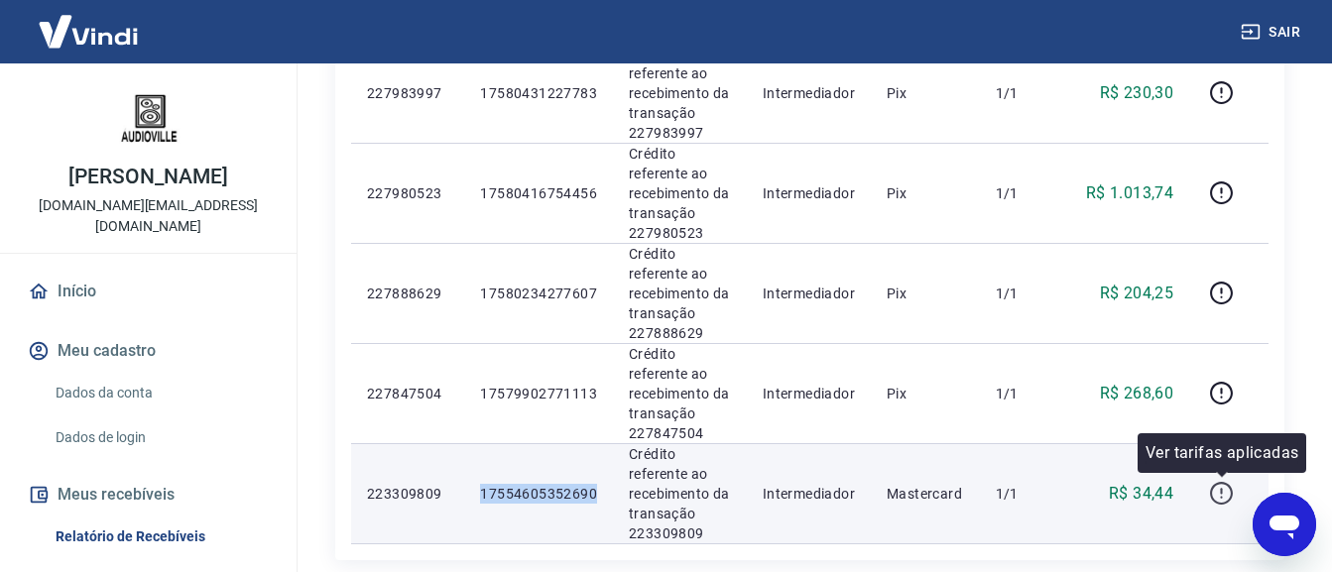
click at [1216, 493] on icon "button" at bounding box center [1221, 493] width 25 height 25
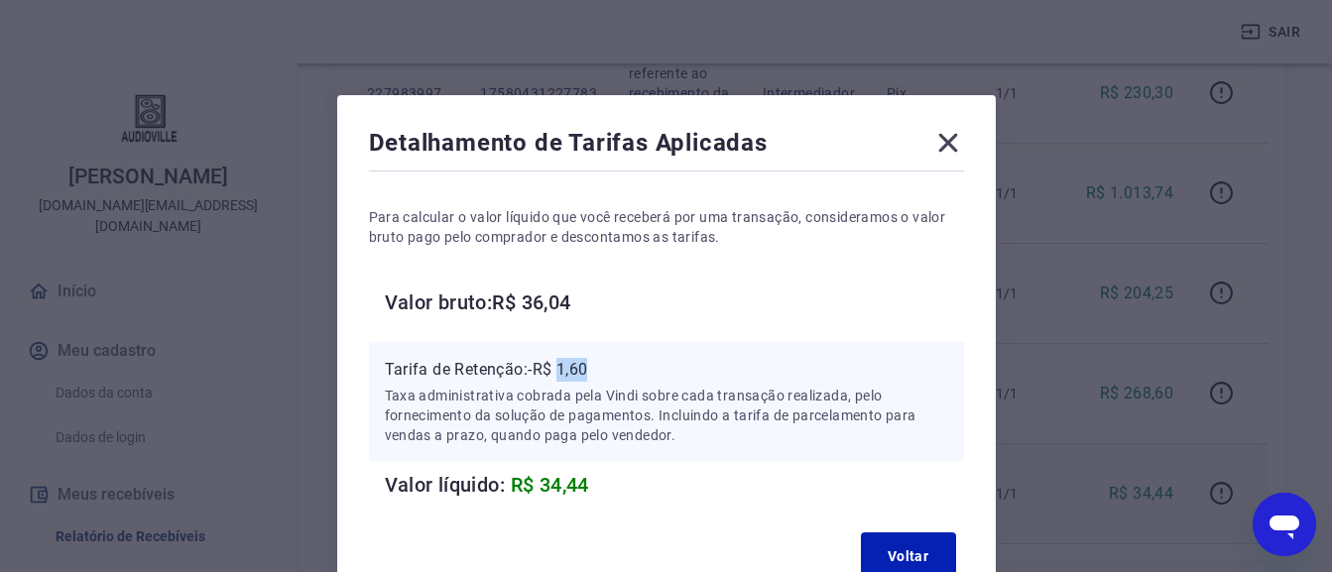
drag, startPoint x: 606, startPoint y: 370, endPoint x: 570, endPoint y: 370, distance: 35.7
click at [565, 370] on p "Tarifa de Retenção: -R$ 1,60" at bounding box center [666, 370] width 563 height 24
click at [935, 138] on icon at bounding box center [948, 143] width 32 height 32
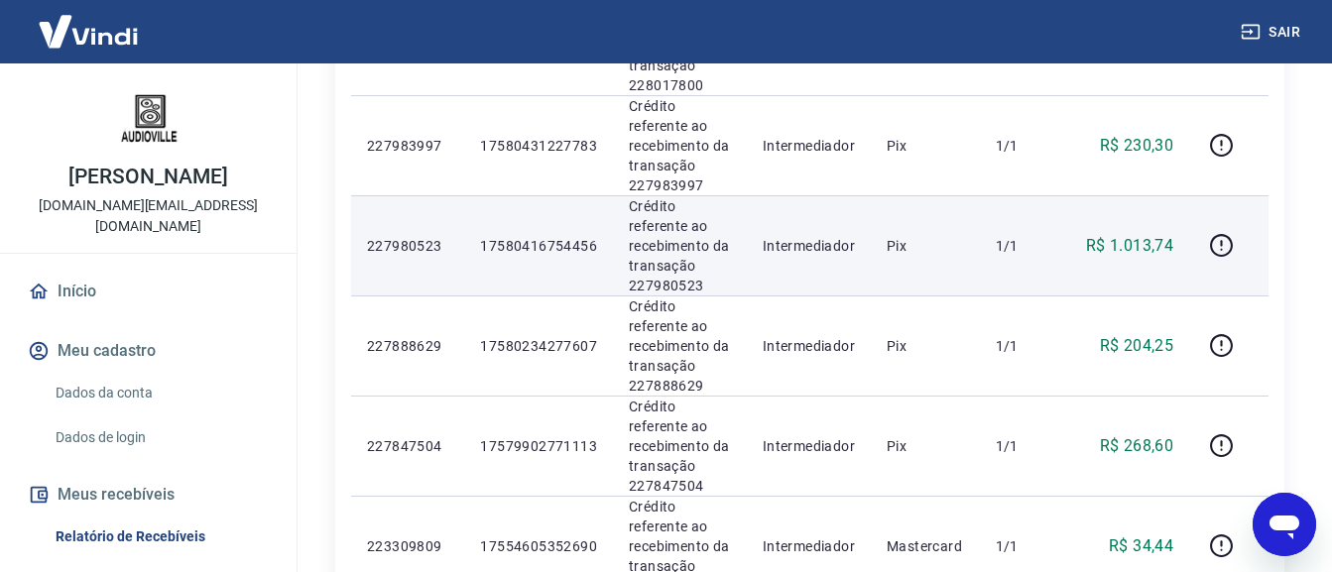
scroll to position [527, 0]
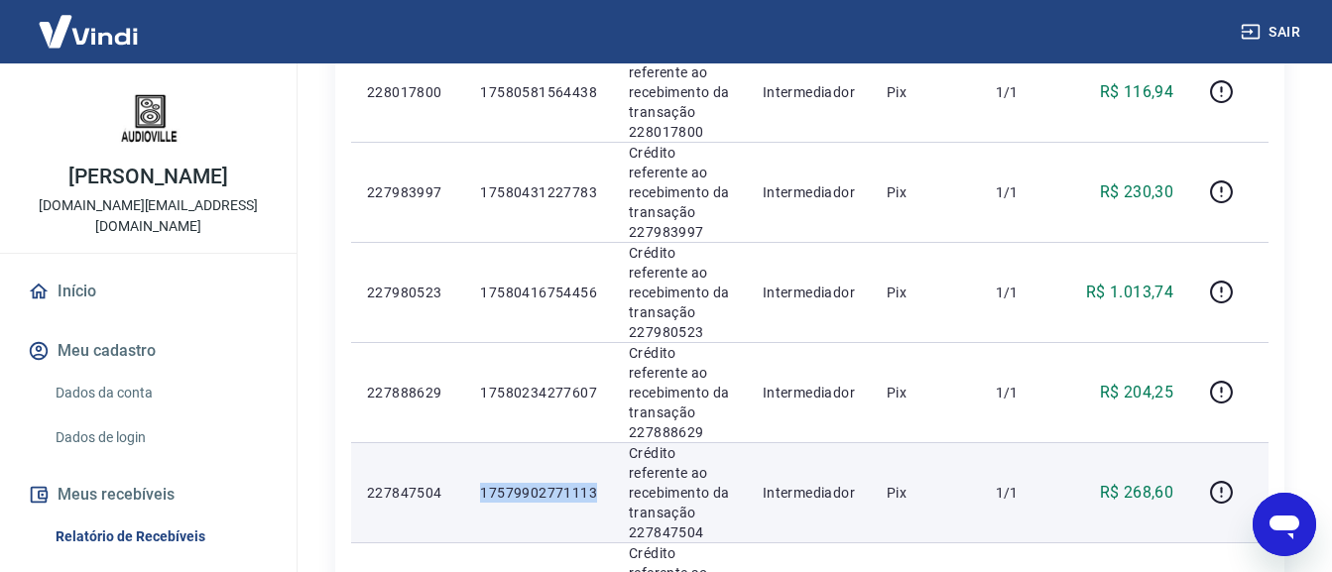
drag, startPoint x: 570, startPoint y: 491, endPoint x: 480, endPoint y: 489, distance: 90.2
click at [480, 489] on td "17579902771113" at bounding box center [538, 492] width 149 height 100
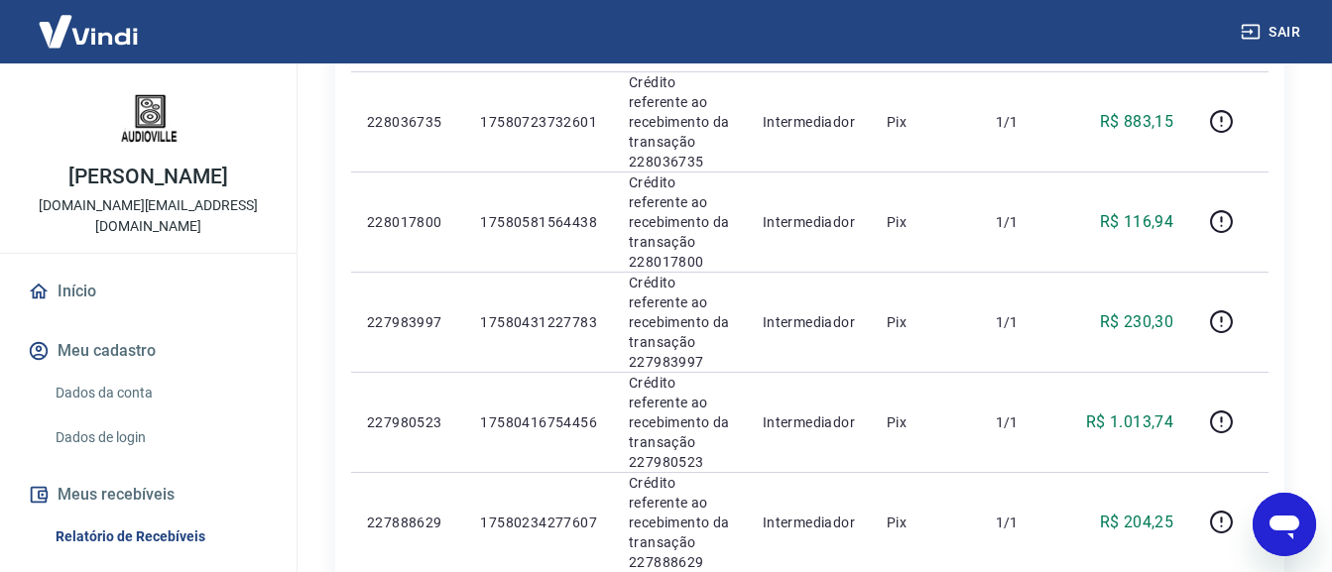
scroll to position [387, 0]
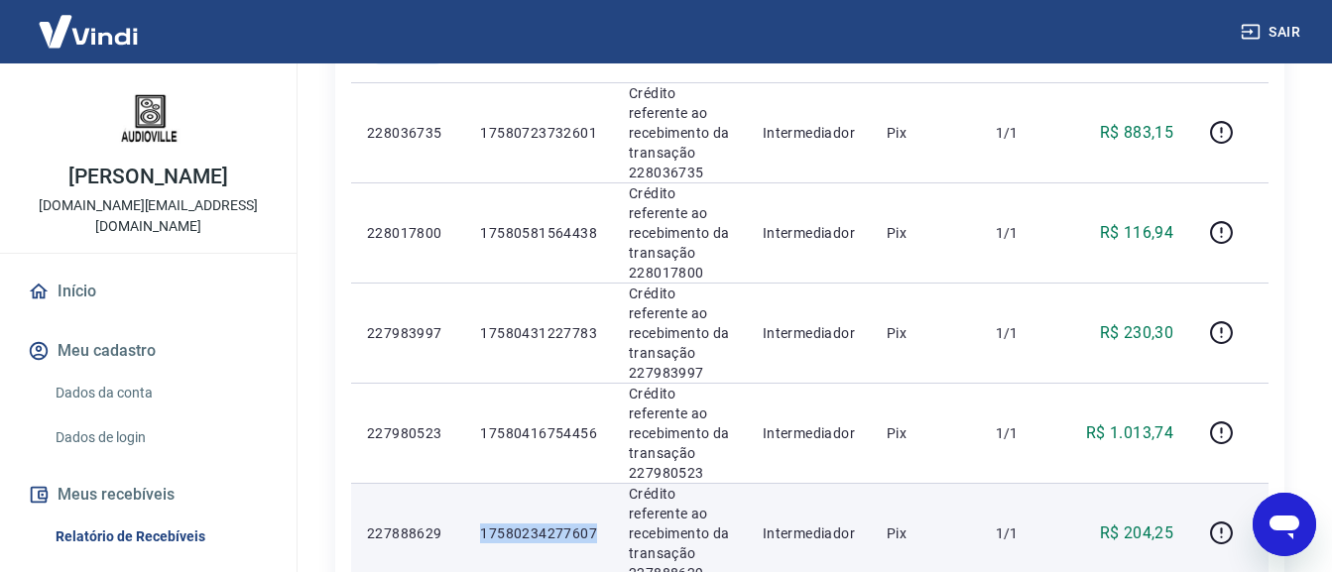
drag, startPoint x: 577, startPoint y: 527, endPoint x: 486, endPoint y: 530, distance: 91.3
click at [486, 530] on td "17580234277607" at bounding box center [538, 533] width 149 height 100
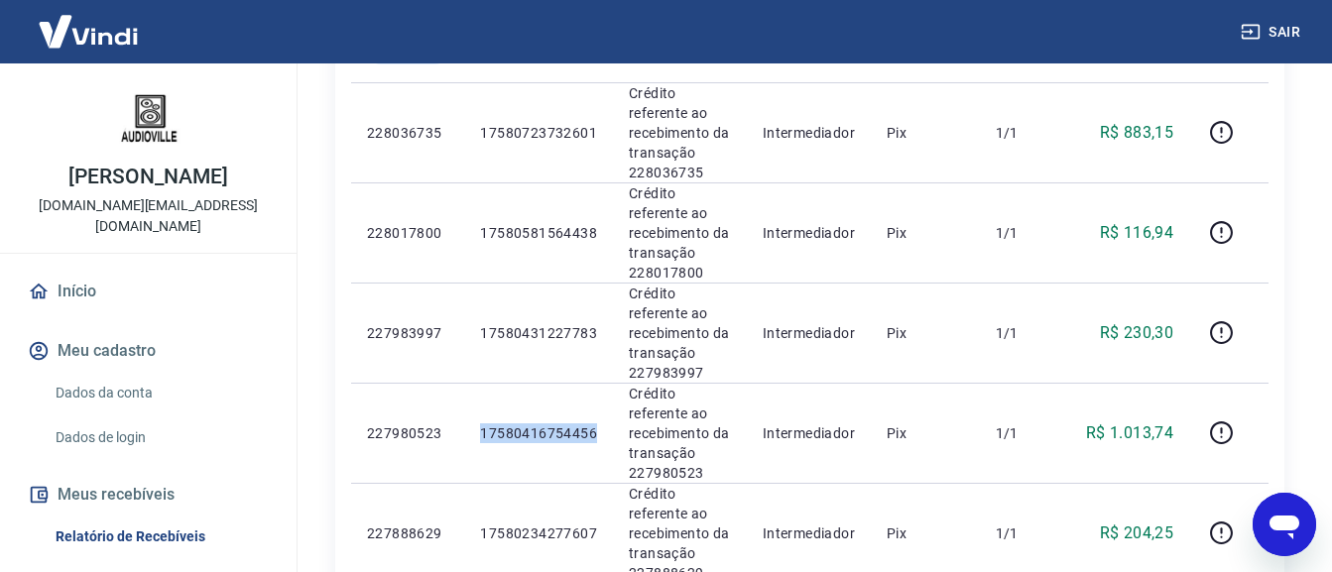
drag, startPoint x: 603, startPoint y: 436, endPoint x: 1287, endPoint y: 301, distance: 697.3
click at [474, 440] on td "17580416754456" at bounding box center [538, 433] width 149 height 100
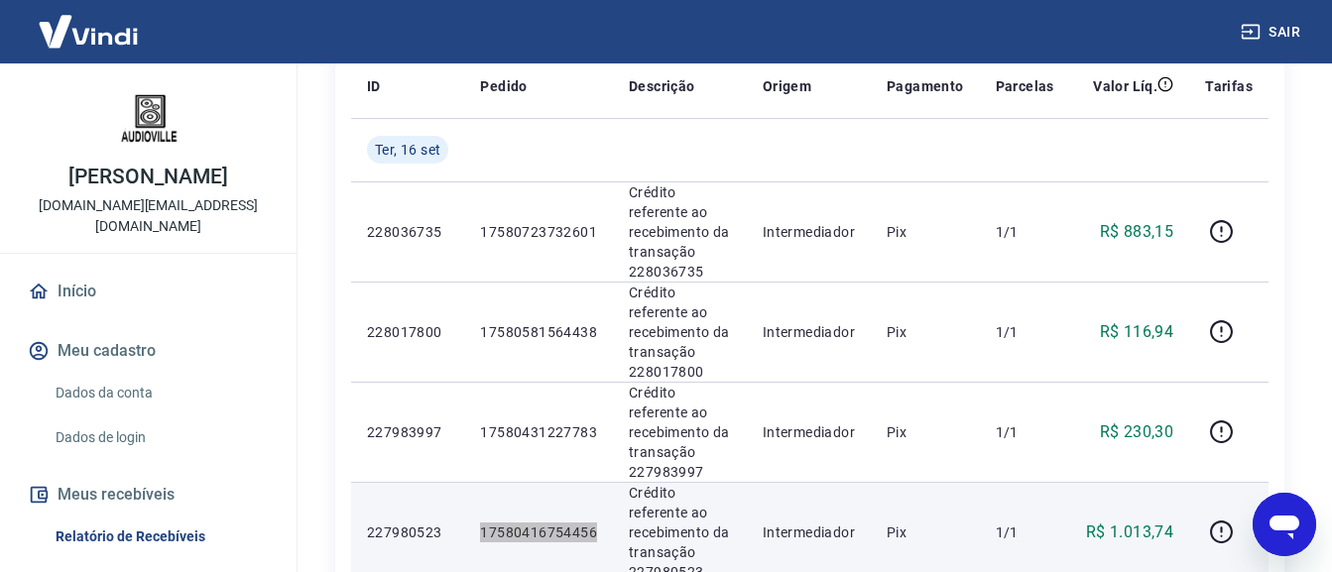
scroll to position [188, 0]
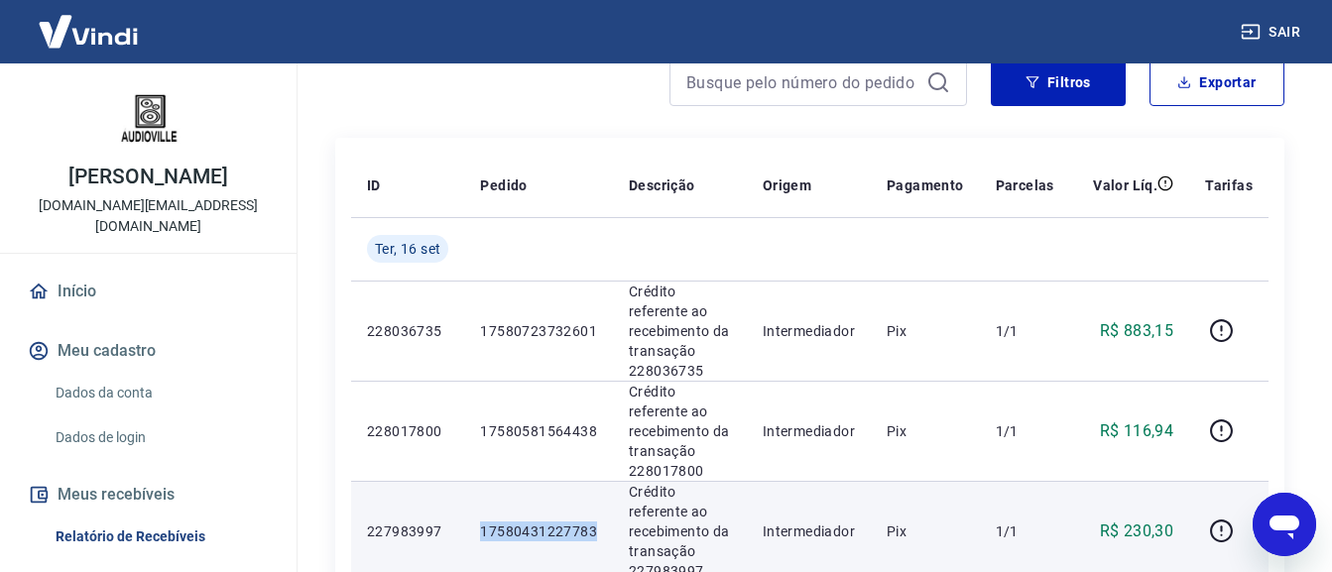
drag, startPoint x: 598, startPoint y: 531, endPoint x: 465, endPoint y: 535, distance: 132.9
click at [465, 535] on tr "227983997 17580431227783 Crédito referente ao recebimento da transação 22798399…" at bounding box center [809, 531] width 917 height 100
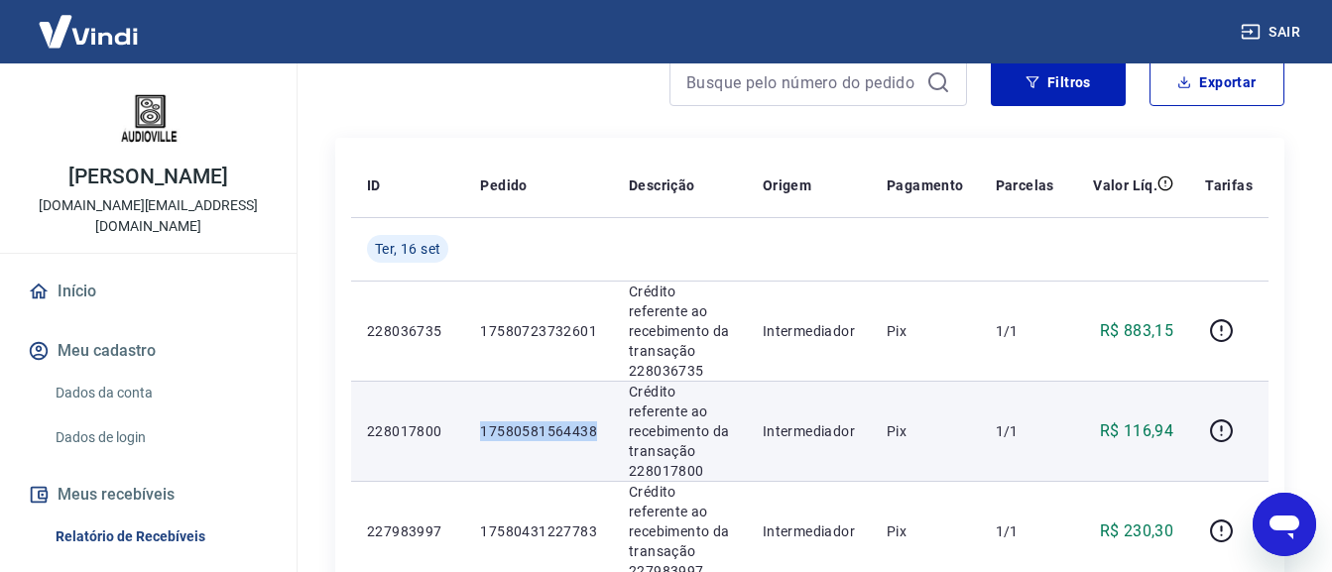
drag, startPoint x: 586, startPoint y: 431, endPoint x: 483, endPoint y: 433, distance: 103.1
click at [483, 433] on p "17580581564438" at bounding box center [538, 431] width 117 height 20
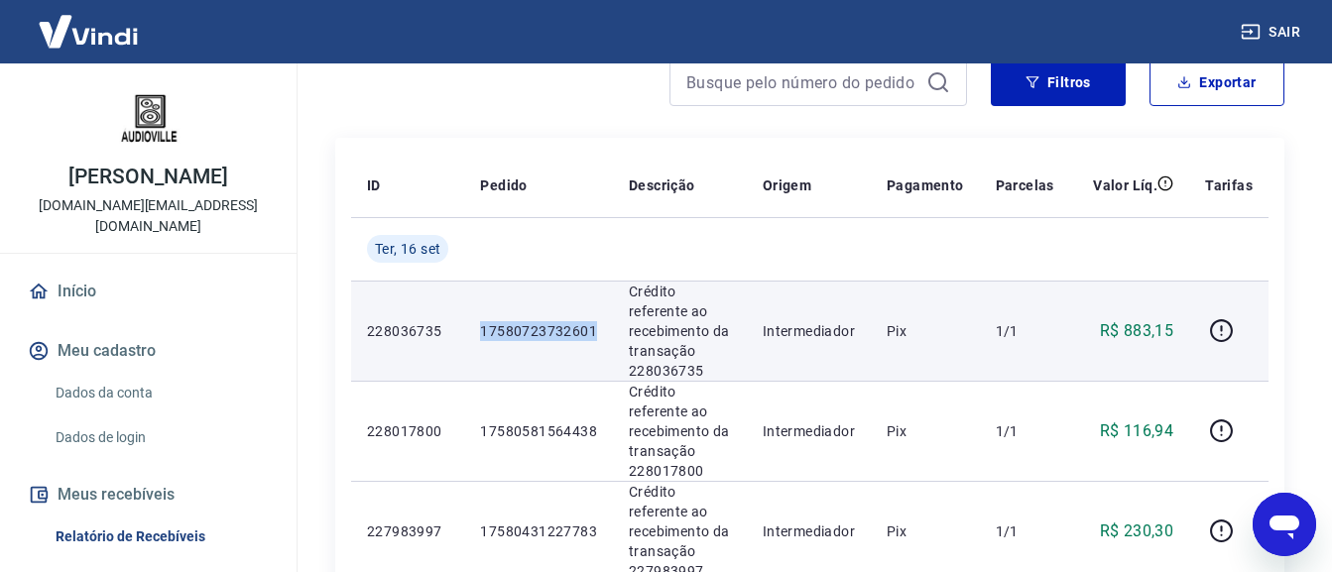
drag, startPoint x: 602, startPoint y: 327, endPoint x: 478, endPoint y: 326, distance: 123.9
click at [478, 326] on td "17580723732601" at bounding box center [538, 331] width 149 height 100
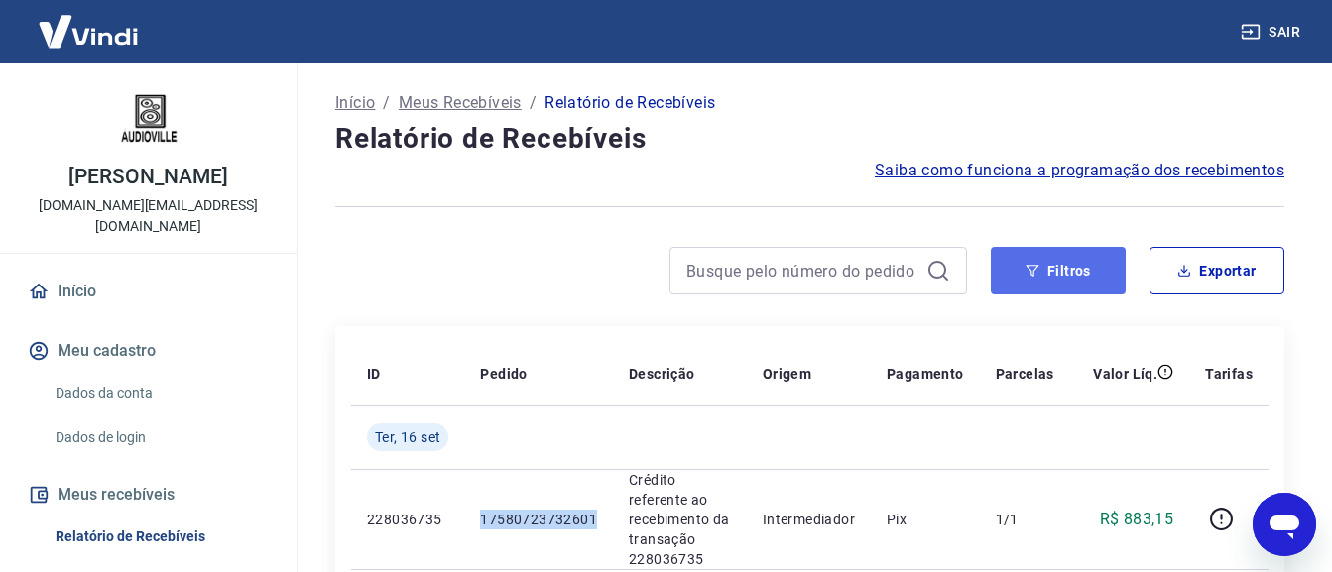
click at [1012, 268] on button "Filtros" at bounding box center [1057, 271] width 135 height 48
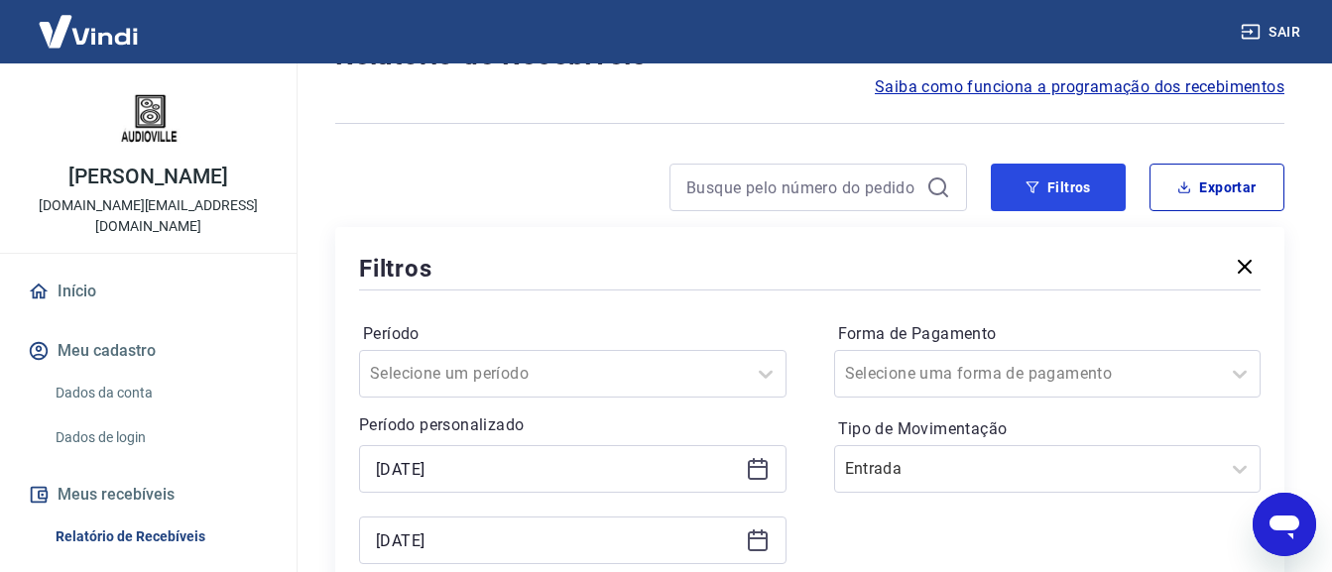
scroll to position [198, 0]
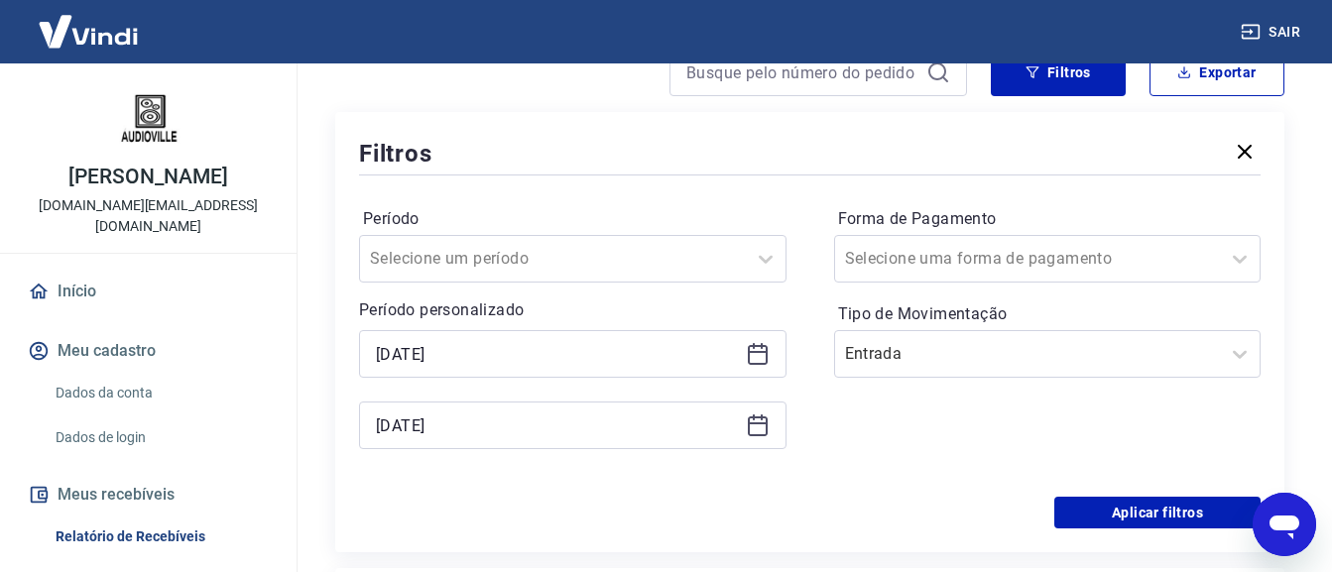
click at [754, 351] on icon at bounding box center [758, 352] width 20 height 2
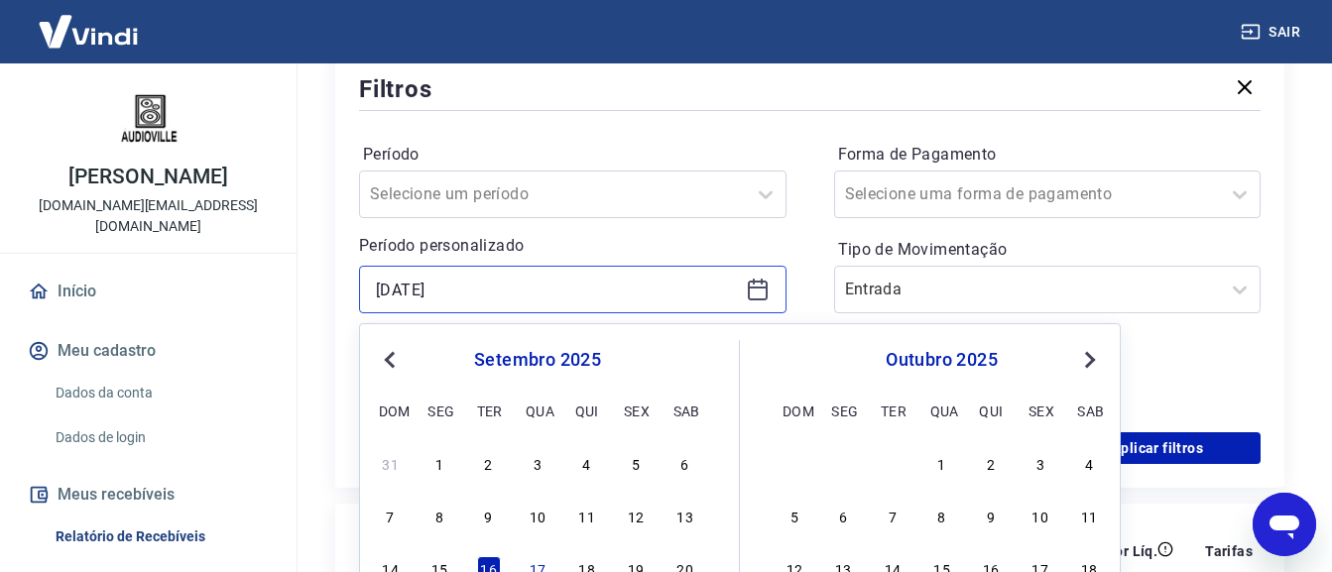
scroll to position [297, 0]
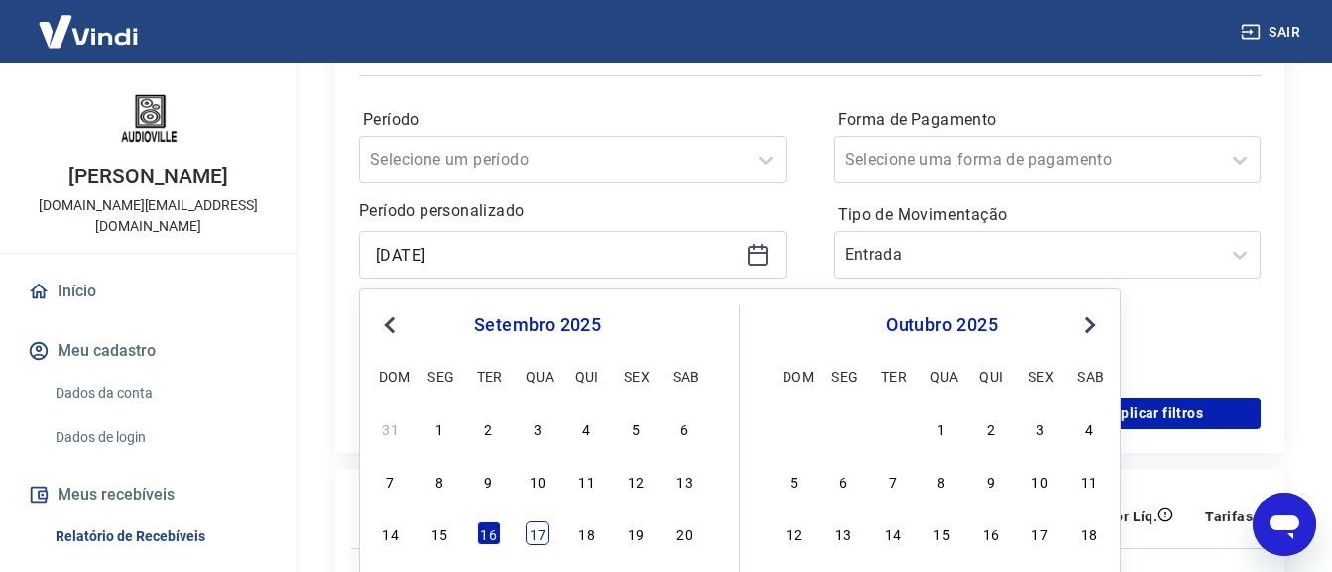
click at [531, 532] on div "17" at bounding box center [537, 534] width 24 height 24
type input "[DATE]"
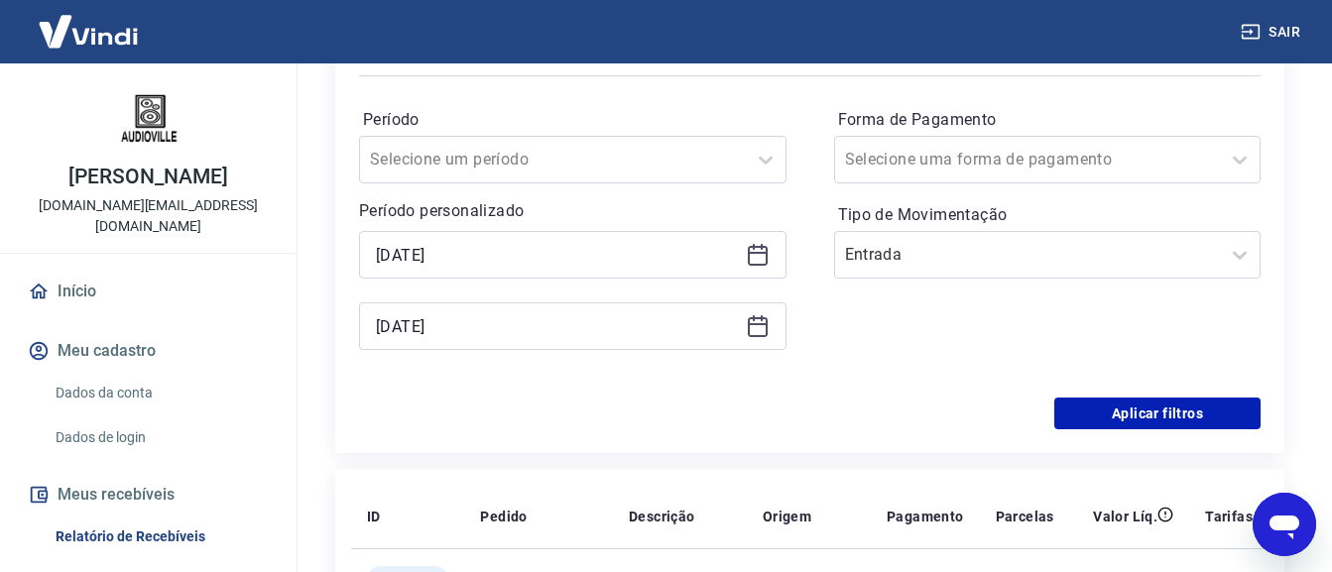
click at [756, 327] on icon at bounding box center [758, 326] width 24 height 24
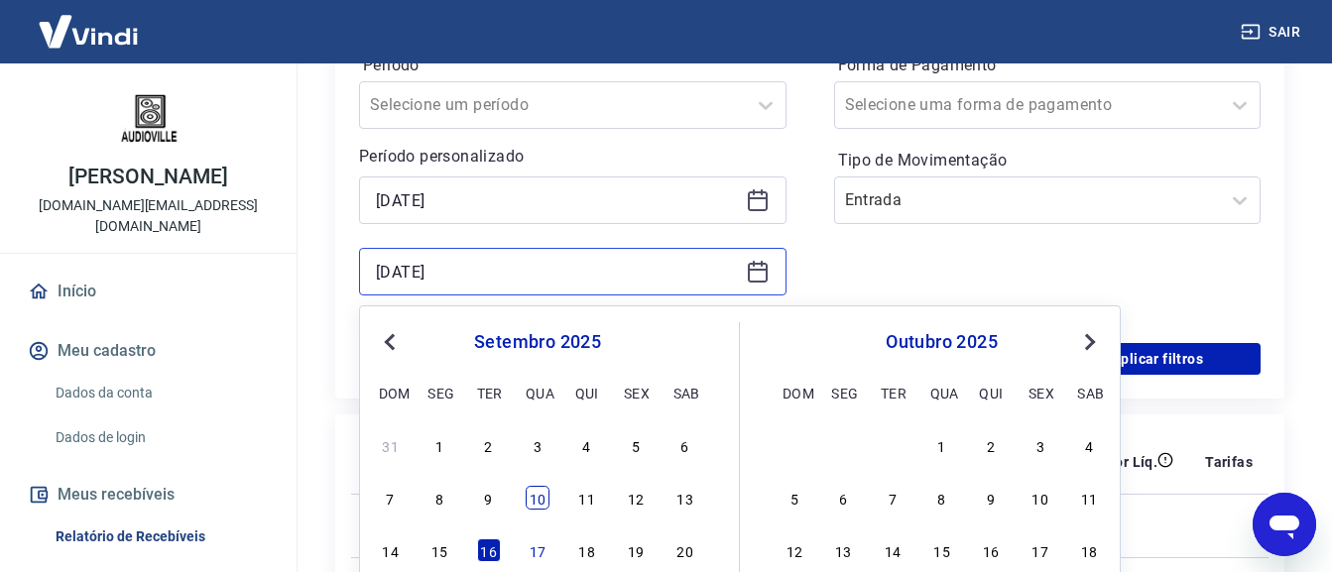
scroll to position [397, 0]
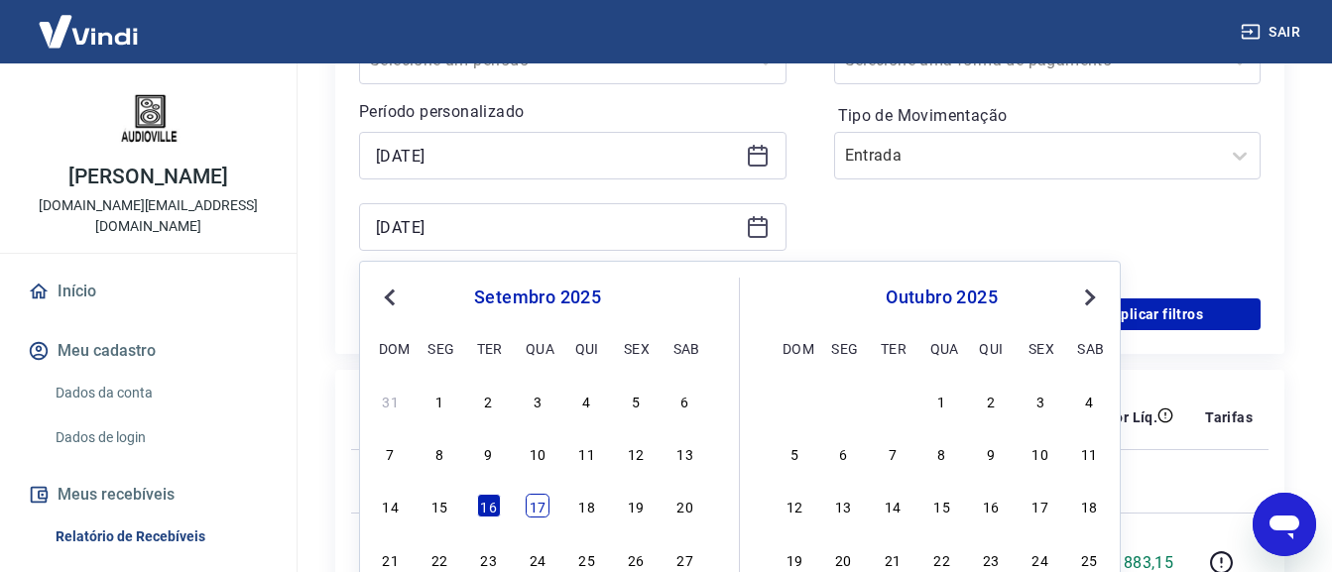
click at [532, 506] on div "17" at bounding box center [537, 506] width 24 height 24
type input "[DATE]"
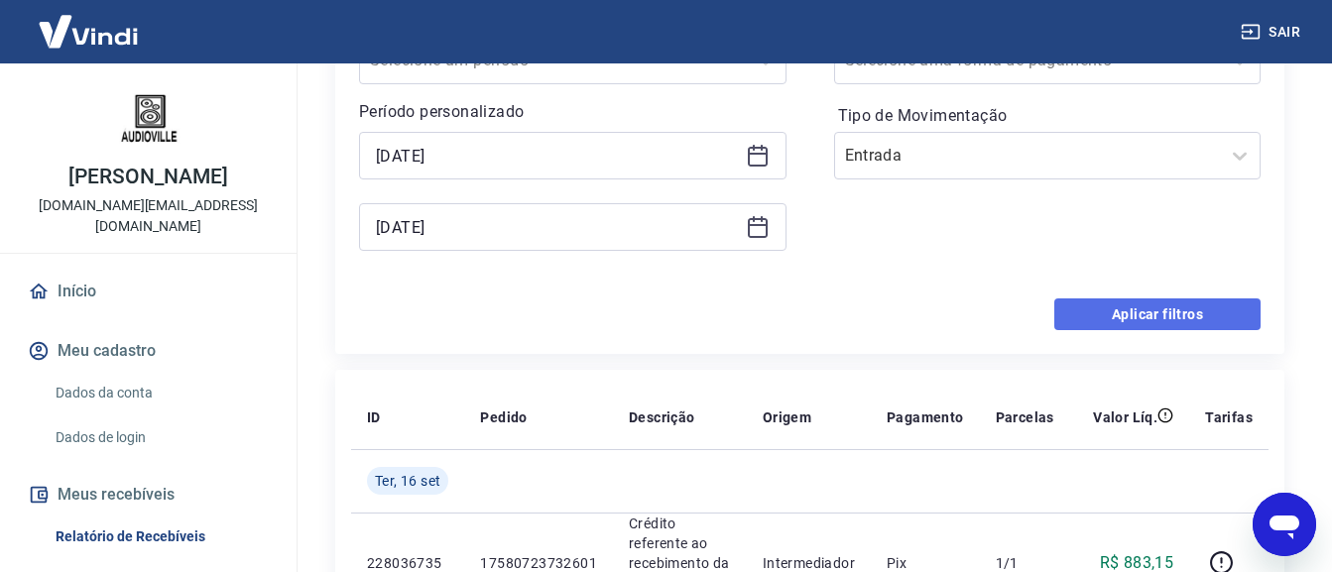
click at [1117, 314] on button "Aplicar filtros" at bounding box center [1157, 314] width 206 height 32
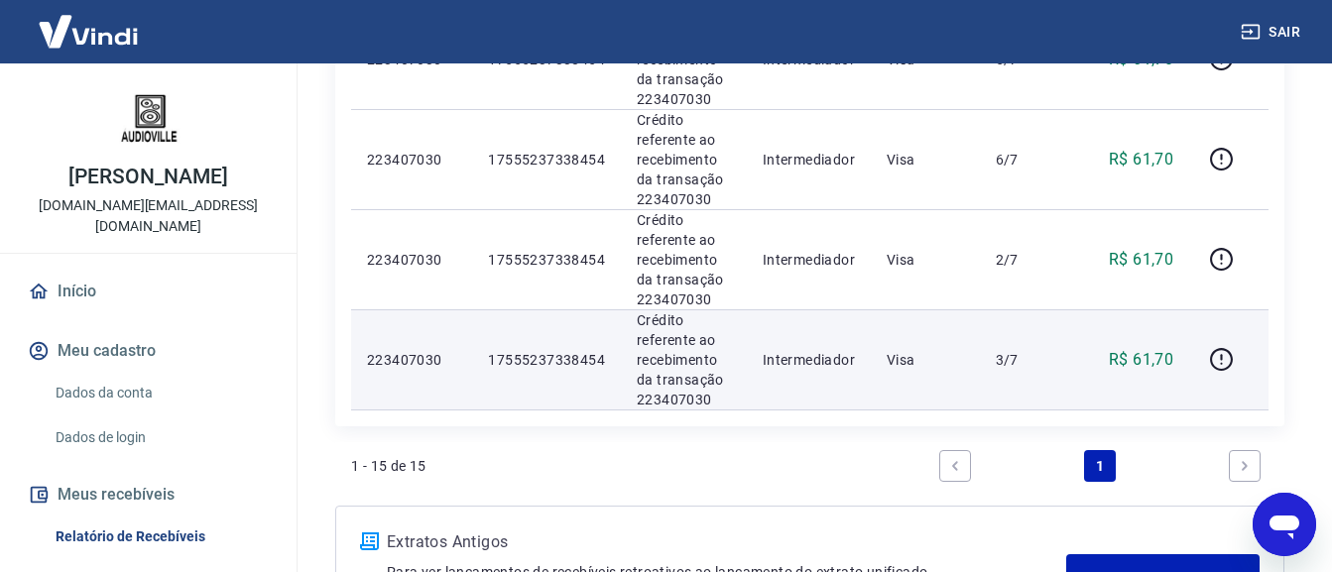
scroll to position [1527, 0]
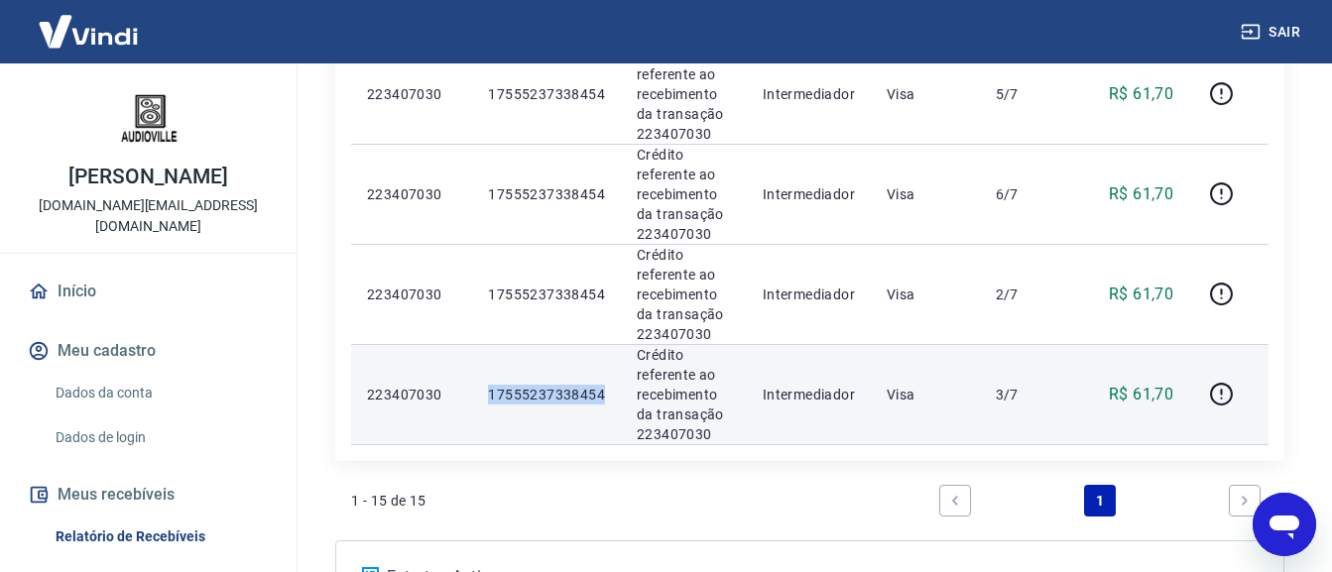
drag, startPoint x: 608, startPoint y: 389, endPoint x: 887, endPoint y: 263, distance: 306.6
click at [481, 397] on td "17555237338454" at bounding box center [546, 394] width 149 height 100
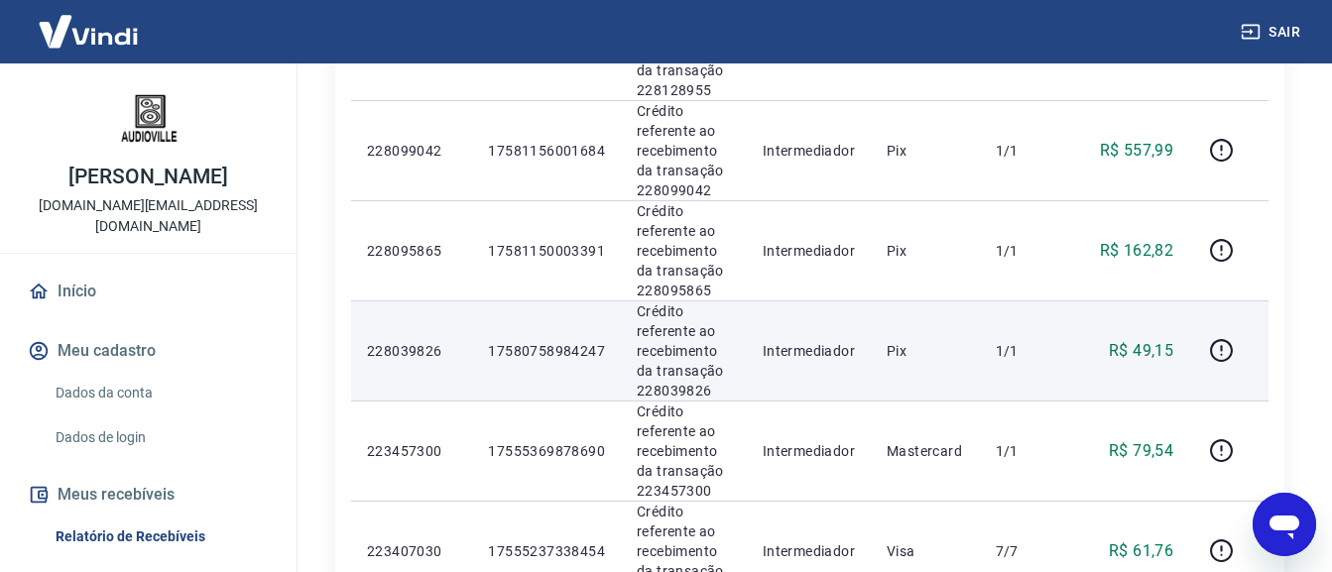
scroll to position [734, 0]
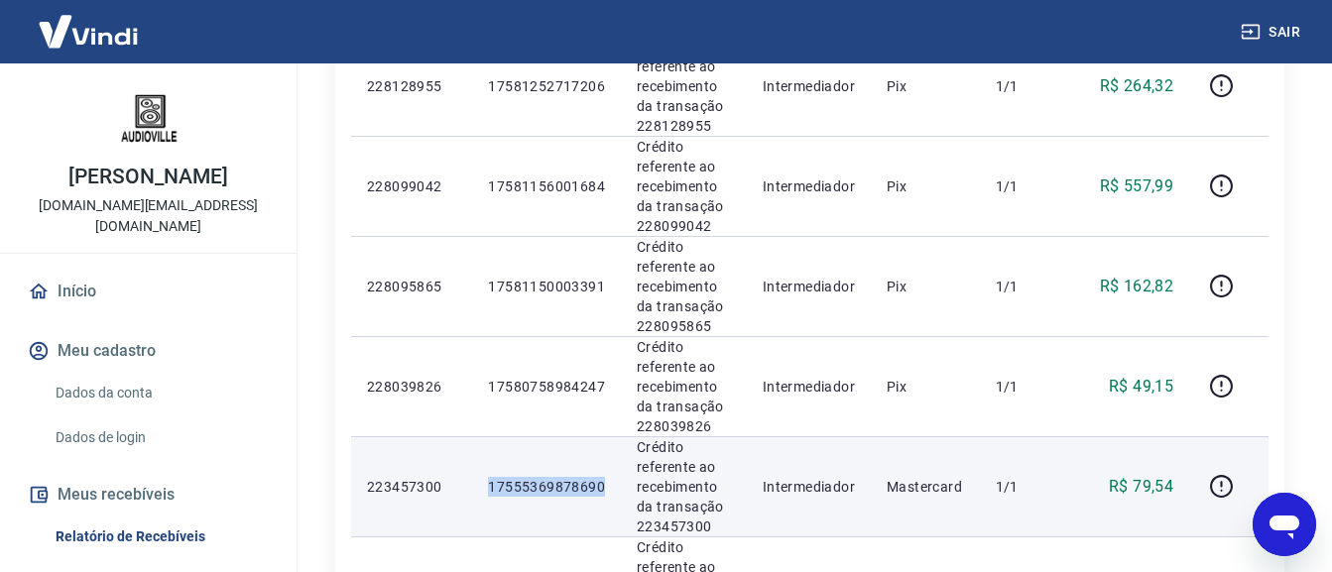
drag, startPoint x: 605, startPoint y: 484, endPoint x: 462, endPoint y: 482, distance: 142.8
click at [462, 482] on tr "223457300 17555369878690 Crédito referente ao recebimento da transação 22345730…" at bounding box center [809, 486] width 917 height 100
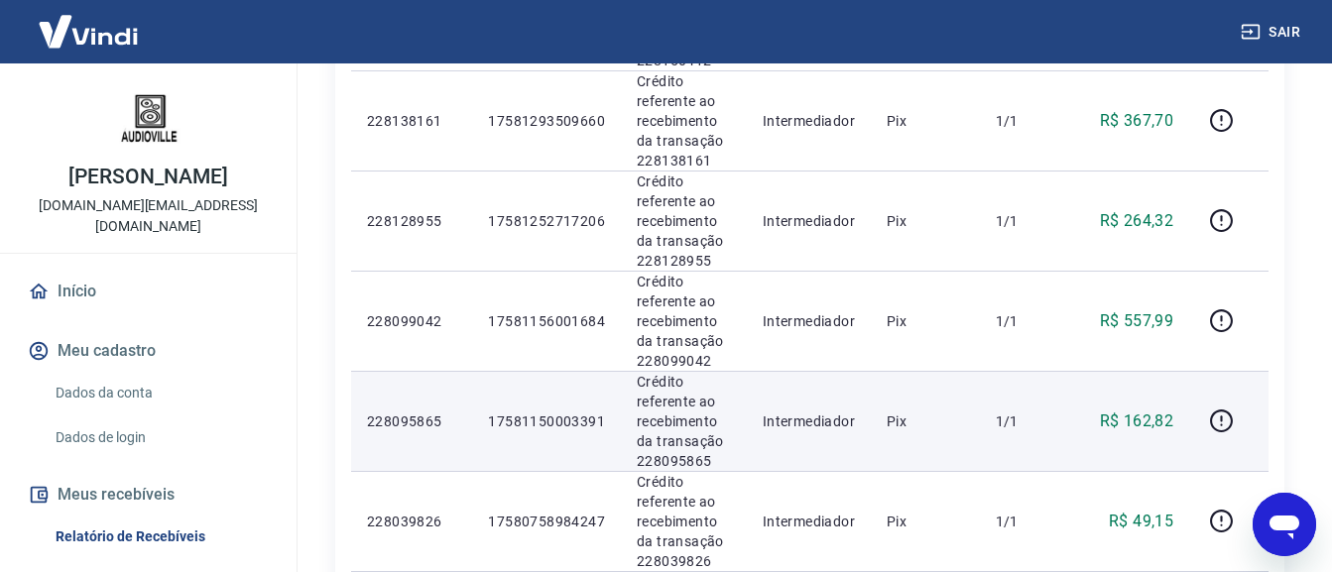
scroll to position [635, 0]
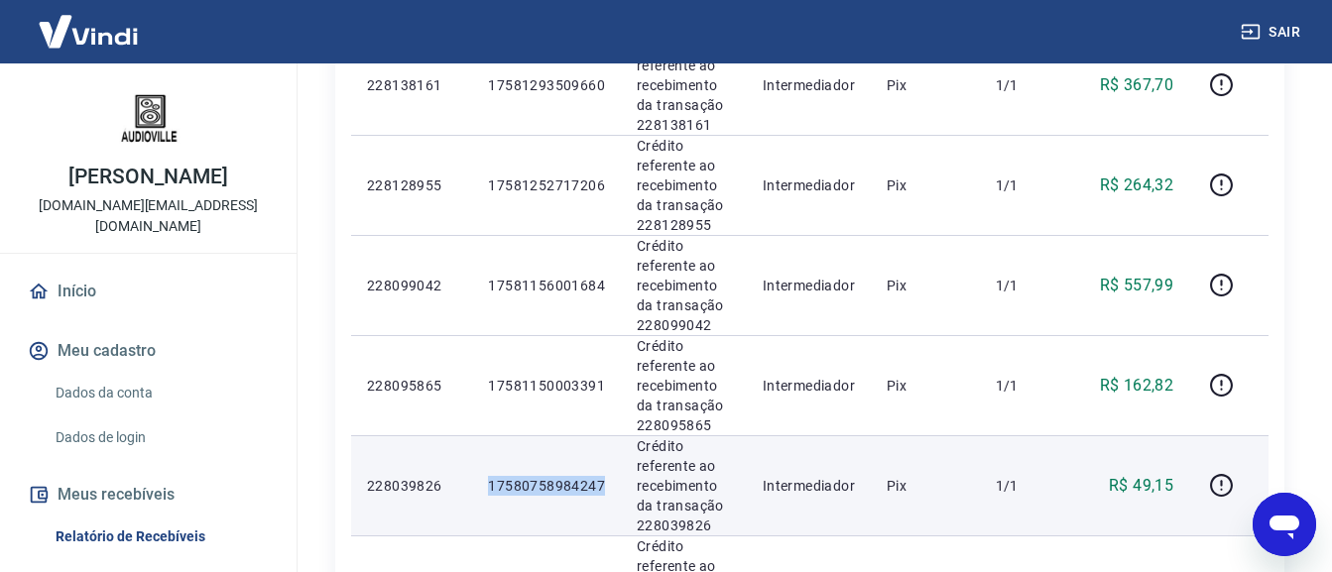
drag, startPoint x: 612, startPoint y: 477, endPoint x: 456, endPoint y: 475, distance: 155.7
click at [457, 475] on tr "228039826 17580758984247 Crédito referente ao recebimento da transação 22803982…" at bounding box center [809, 485] width 917 height 100
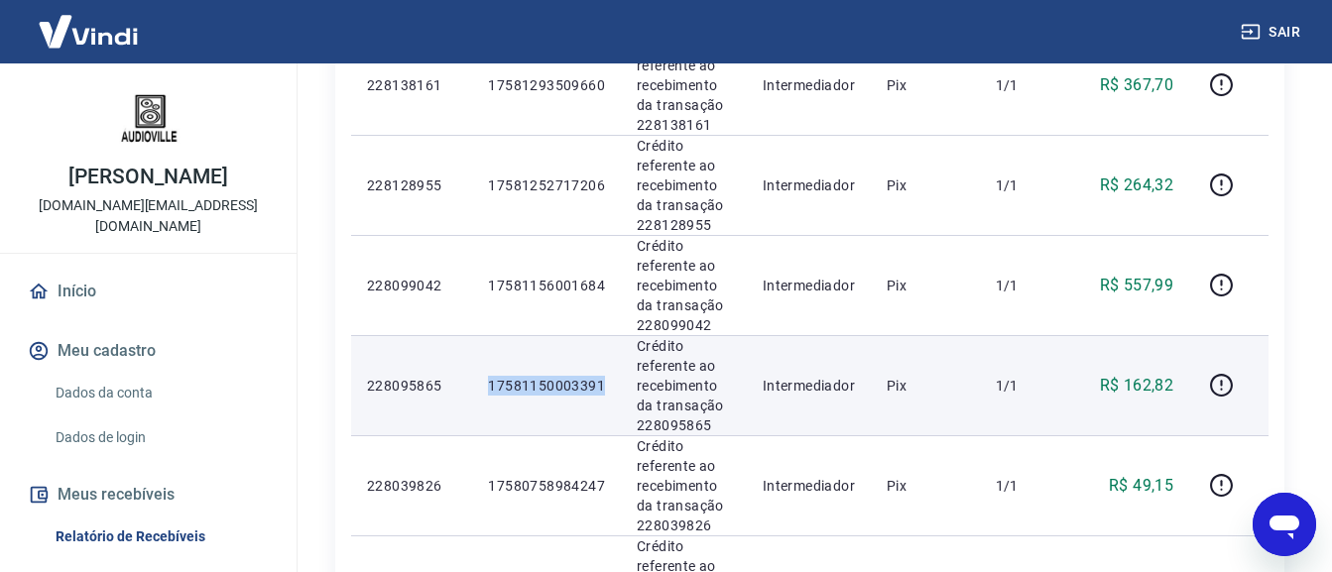
drag, startPoint x: 603, startPoint y: 381, endPoint x: 481, endPoint y: 384, distance: 122.0
click at [481, 384] on td "17581150003391" at bounding box center [546, 385] width 149 height 100
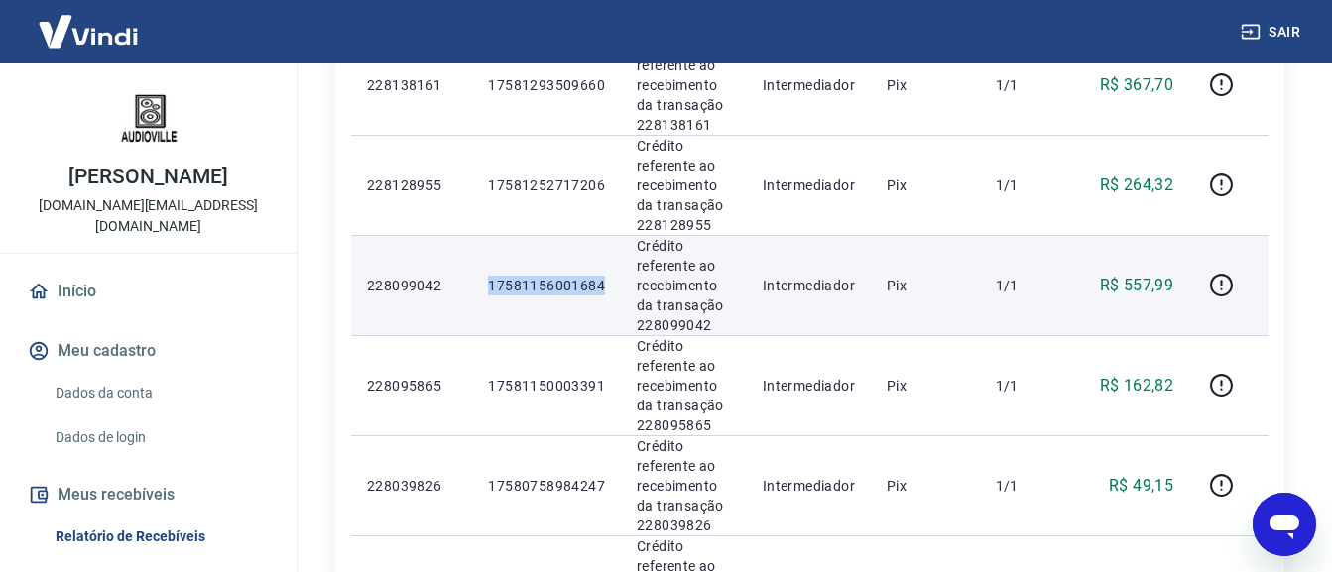
drag, startPoint x: 520, startPoint y: 287, endPoint x: 480, endPoint y: 285, distance: 39.7
click at [480, 285] on td "17581156001684" at bounding box center [546, 285] width 149 height 100
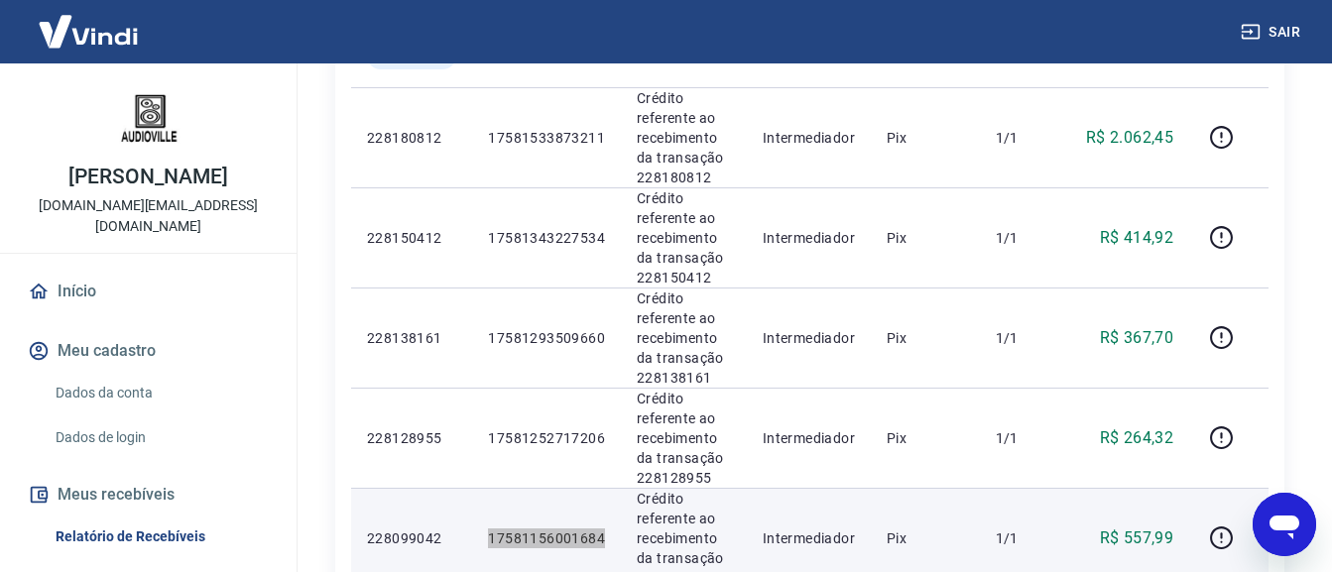
scroll to position [337, 0]
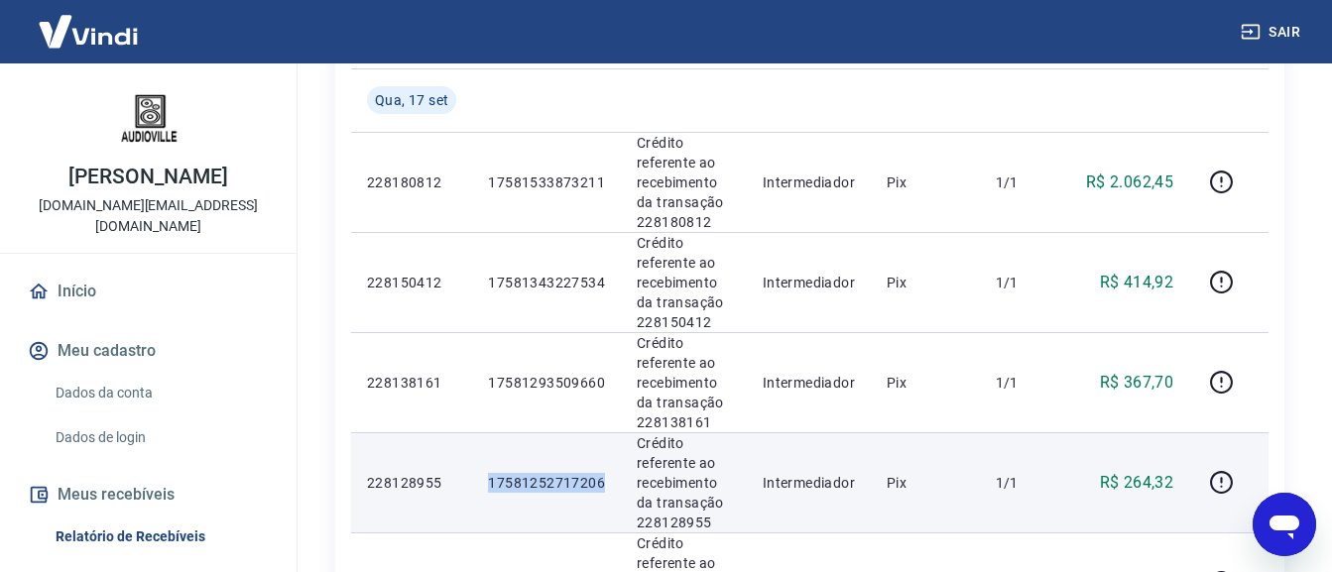
drag, startPoint x: 602, startPoint y: 480, endPoint x: 462, endPoint y: 478, distance: 139.8
click at [462, 478] on tr "228128955 17581252717206 Crédito referente ao recebimento da transação 22812895…" at bounding box center [809, 482] width 917 height 100
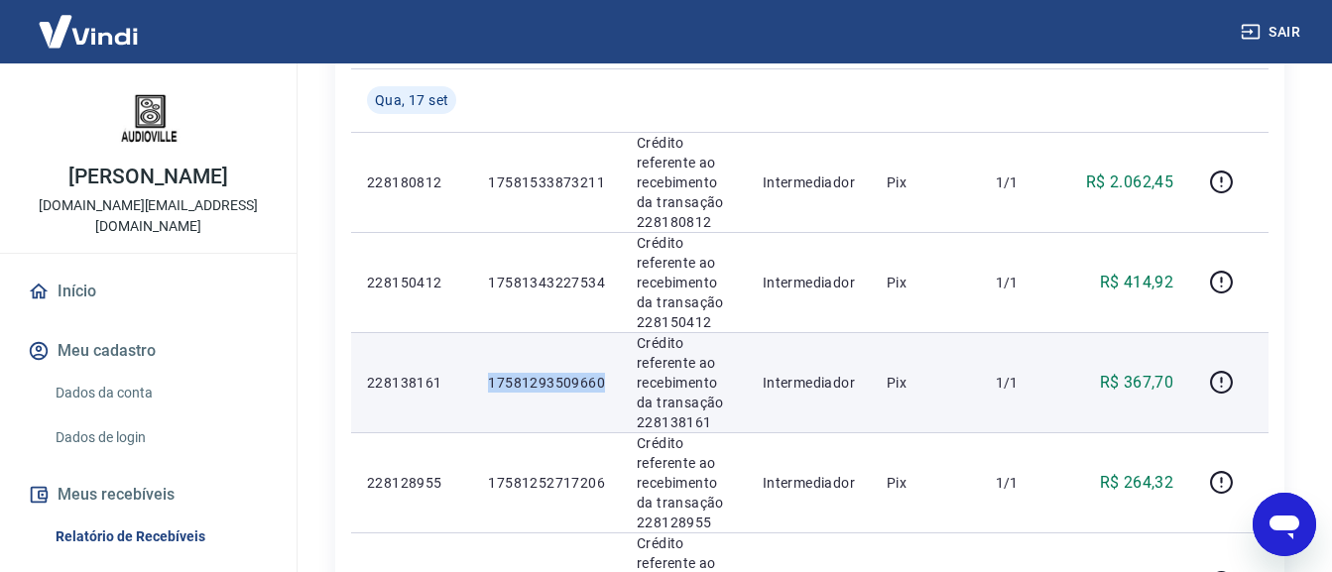
drag, startPoint x: 543, startPoint y: 377, endPoint x: 476, endPoint y: 379, distance: 67.4
click at [476, 379] on td "17581293509660" at bounding box center [546, 382] width 149 height 100
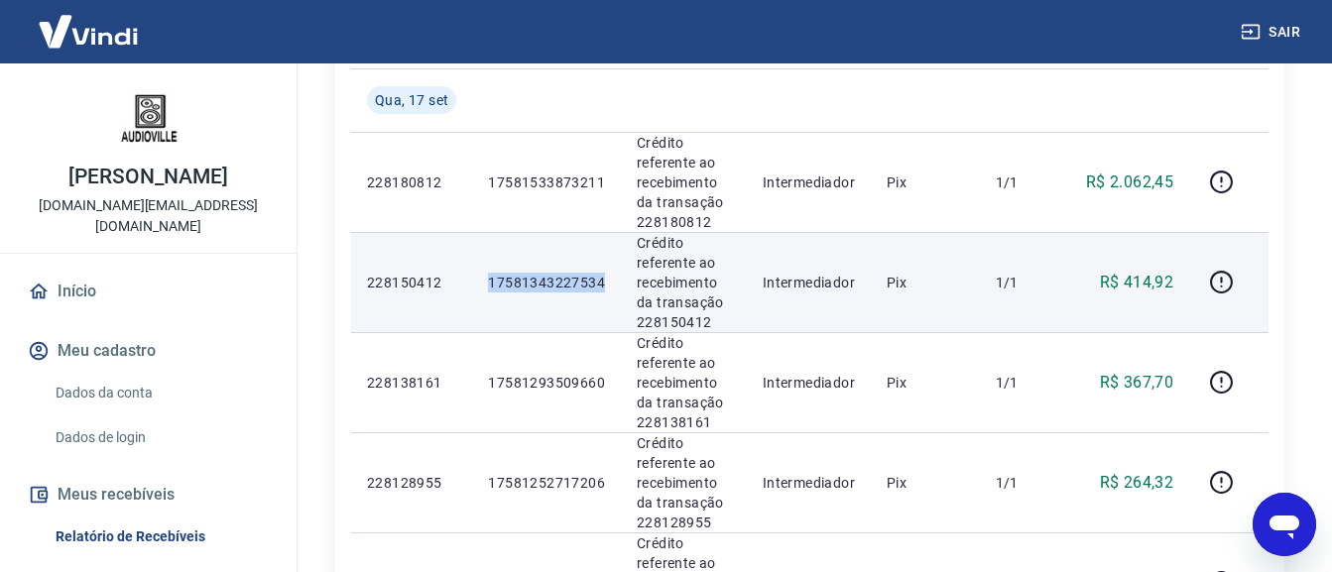
drag, startPoint x: 605, startPoint y: 286, endPoint x: 491, endPoint y: 293, distance: 114.3
click at [491, 293] on td "17581343227534" at bounding box center [546, 282] width 149 height 100
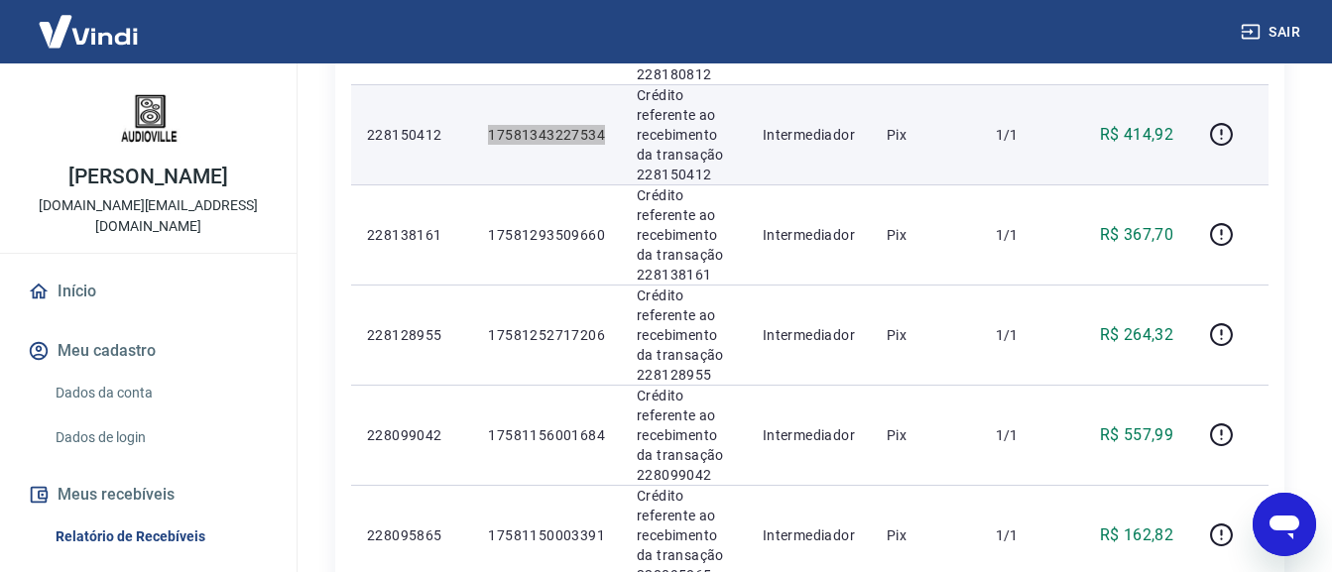
scroll to position [436, 0]
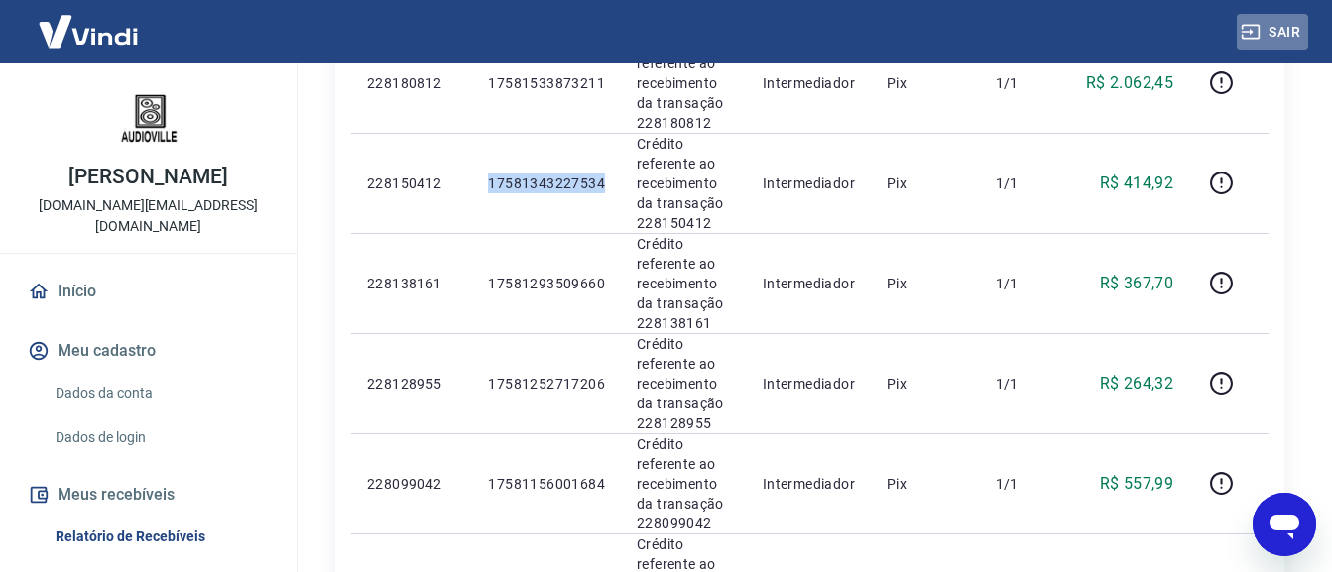
click at [1270, 23] on button "Sair" at bounding box center [1271, 32] width 71 height 37
